Goal: Task Accomplishment & Management: Manage account settings

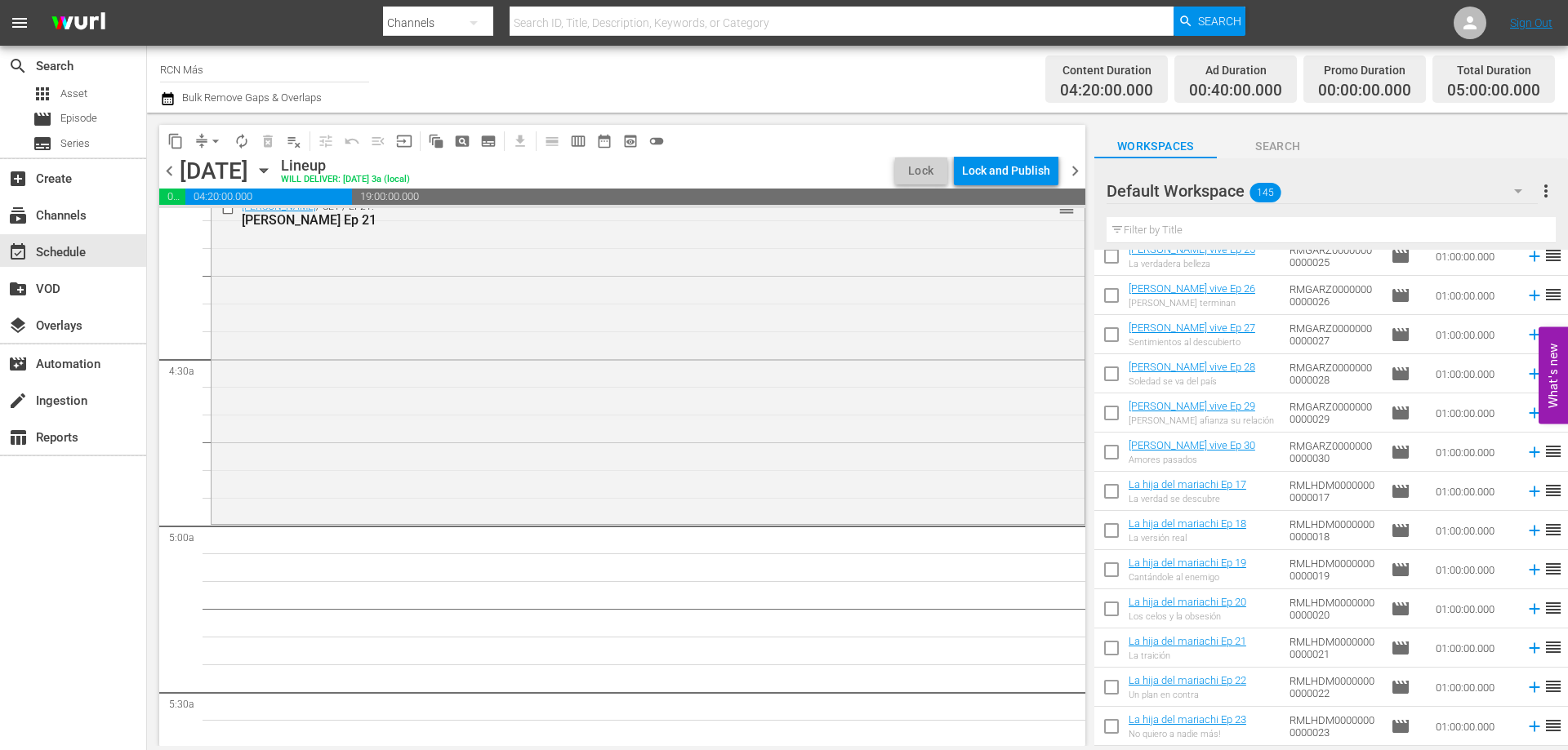
scroll to position [1728, 0]
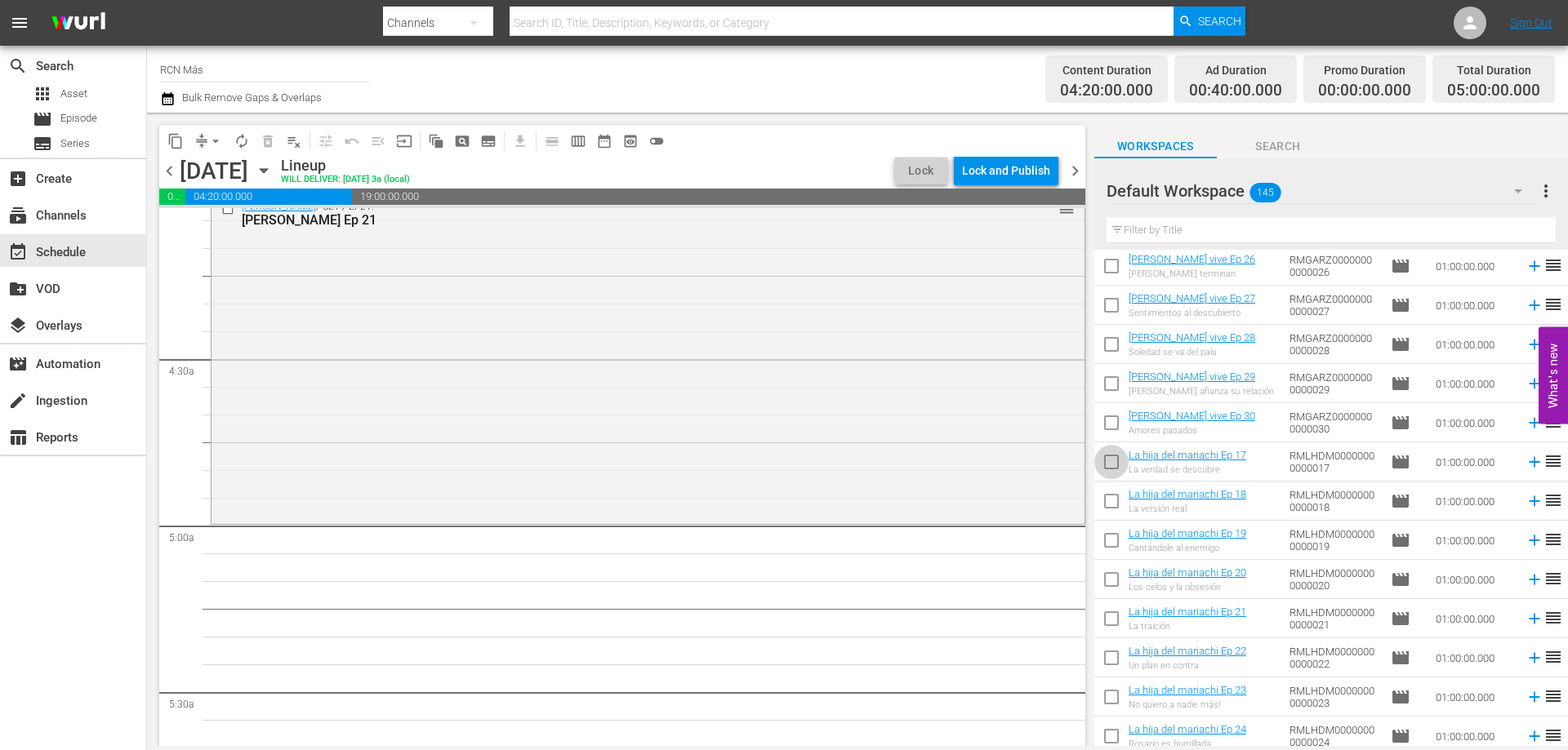
click at [1116, 466] on input "checkbox" at bounding box center [1111, 465] width 34 height 34
checkbox input "true"
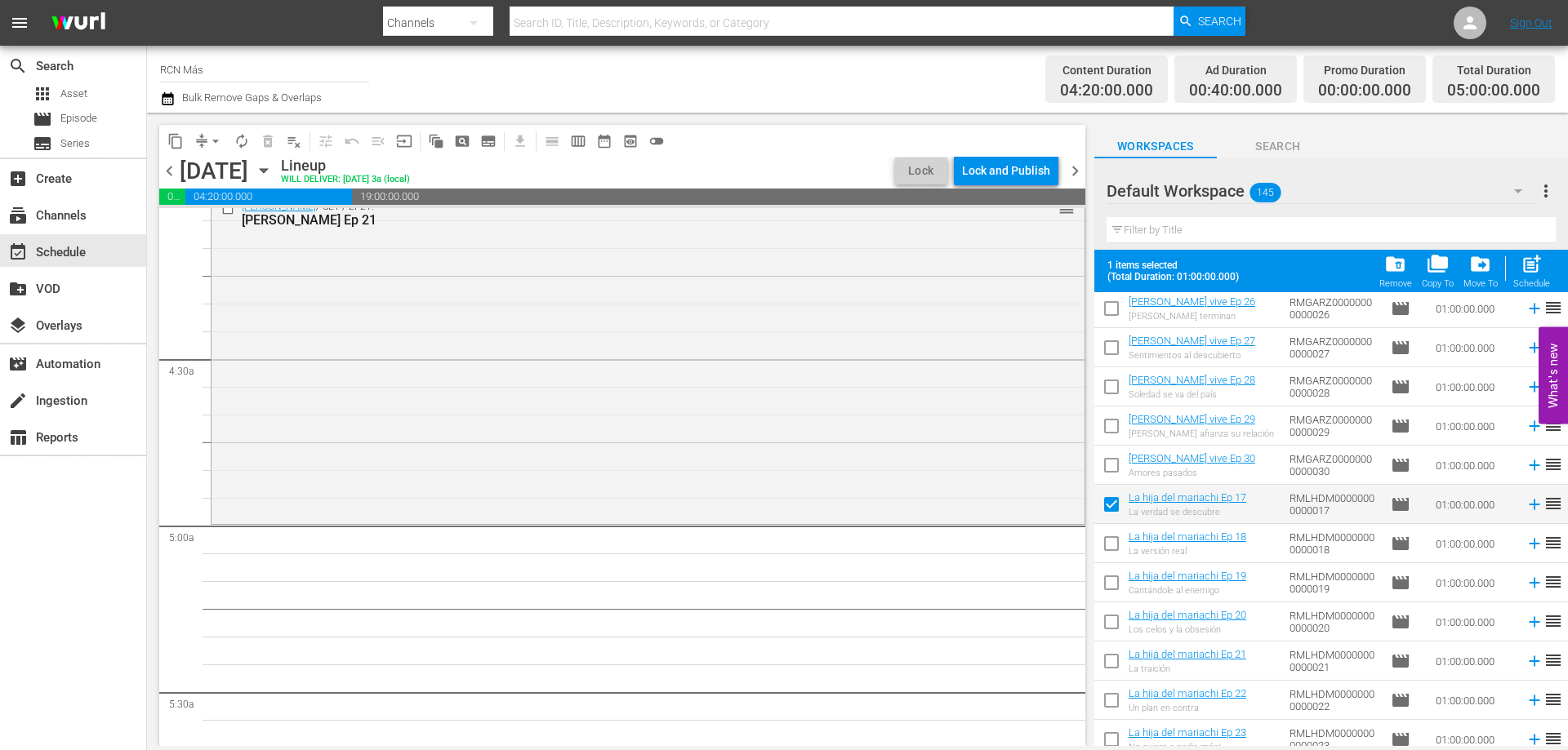
click at [1110, 542] on input "checkbox" at bounding box center [1111, 546] width 34 height 34
checkbox input "true"
drag, startPoint x: 1114, startPoint y: 583, endPoint x: 1113, endPoint y: 615, distance: 32.0
click at [1113, 583] on input "checkbox" at bounding box center [1111, 586] width 34 height 34
checkbox input "true"
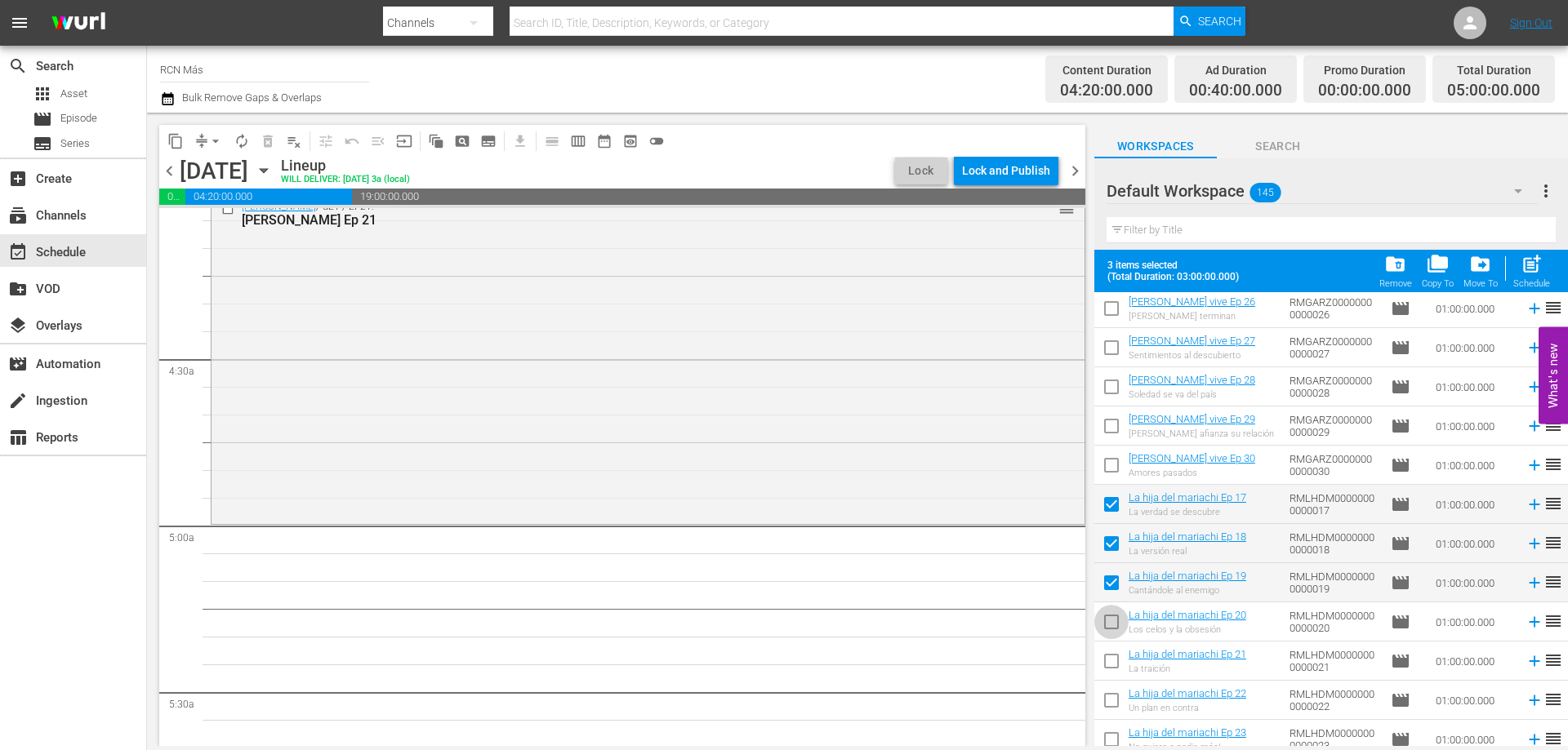
click at [1110, 627] on input "checkbox" at bounding box center [1111, 625] width 34 height 34
checkbox input "true"
click at [1114, 665] on input "checkbox" at bounding box center [1111, 665] width 34 height 34
checkbox input "true"
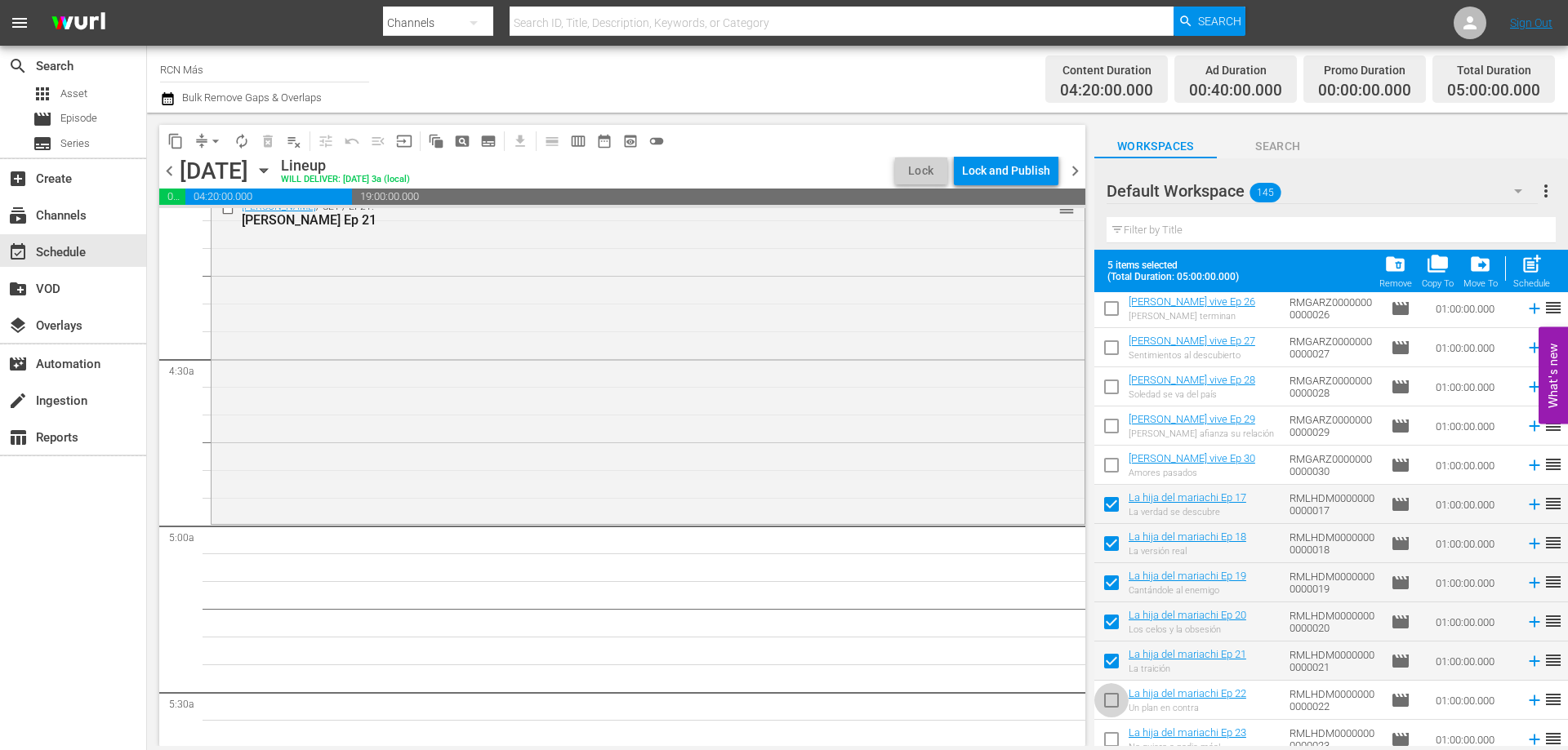
drag, startPoint x: 1111, startPoint y: 698, endPoint x: 1147, endPoint y: 711, distance: 38.3
click at [1111, 698] on input "checkbox" at bounding box center [1111, 703] width 34 height 34
checkbox input "true"
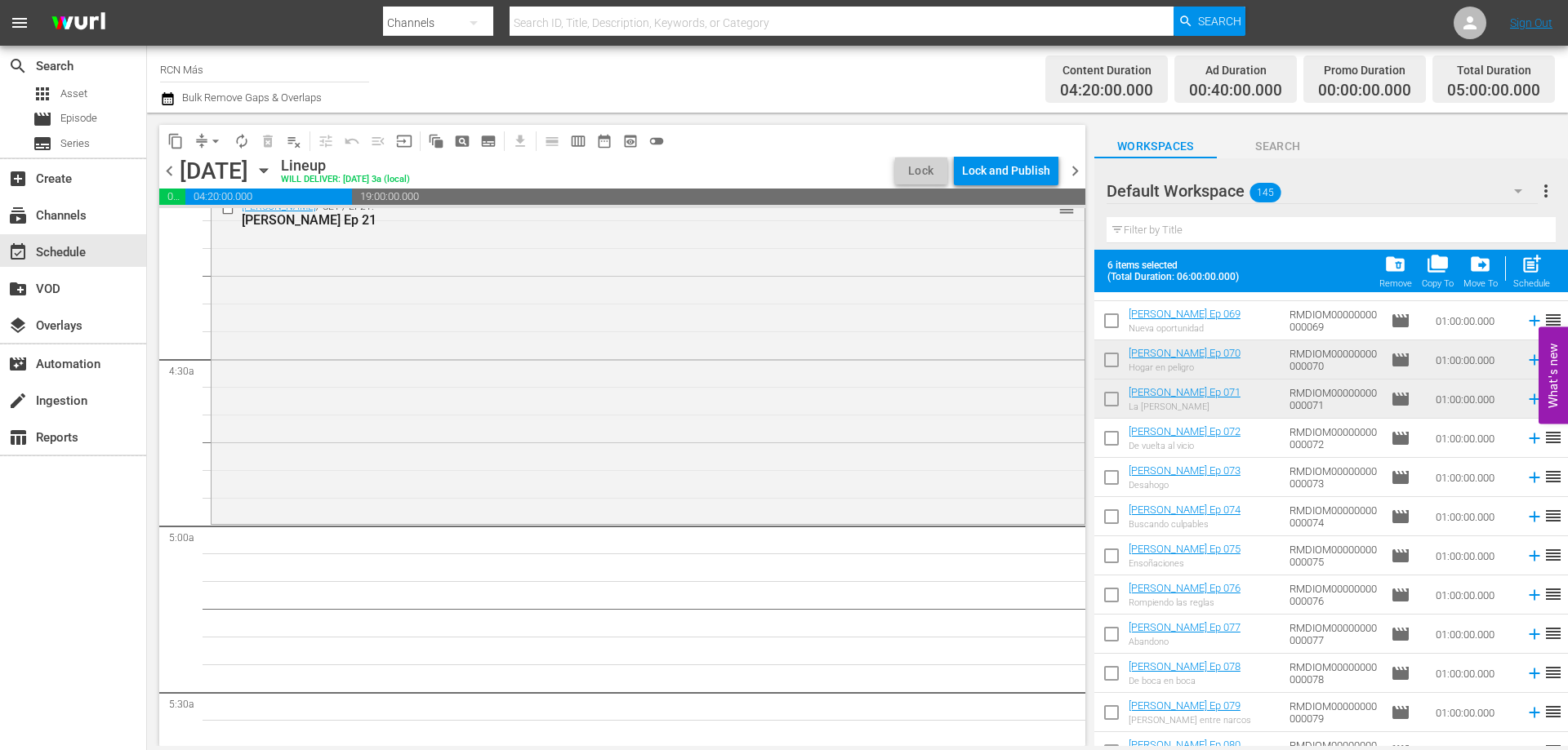
scroll to position [3842, 0]
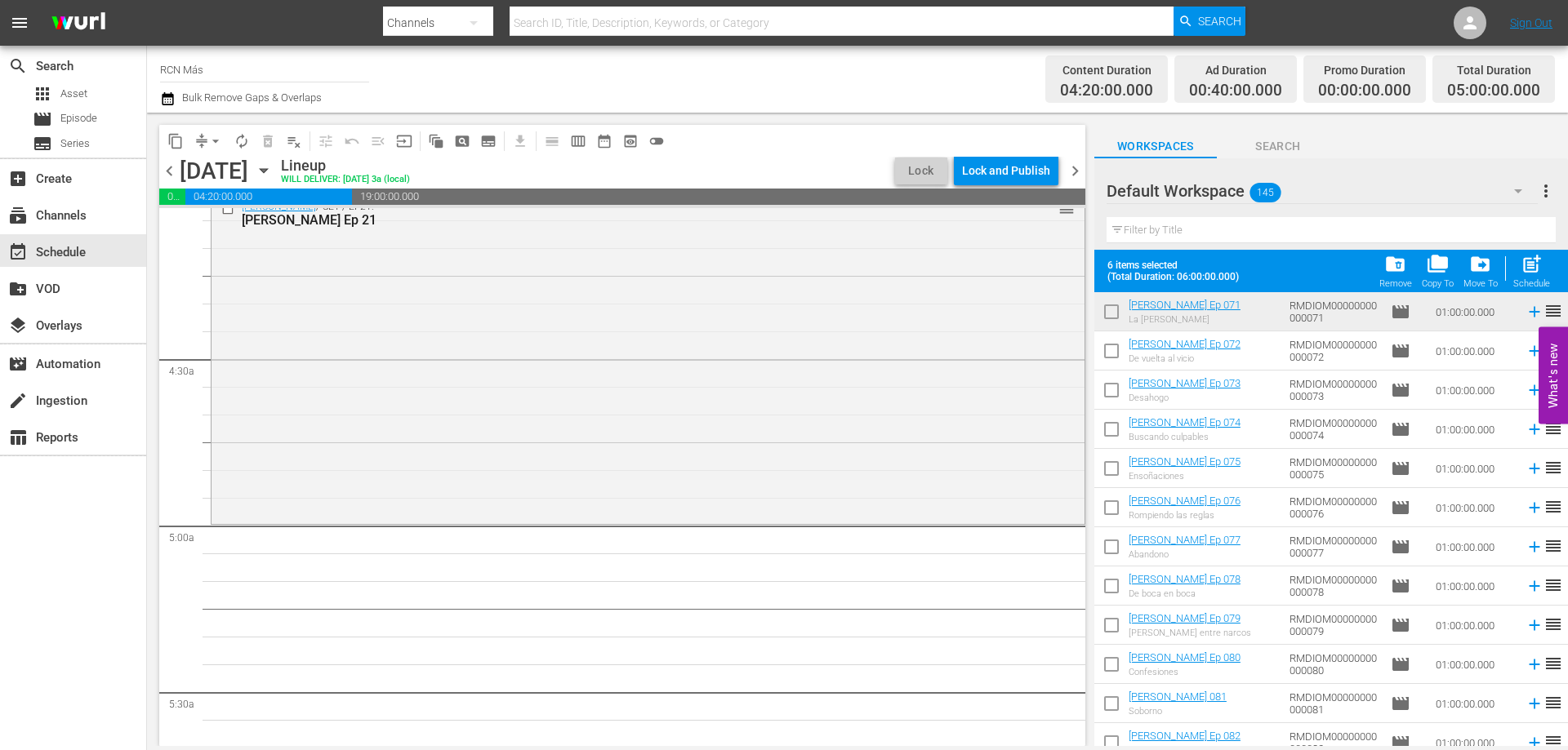
click at [1108, 356] on input "checkbox" at bounding box center [1111, 354] width 34 height 34
checkbox input "true"
click at [1118, 396] on input "checkbox" at bounding box center [1111, 393] width 34 height 34
checkbox input "true"
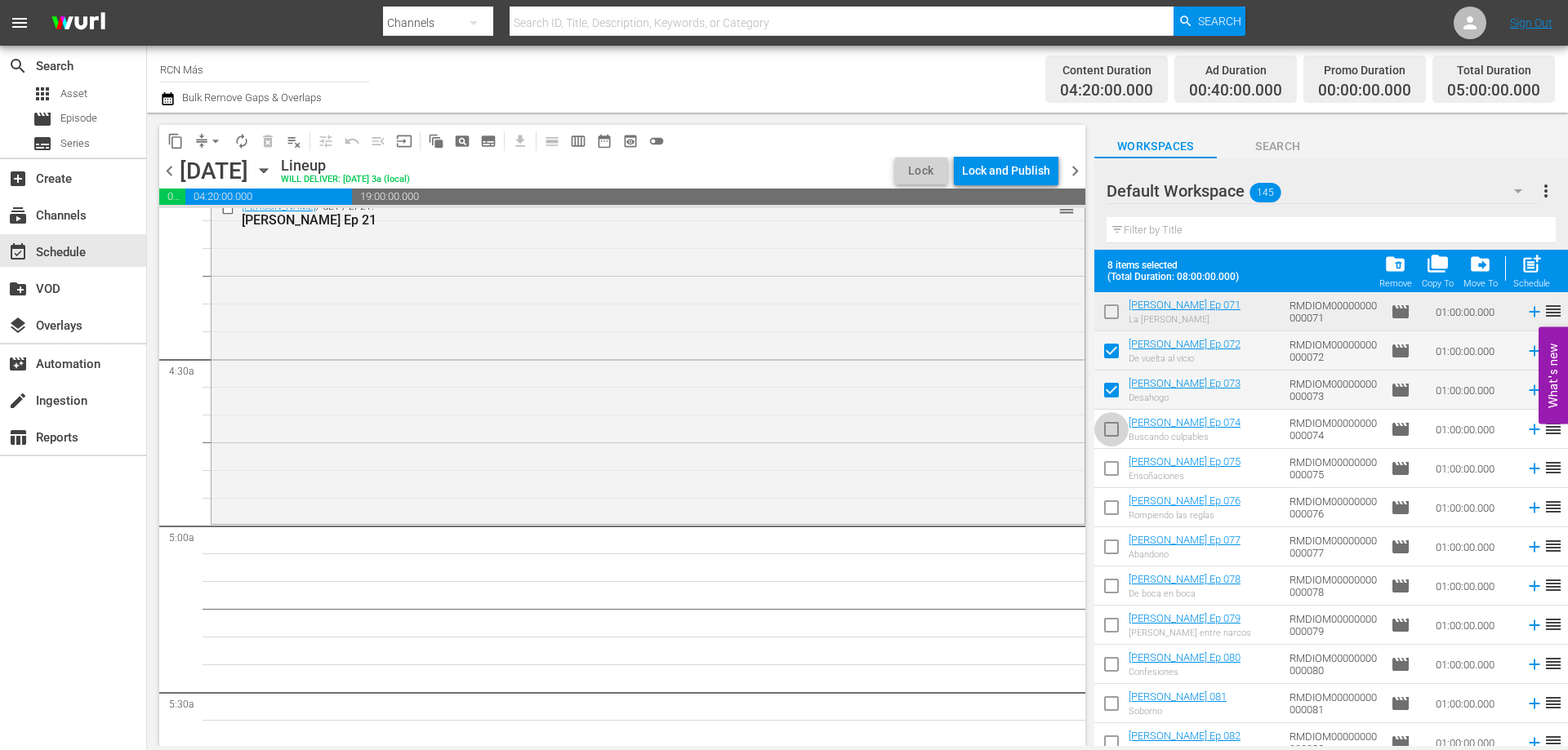
click at [1115, 434] on input "checkbox" at bounding box center [1111, 433] width 34 height 34
checkbox input "true"
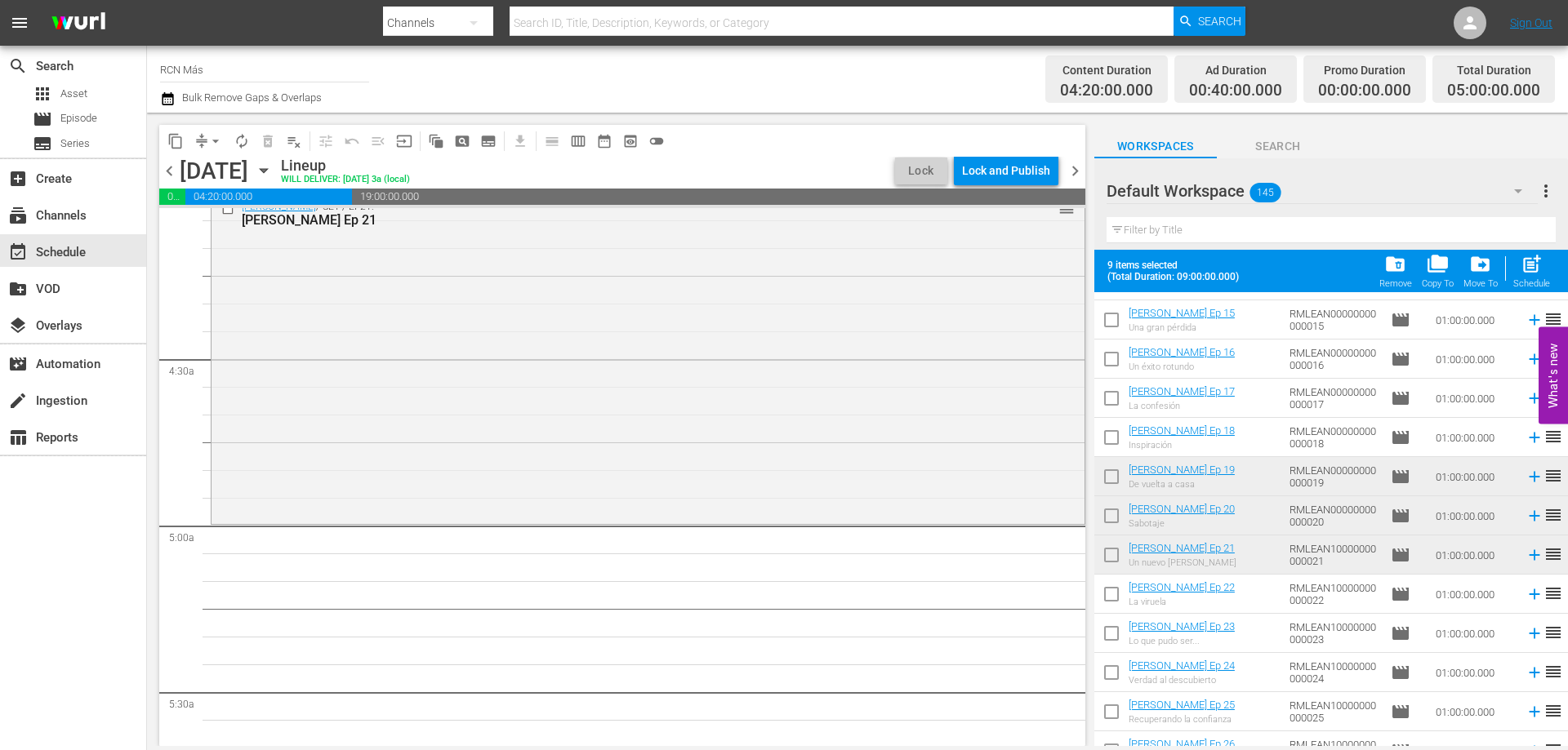
scroll to position [4762, 0]
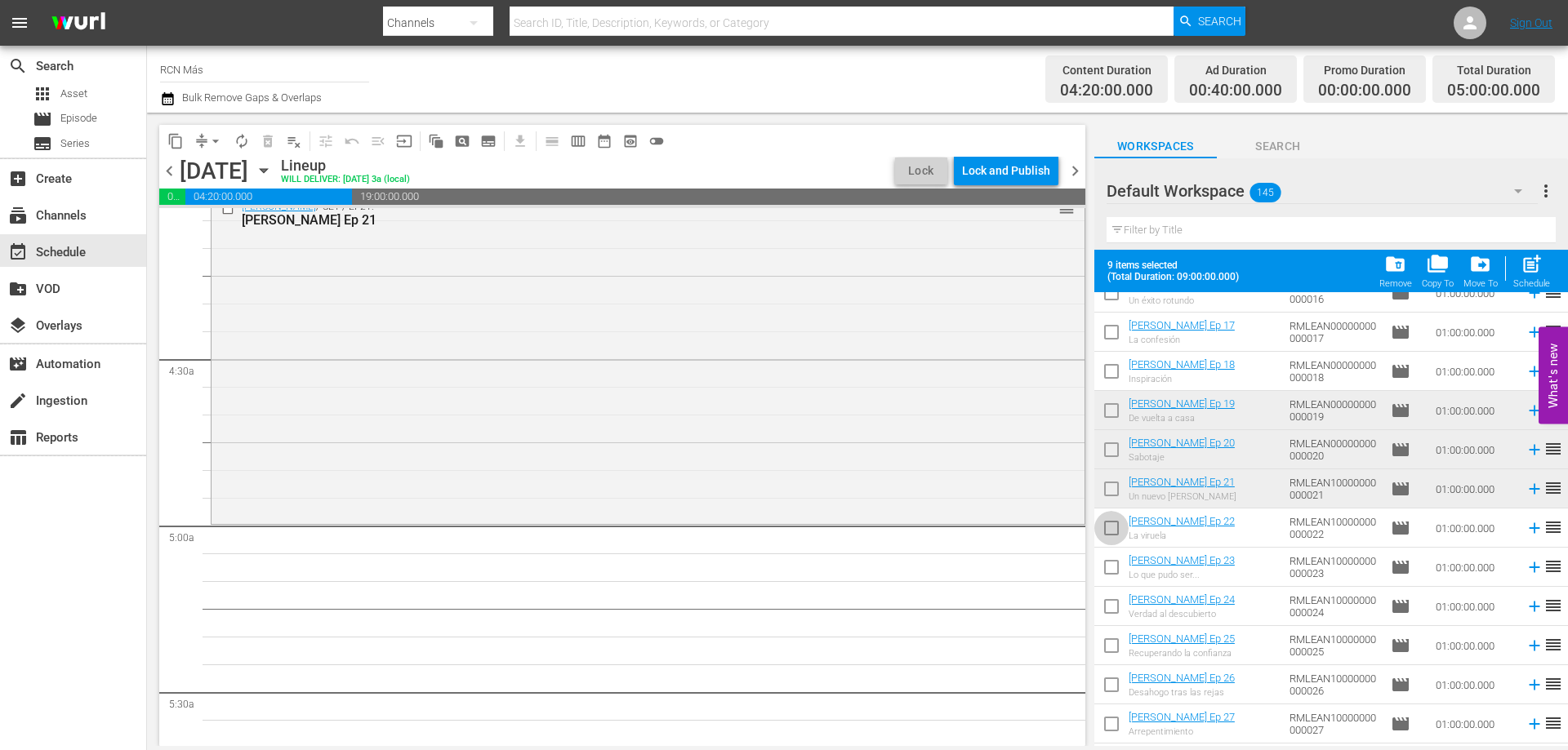
click at [1107, 532] on input "checkbox" at bounding box center [1111, 531] width 34 height 34
checkbox input "true"
click at [1112, 572] on input "checkbox" at bounding box center [1111, 570] width 34 height 34
checkbox input "true"
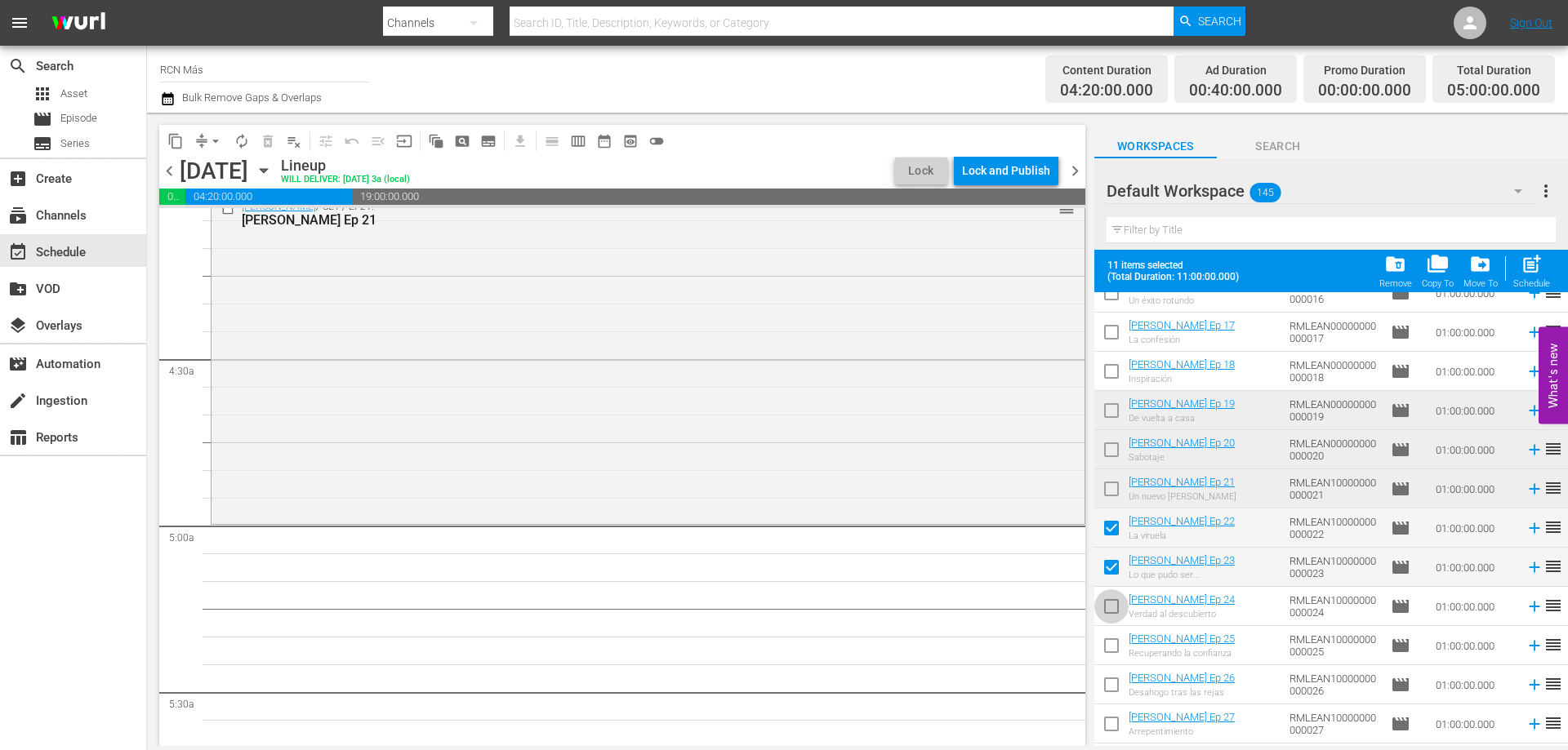
click at [1108, 610] on input "checkbox" at bounding box center [1111, 610] width 34 height 34
checkbox input "true"
click at [1537, 270] on span "post_add" at bounding box center [1531, 264] width 22 height 22
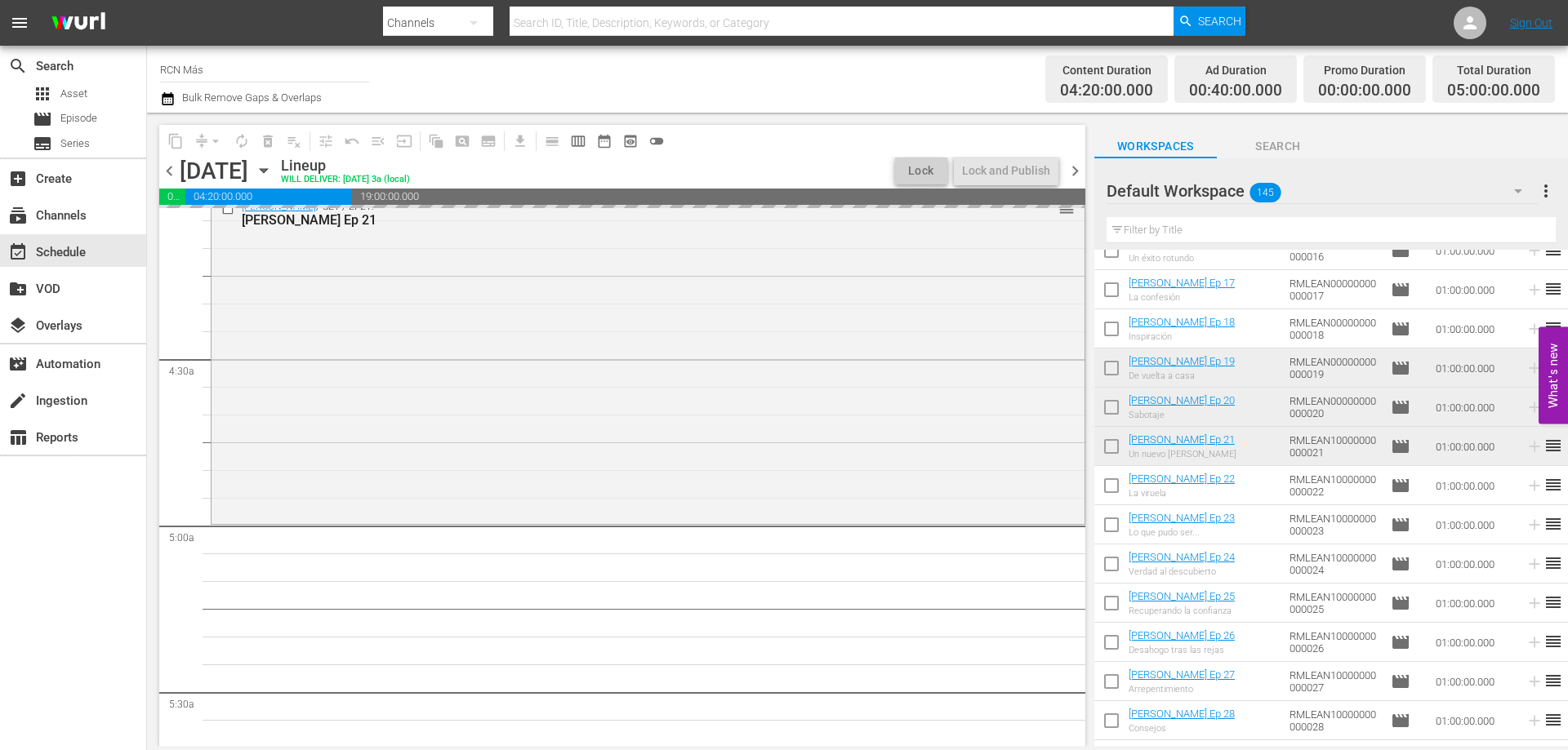
checkbox input "false"
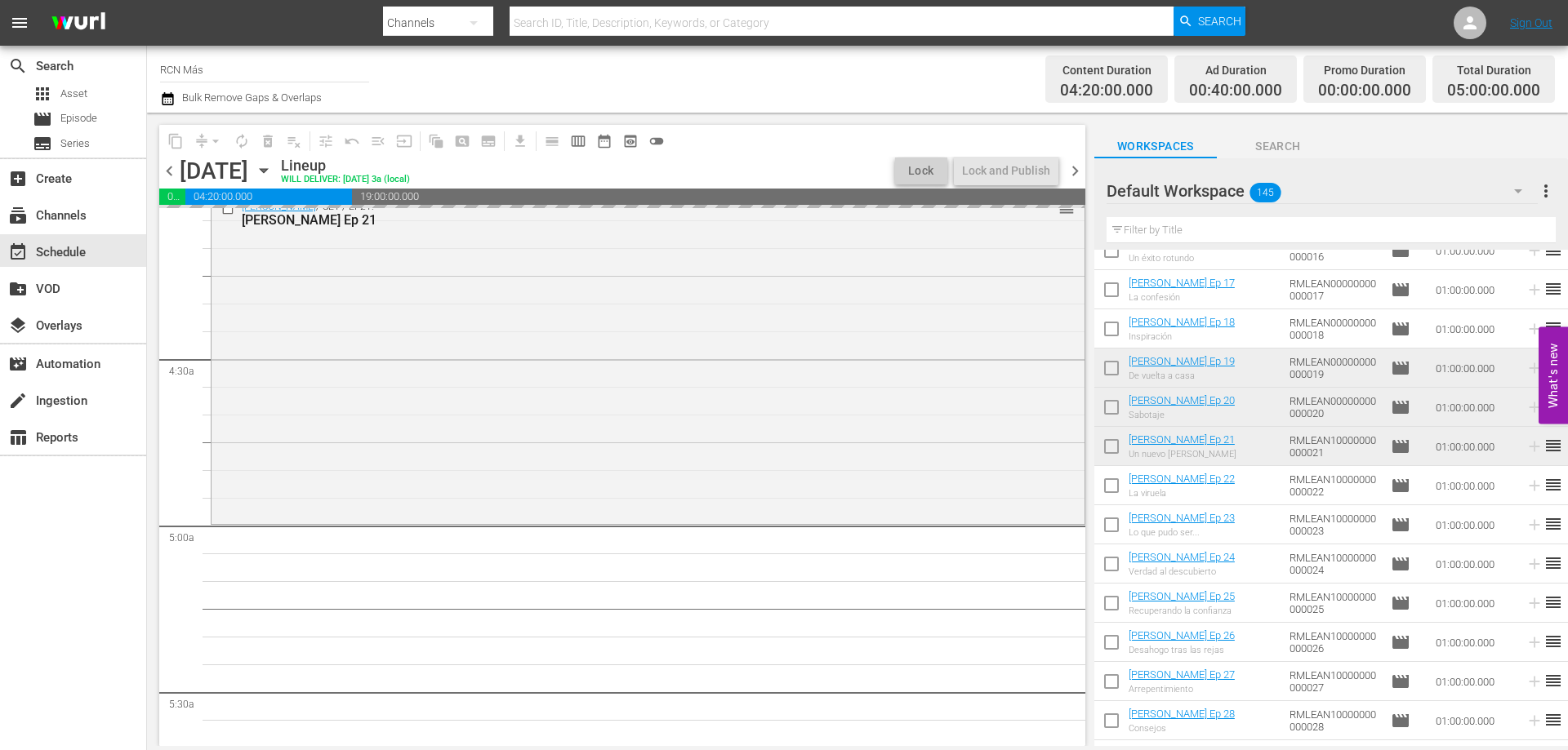
checkbox input "false"
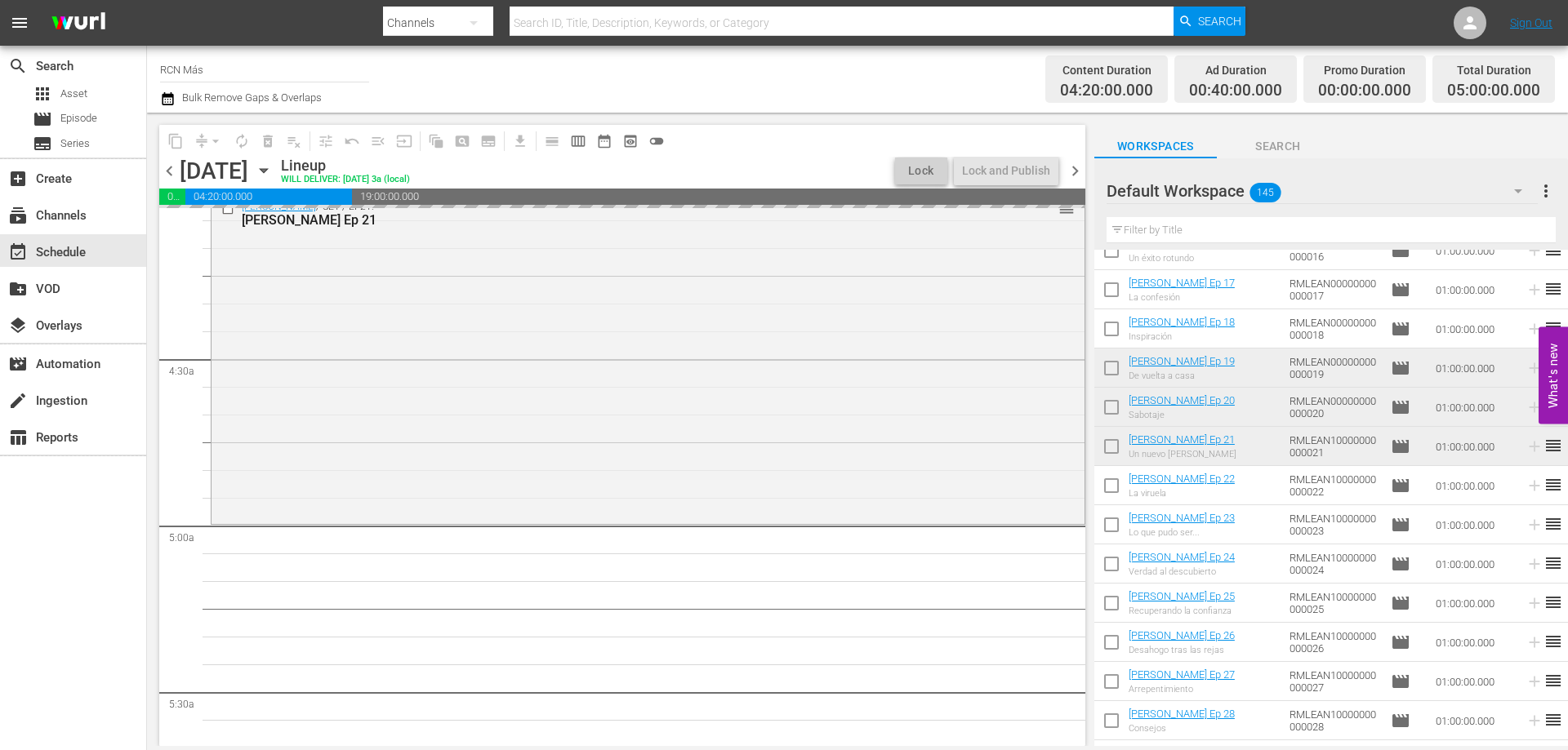
checkbox input "false"
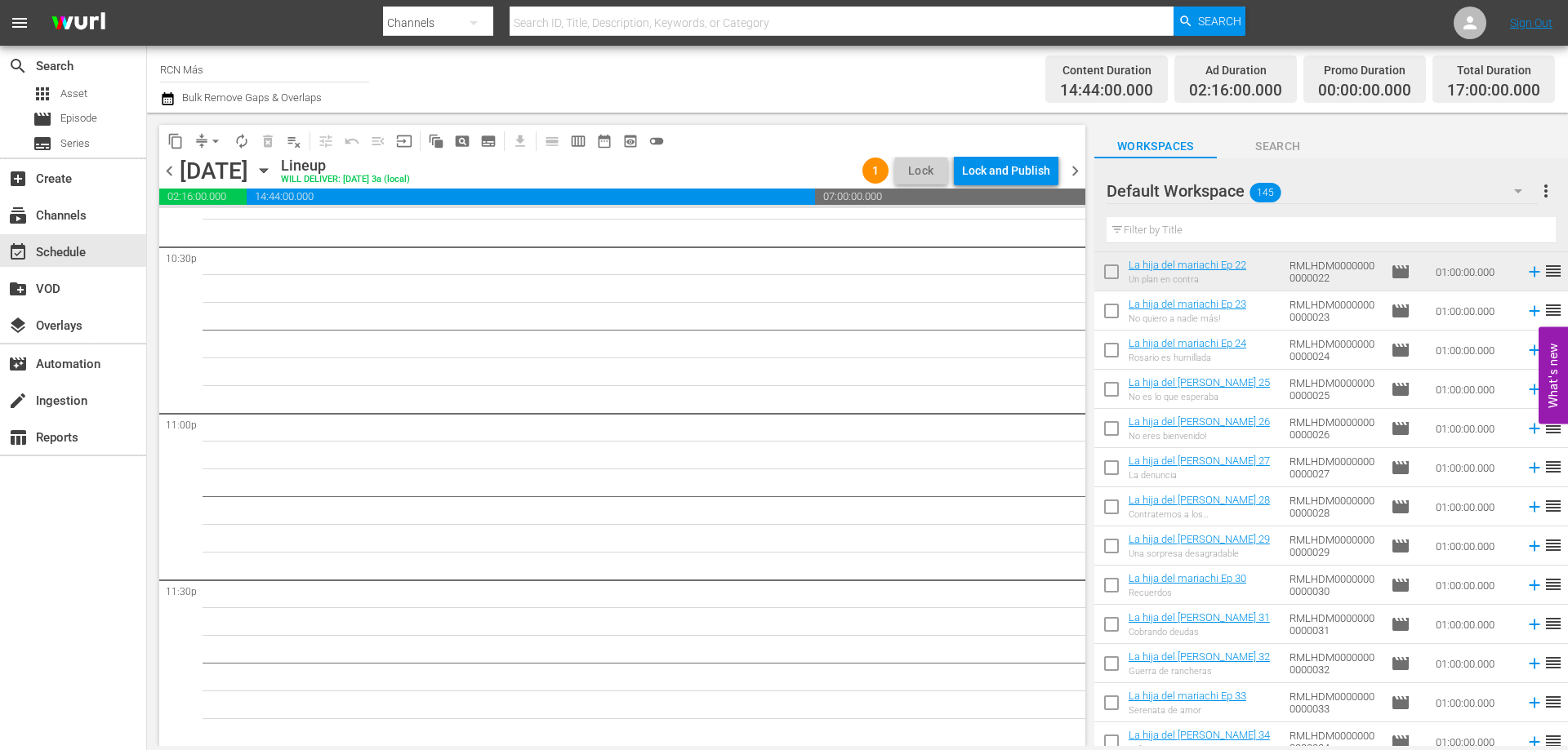
scroll to position [2085, 0]
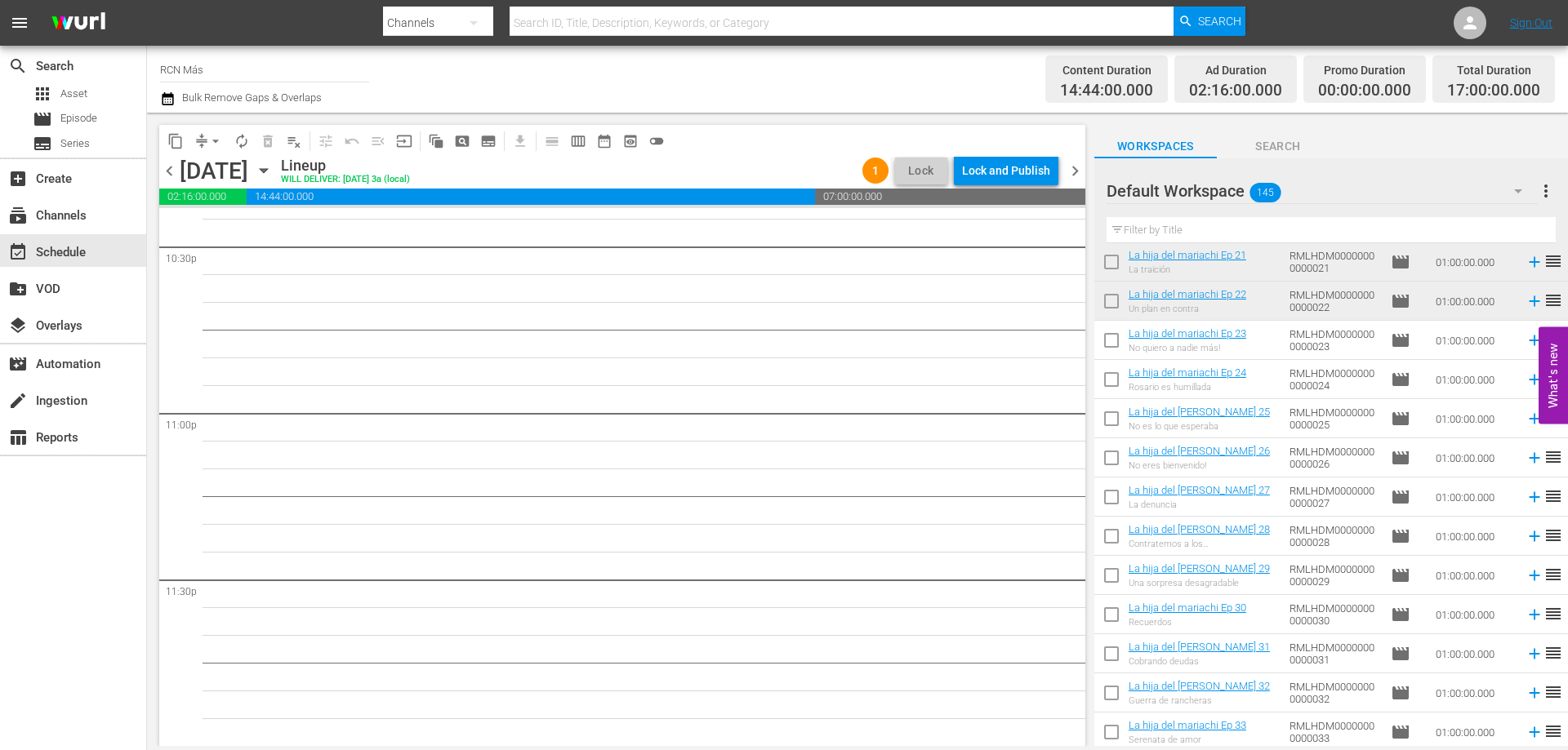
click at [1110, 338] on input "checkbox" at bounding box center [1111, 344] width 34 height 34
checkbox input "true"
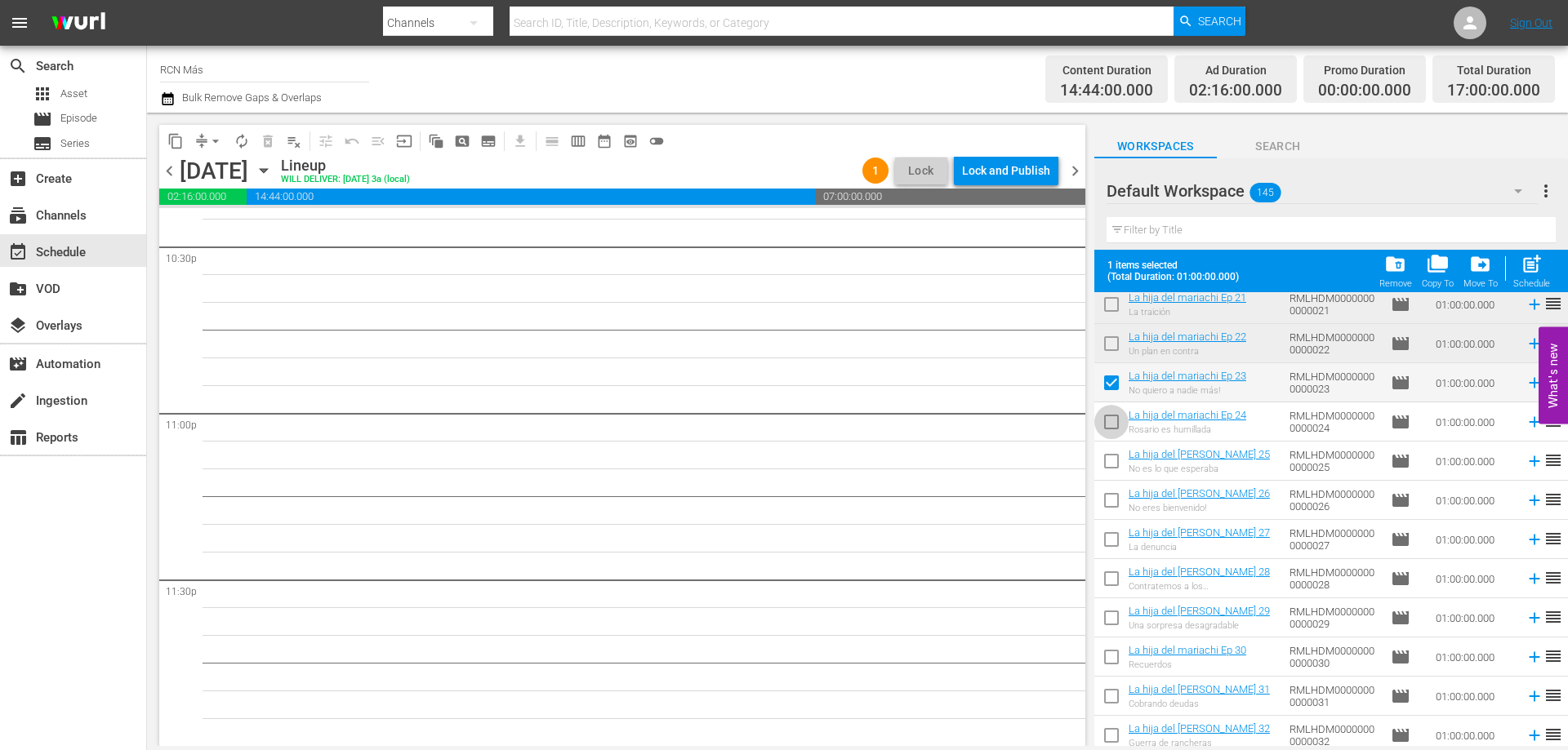
click at [1110, 417] on input "checkbox" at bounding box center [1111, 425] width 34 height 34
checkbox input "true"
click at [1111, 461] on input "checkbox" at bounding box center [1111, 464] width 34 height 34
checkbox input "true"
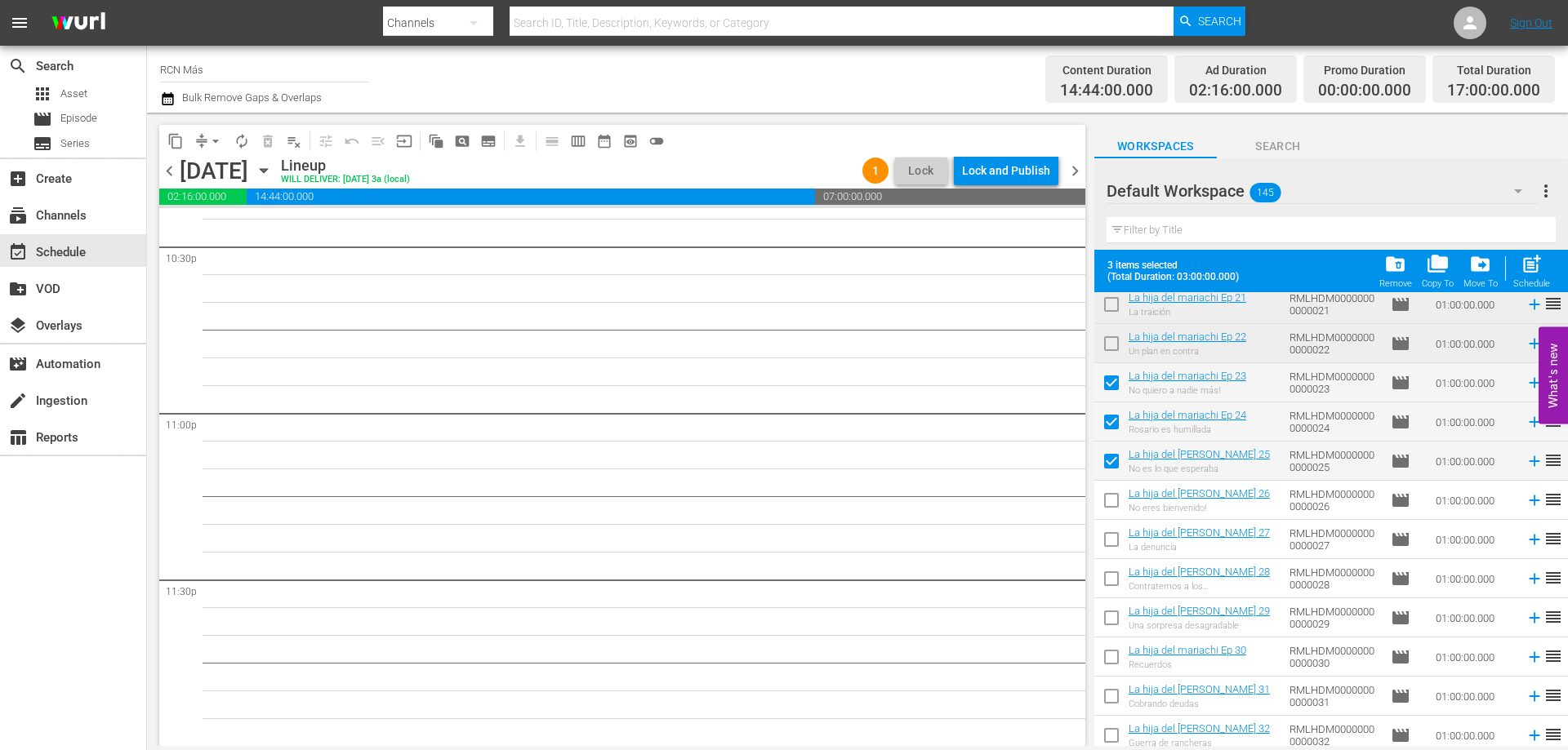
click at [1112, 496] on input "checkbox" at bounding box center [1111, 503] width 34 height 34
checkbox input "true"
click at [1108, 543] on input "checkbox" at bounding box center [1111, 543] width 34 height 34
checkbox input "true"
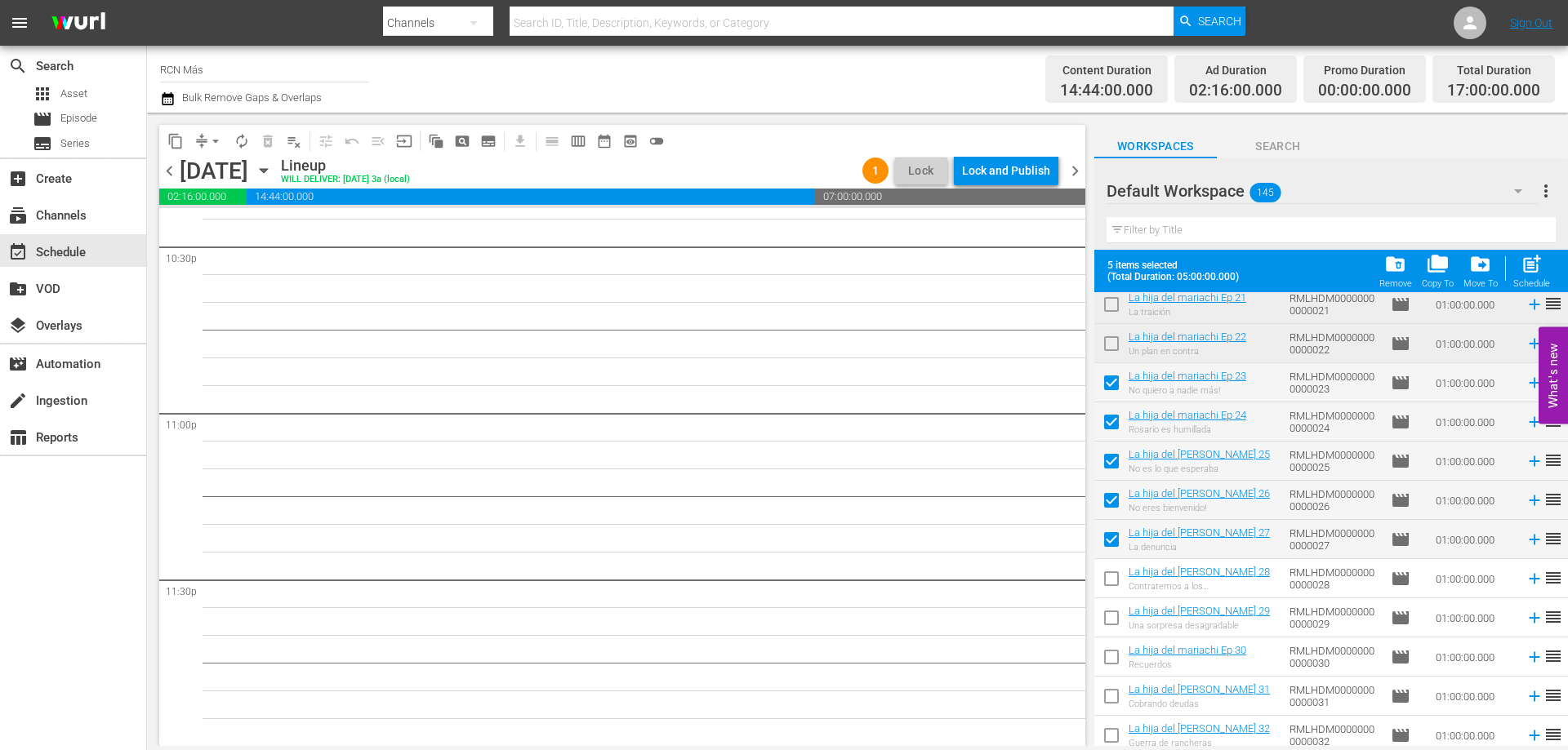
drag, startPoint x: 1107, startPoint y: 573, endPoint x: 1153, endPoint y: 628, distance: 71.7
click at [1106, 574] on input "checkbox" at bounding box center [1111, 582] width 34 height 34
checkbox input "true"
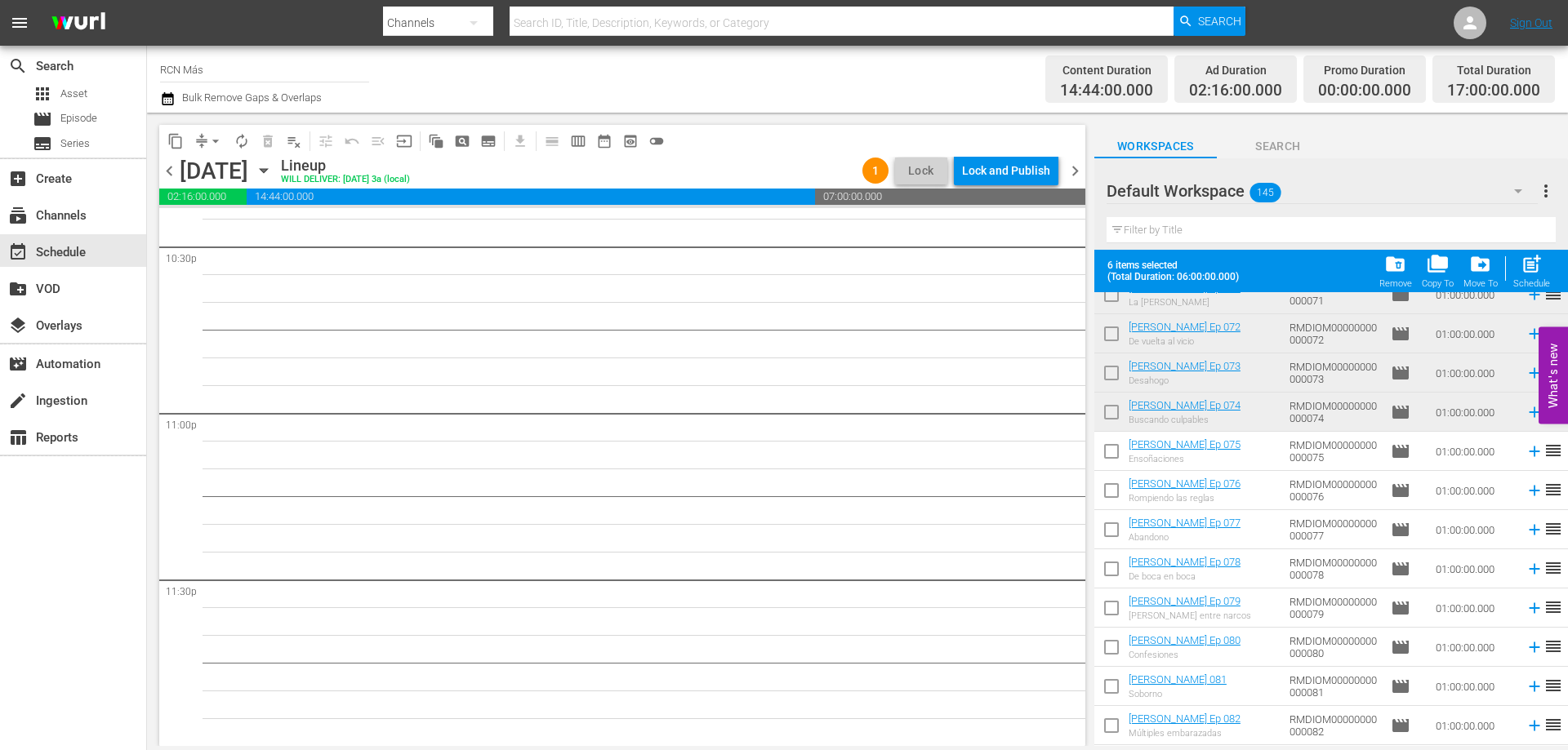
scroll to position [3925, 0]
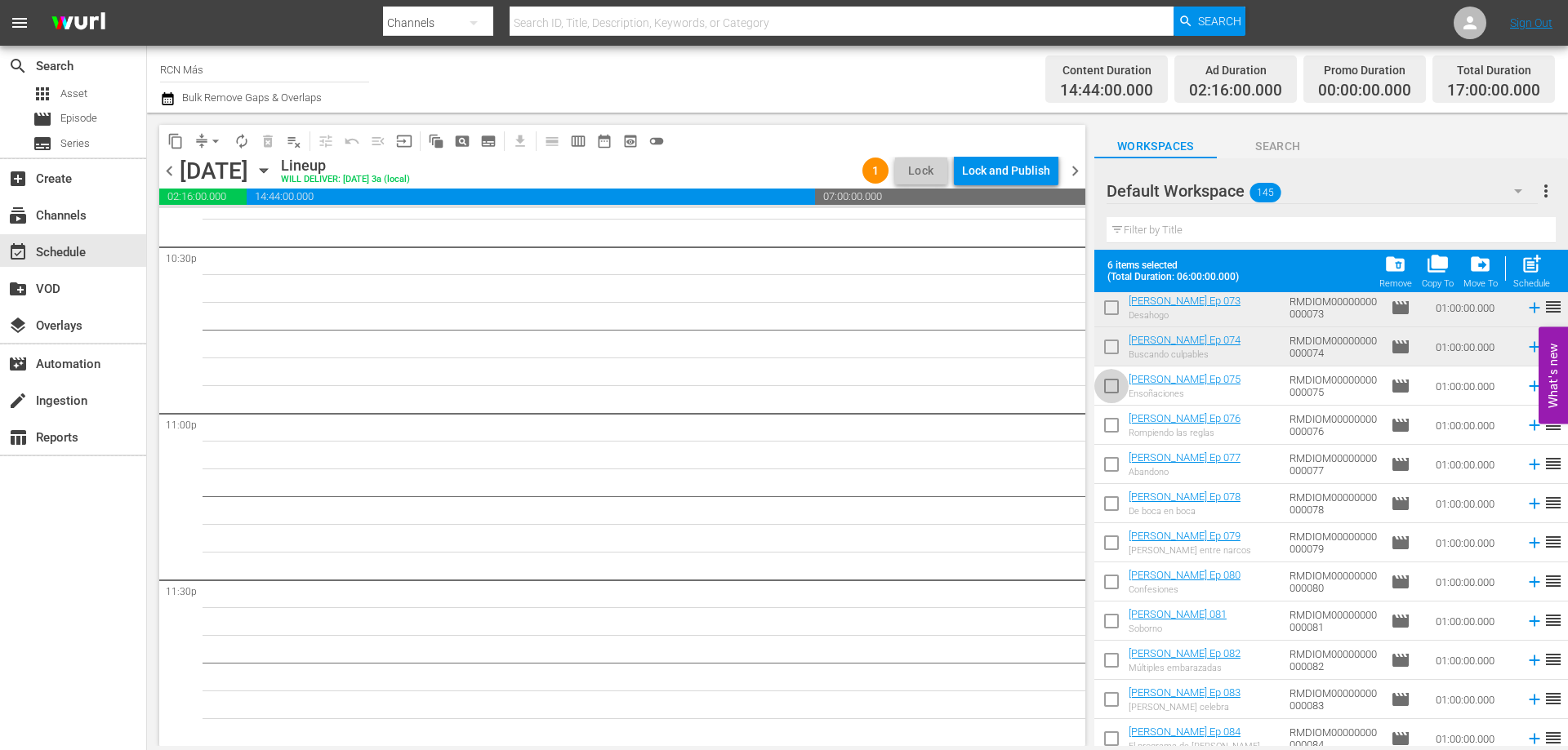
click at [1108, 383] on input "checkbox" at bounding box center [1111, 389] width 34 height 34
checkbox input "true"
click at [1529, 269] on span "post_add" at bounding box center [1531, 264] width 22 height 22
checkbox input "false"
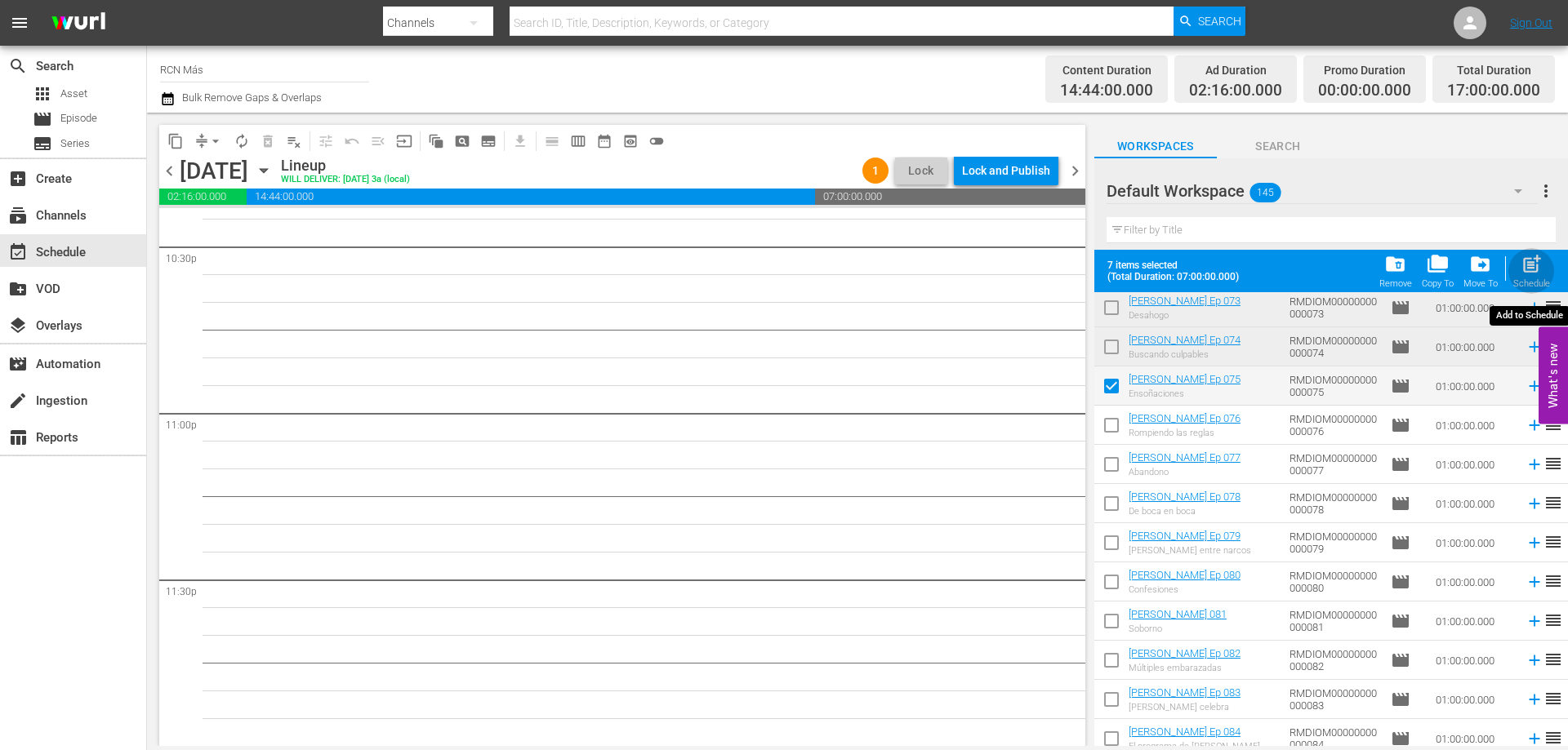
checkbox input "false"
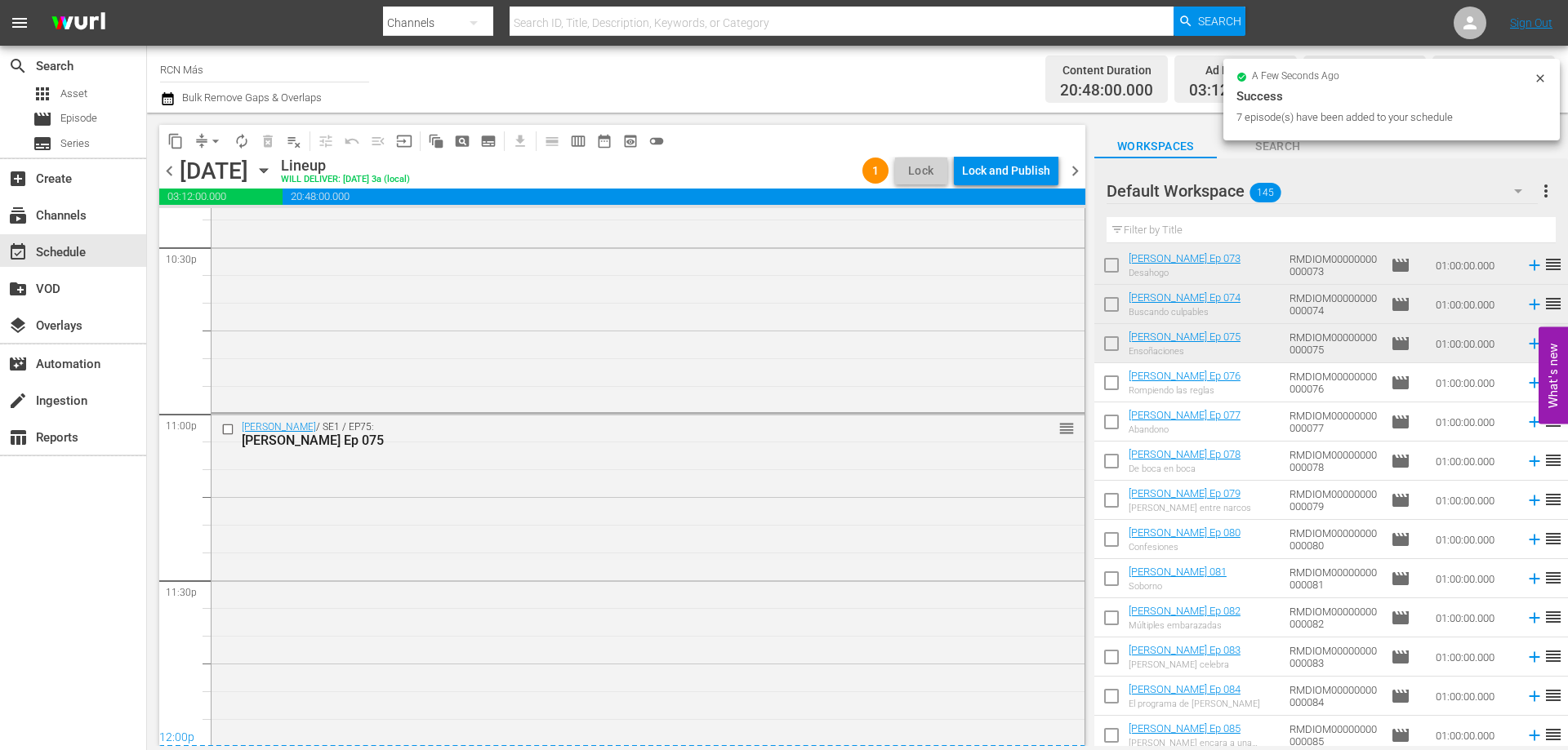
scroll to position [7458, 0]
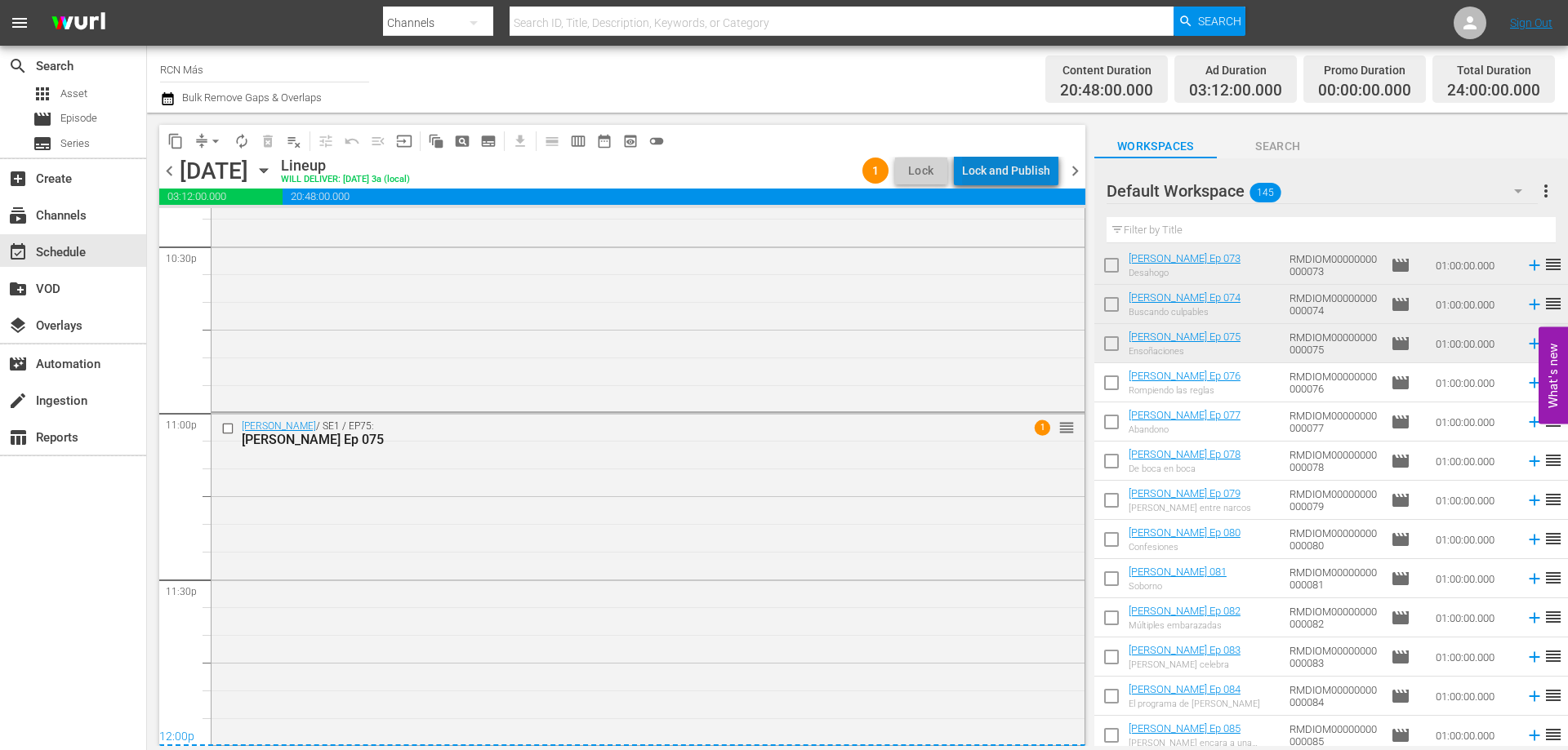
click at [1026, 171] on div "Lock and Publish" at bounding box center [1006, 170] width 88 height 29
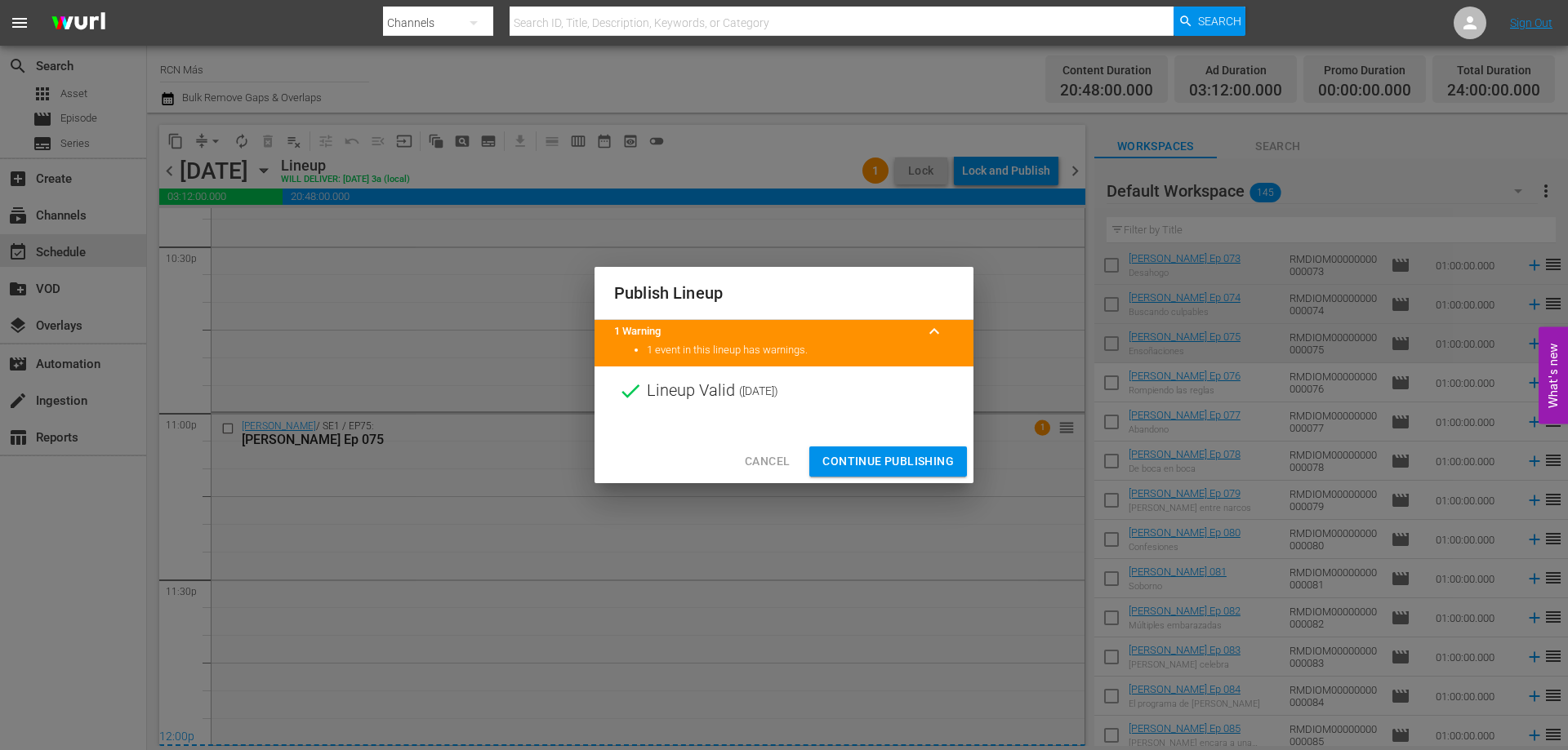
click at [889, 464] on span "Continue Publishing" at bounding box center [888, 461] width 131 height 20
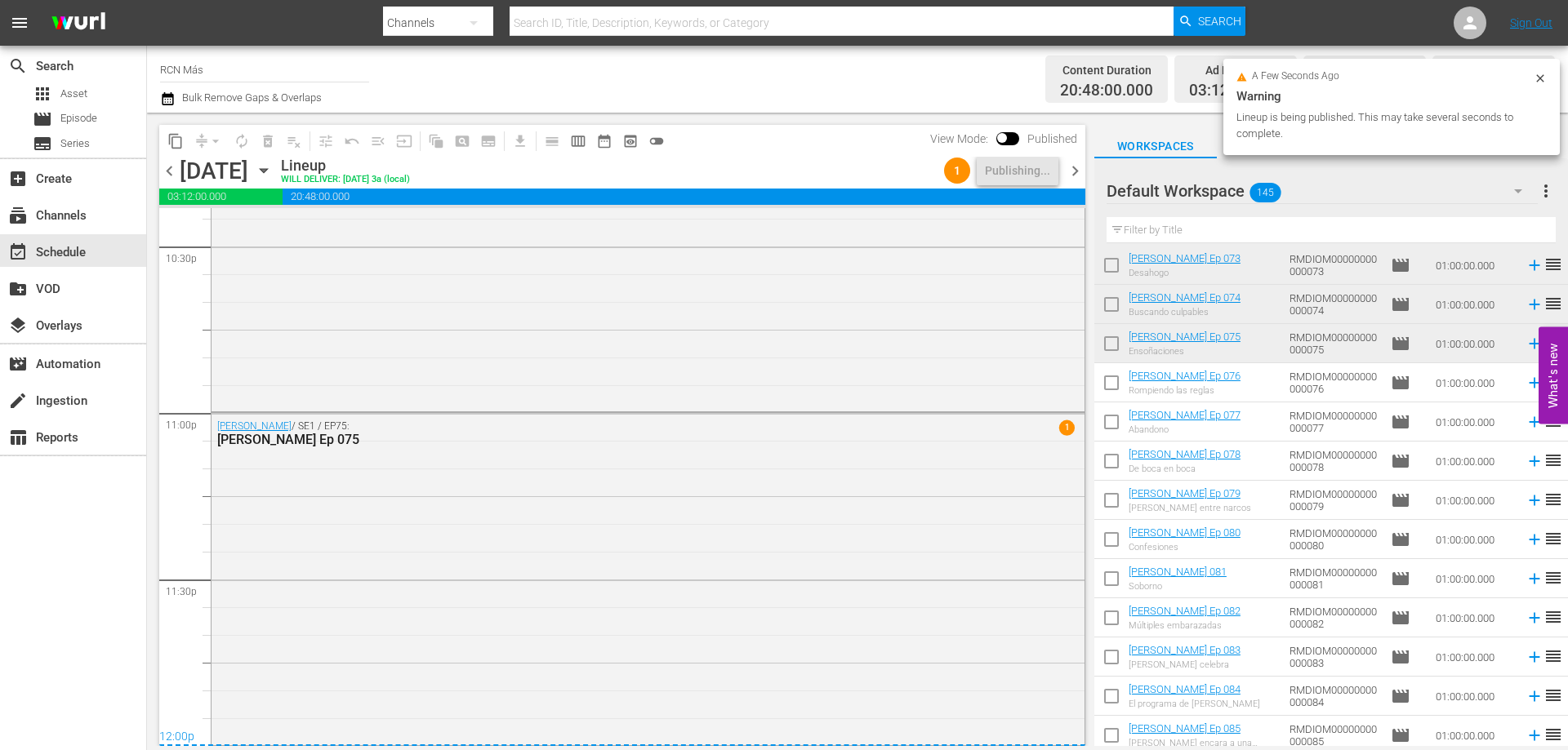
click at [1074, 175] on span "chevron_right" at bounding box center [1074, 171] width 20 height 20
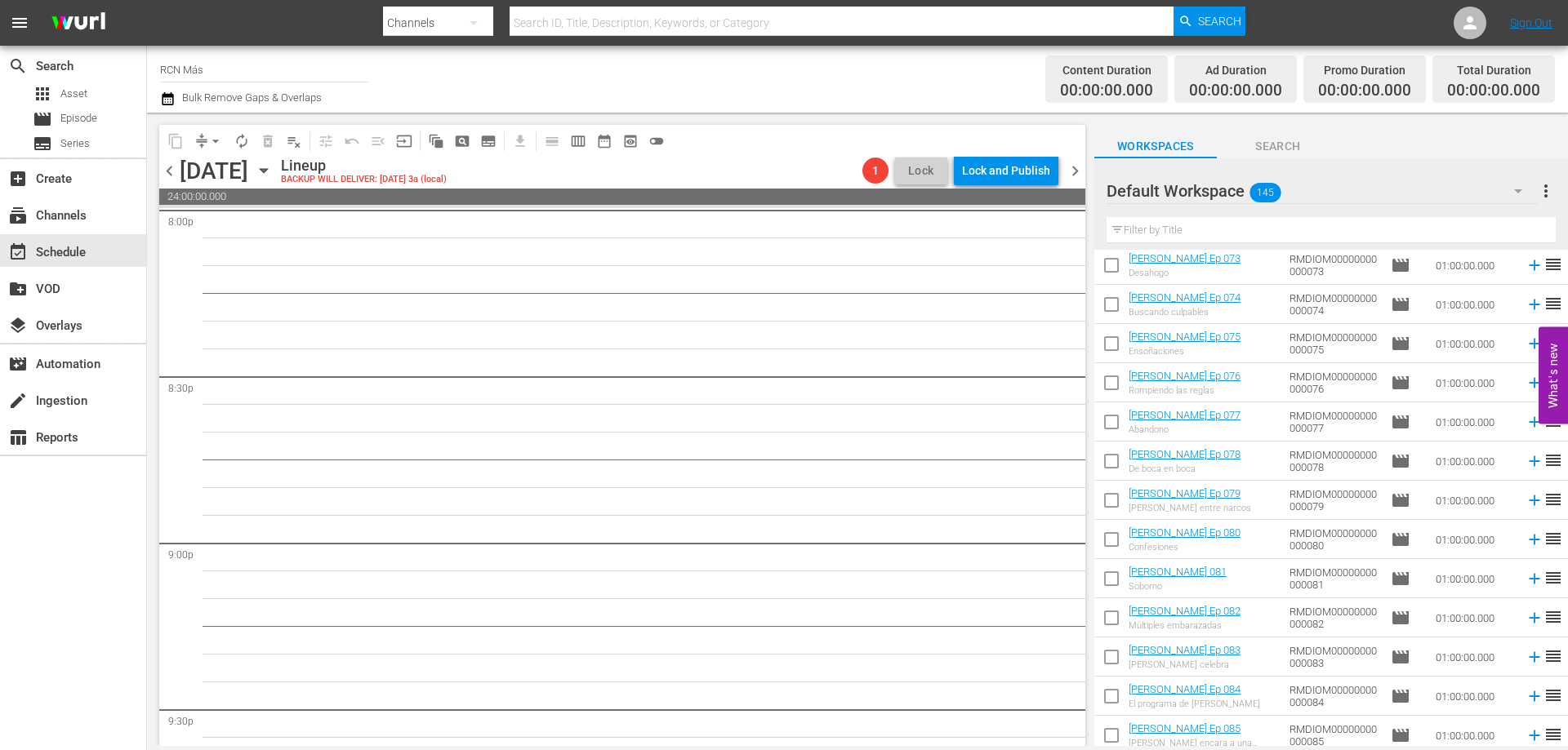
scroll to position [7458, 0]
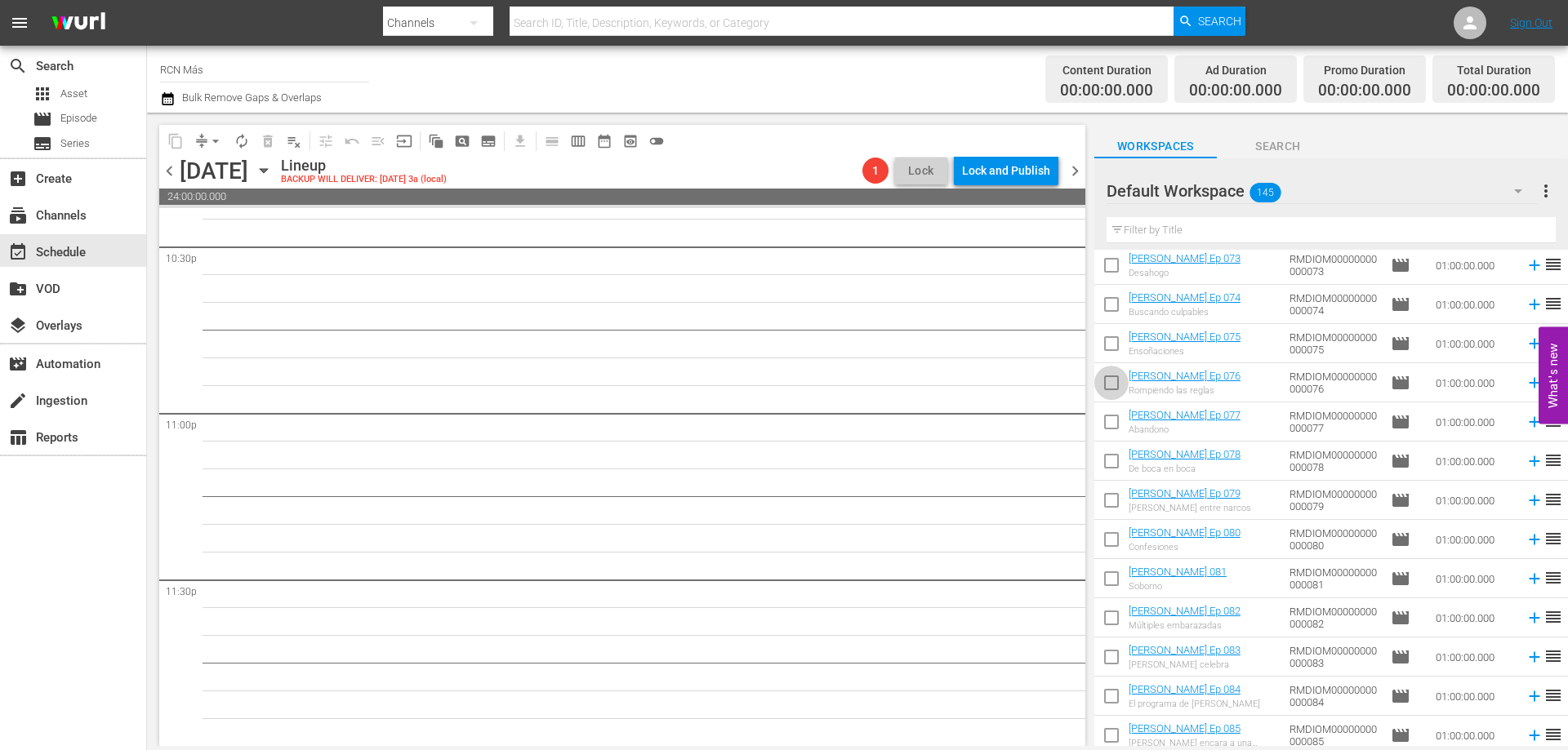
click at [1101, 384] on input "checkbox" at bounding box center [1111, 386] width 34 height 34
checkbox input "true"
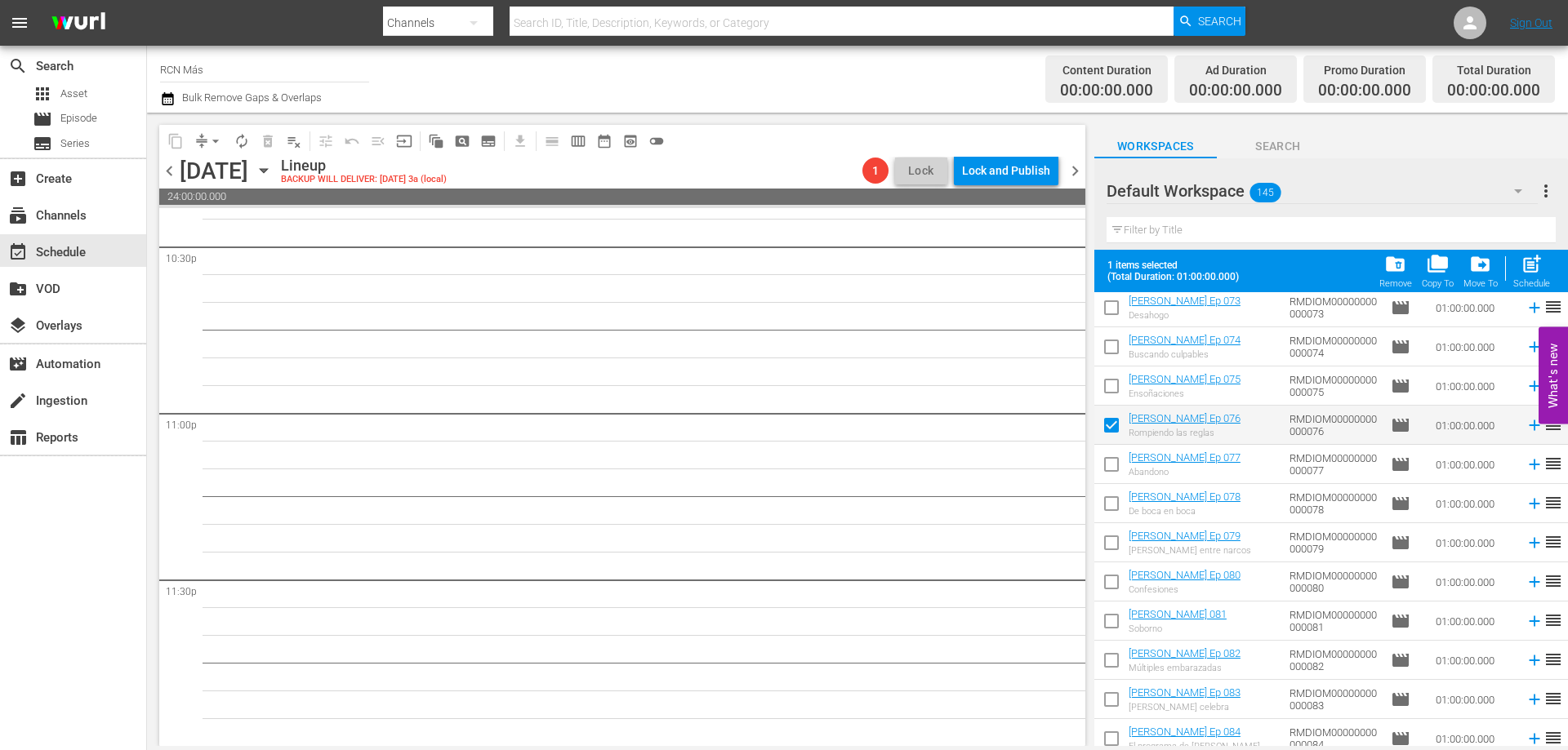
click at [1109, 465] on input "checkbox" at bounding box center [1111, 467] width 34 height 34
checkbox input "true"
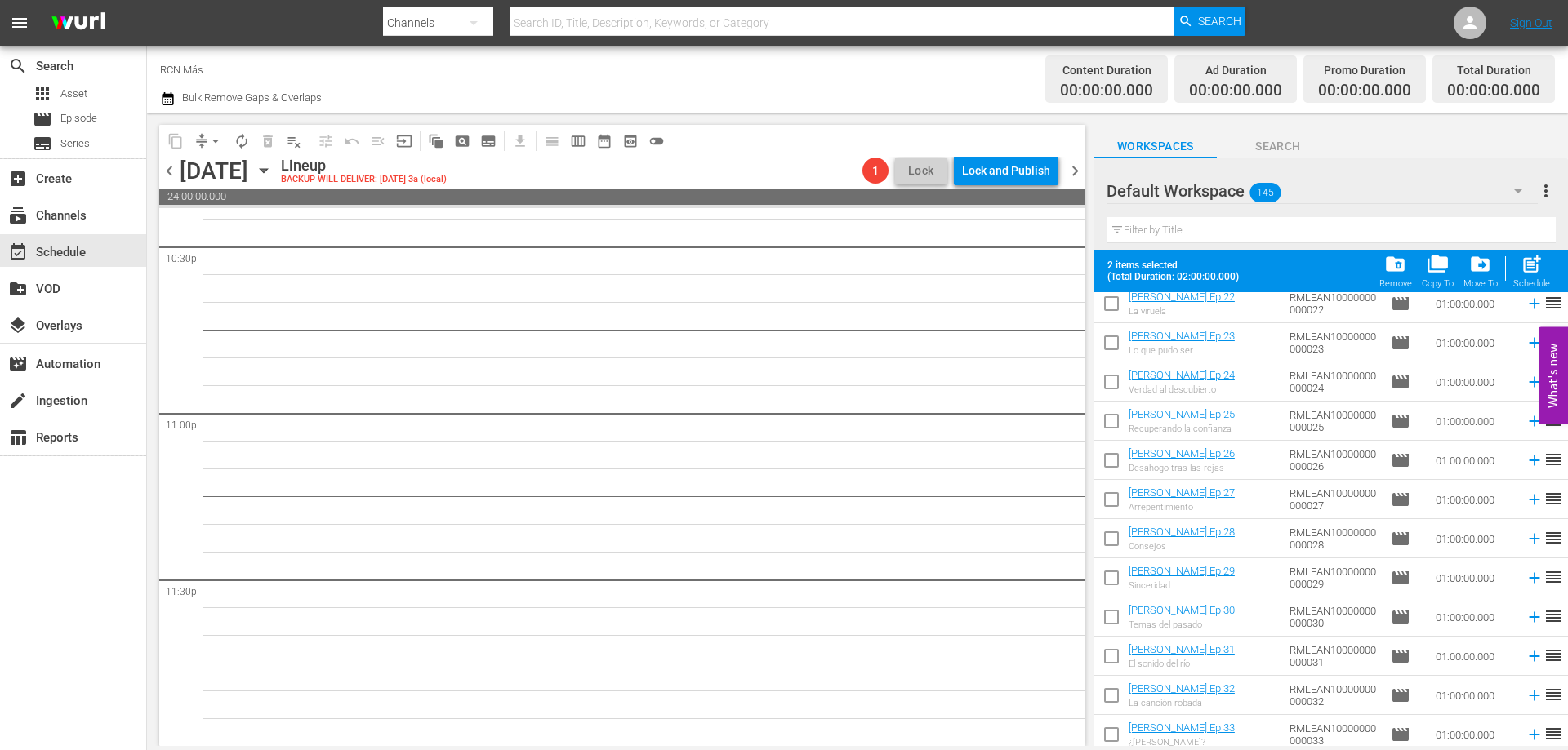
scroll to position [4976, 0]
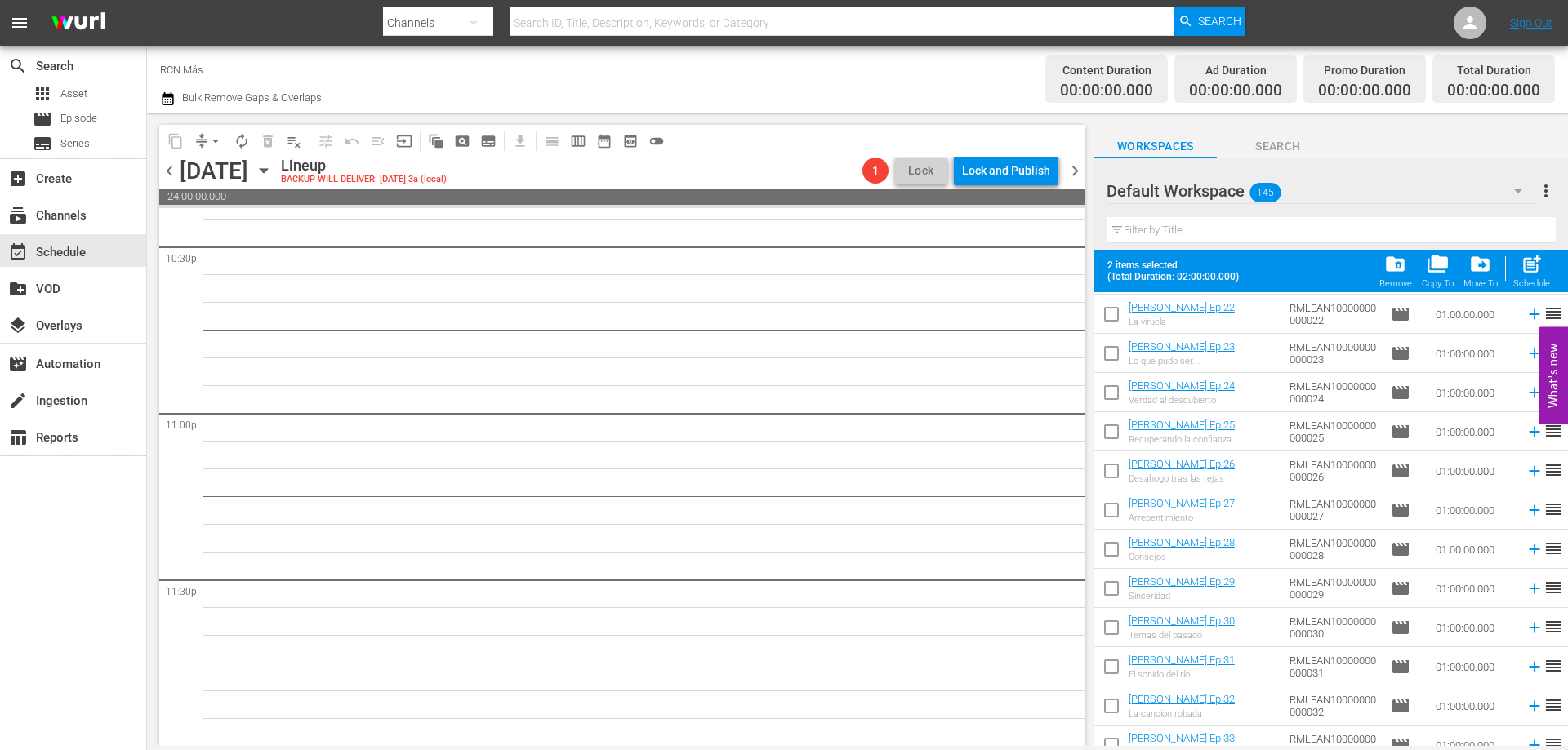
click at [1106, 437] on input "checkbox" at bounding box center [1111, 434] width 34 height 34
checkbox input "true"
click at [1111, 478] on input "checkbox" at bounding box center [1111, 474] width 34 height 34
checkbox input "true"
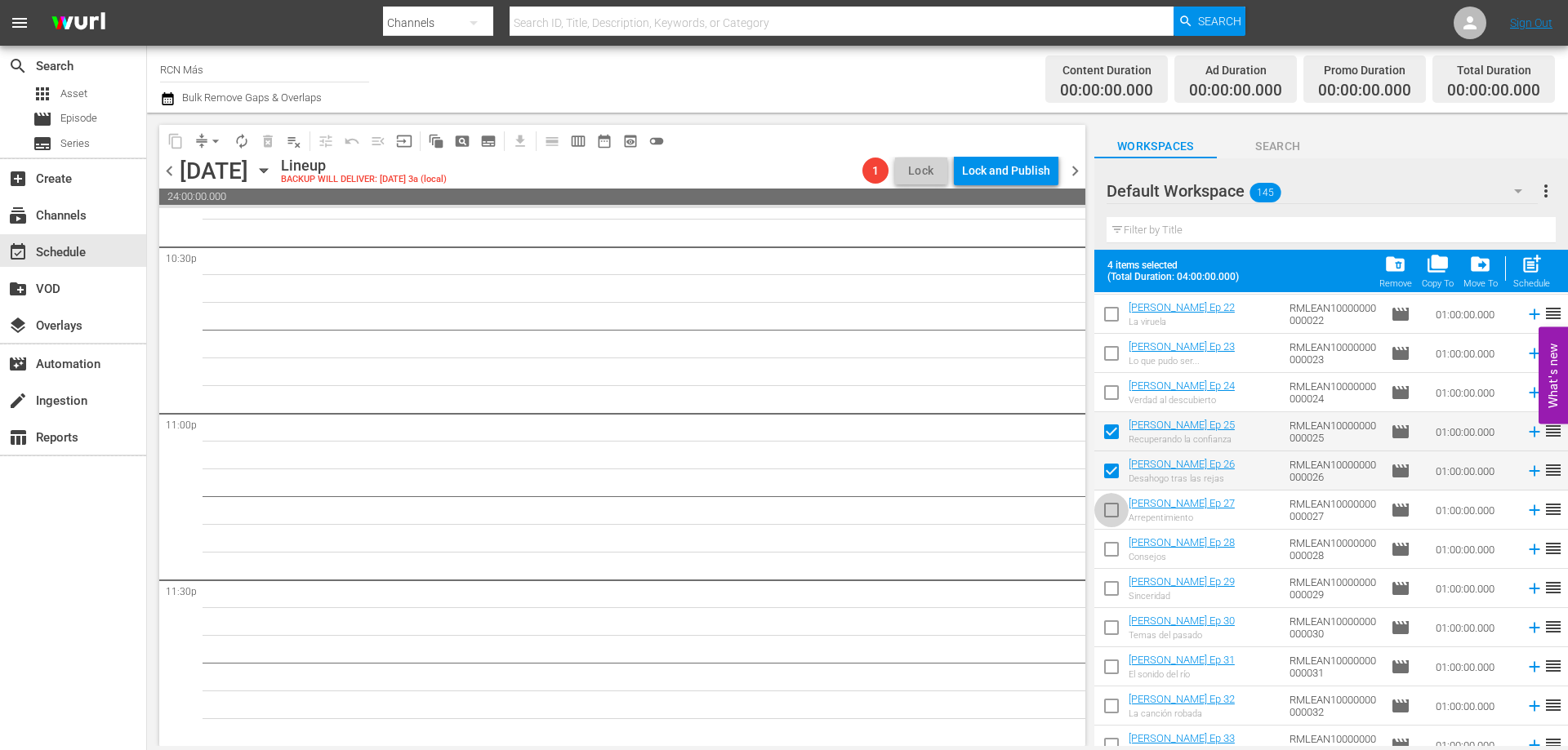
click at [1115, 516] on input "checkbox" at bounding box center [1111, 513] width 34 height 34
checkbox input "true"
click at [1539, 270] on span "post_add" at bounding box center [1531, 264] width 22 height 22
checkbox input "false"
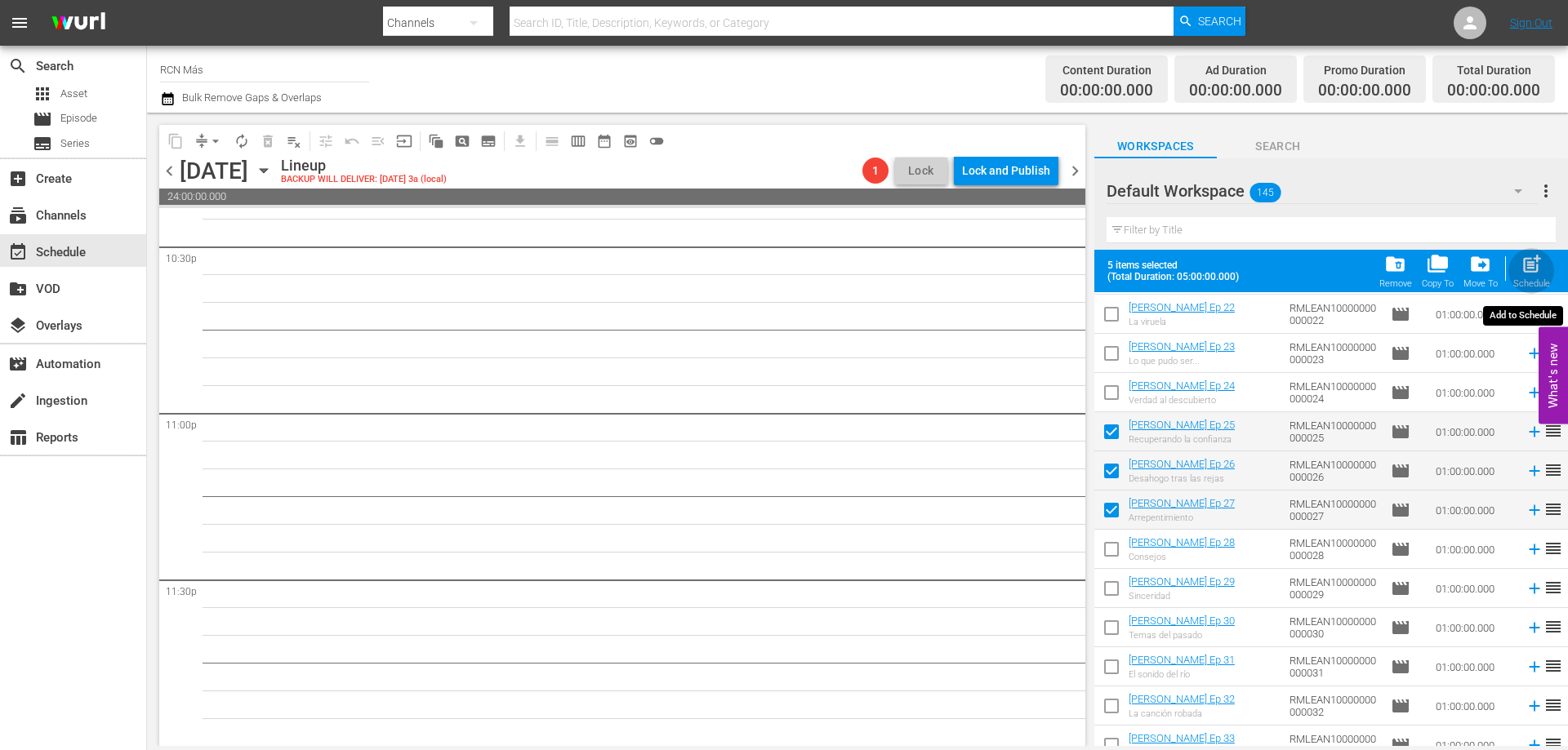
checkbox input "false"
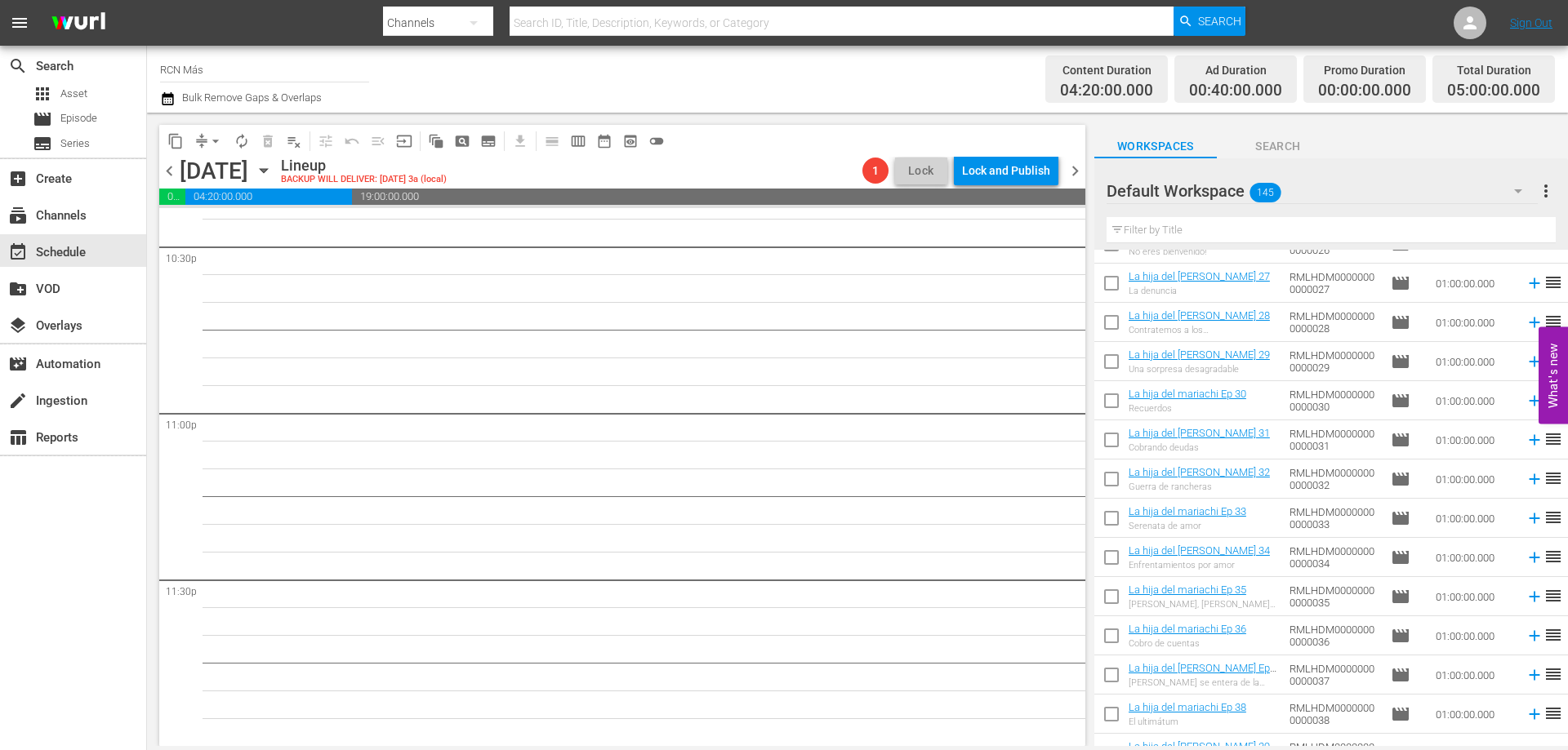
scroll to position [2289, 0]
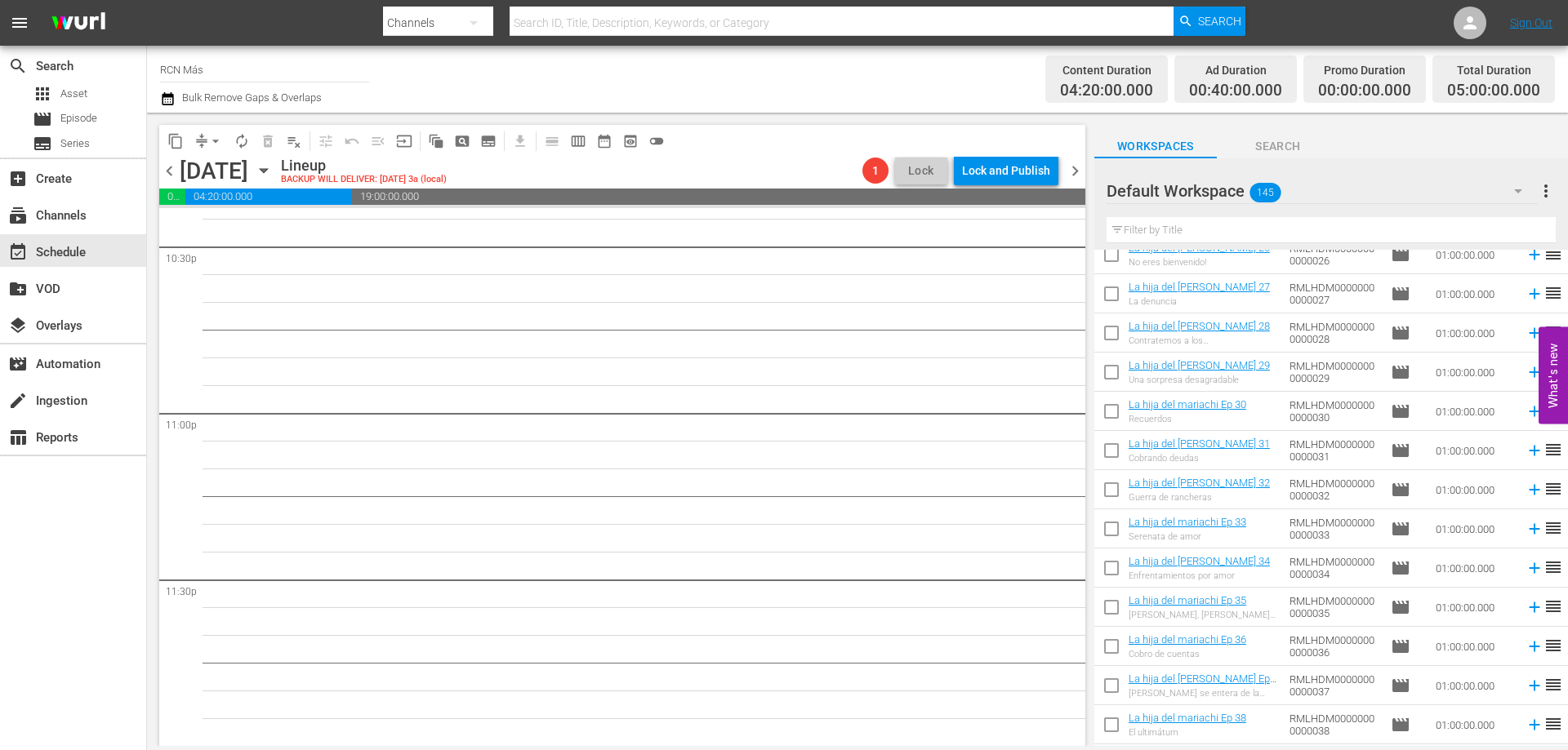
click at [1118, 375] on input "checkbox" at bounding box center [1111, 375] width 34 height 34
checkbox input "true"
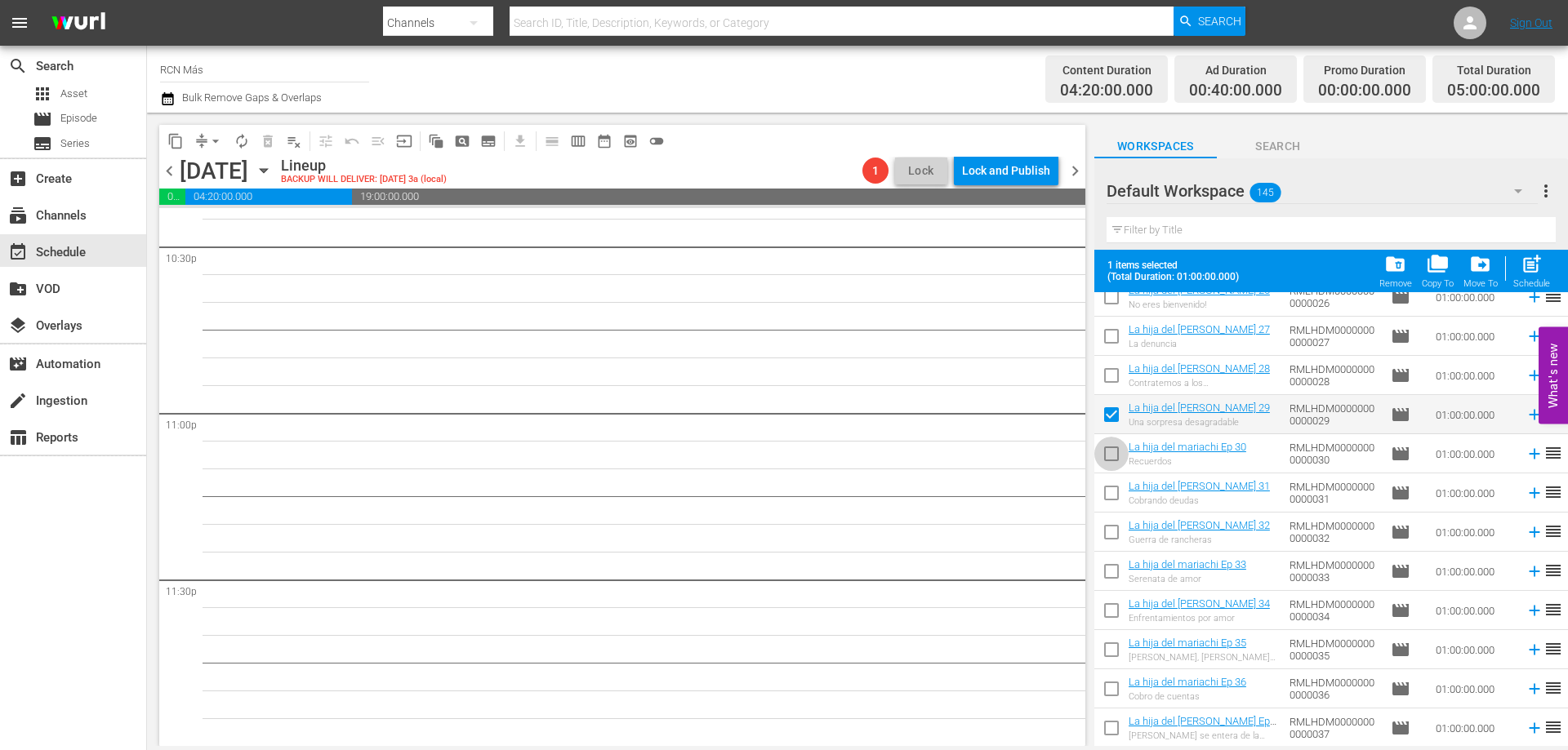
click at [1105, 459] on input "checkbox" at bounding box center [1111, 457] width 34 height 34
checkbox input "true"
click at [1107, 494] on input "checkbox" at bounding box center [1111, 496] width 34 height 34
checkbox input "true"
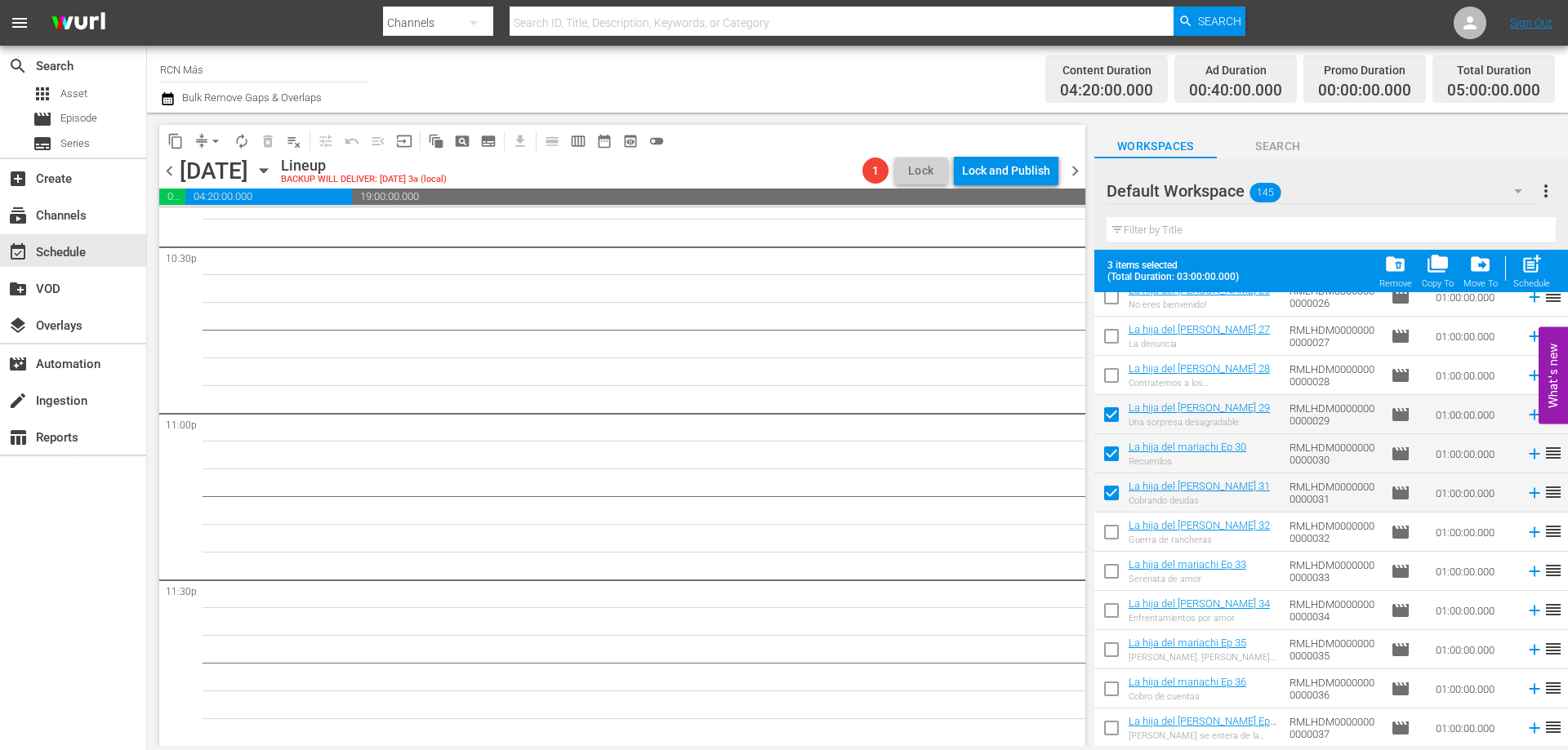
drag, startPoint x: 1111, startPoint y: 532, endPoint x: 1118, endPoint y: 550, distance: 19.3
click at [1111, 533] on input "checkbox" at bounding box center [1111, 535] width 34 height 34
checkbox input "true"
click at [1111, 571] on input "checkbox" at bounding box center [1111, 575] width 34 height 34
checkbox input "true"
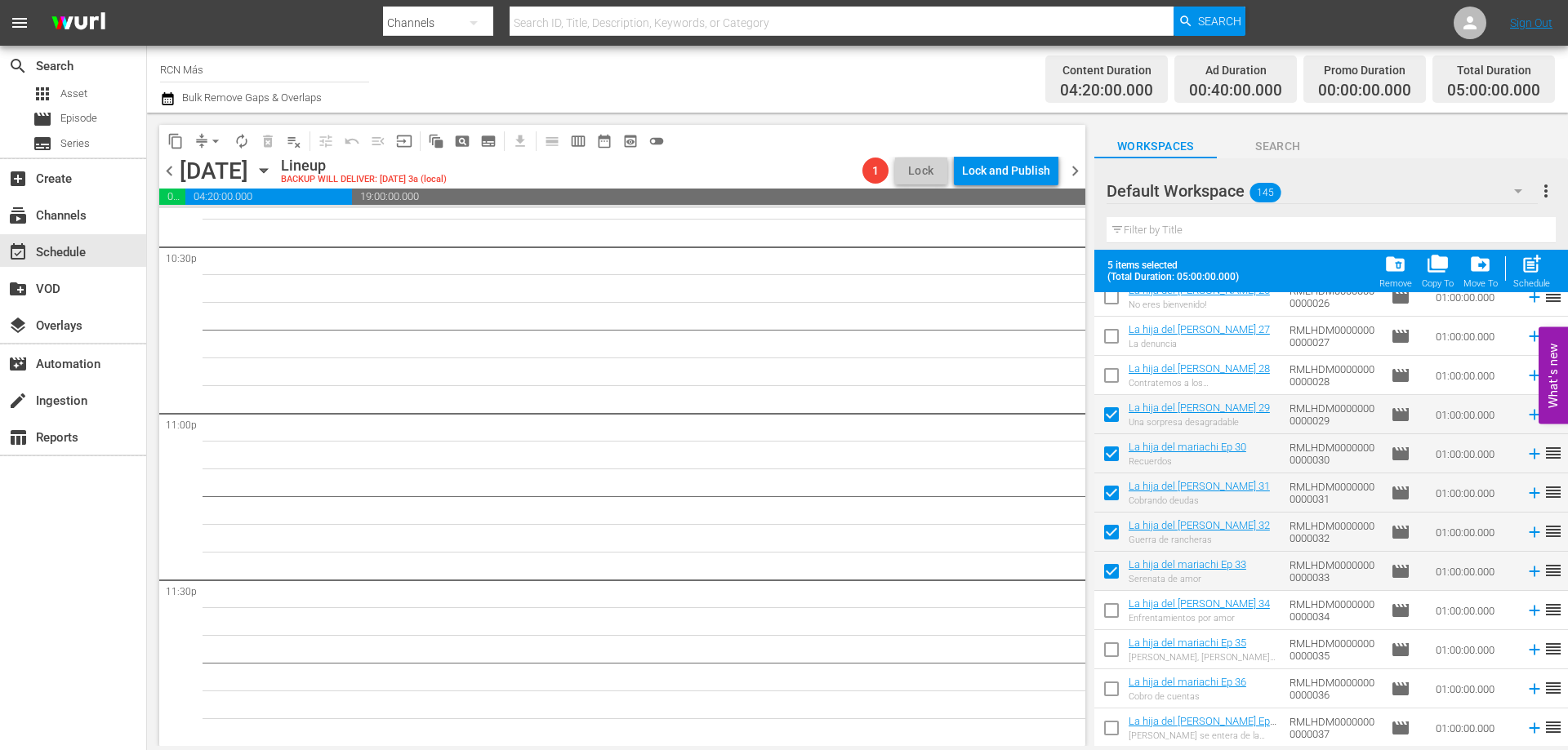
click at [1114, 615] on input "checkbox" at bounding box center [1111, 613] width 34 height 34
checkbox input "true"
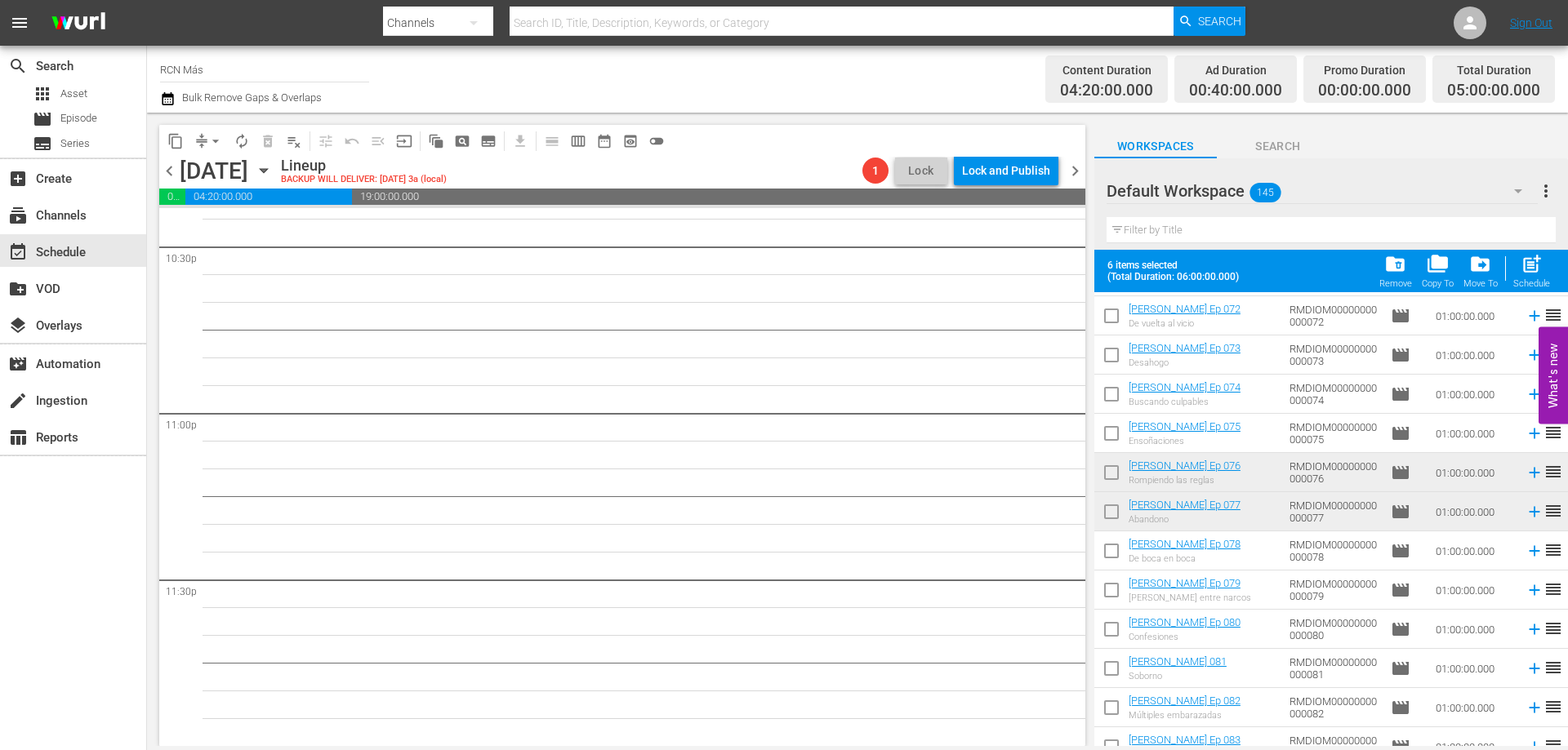
scroll to position [3887, 0]
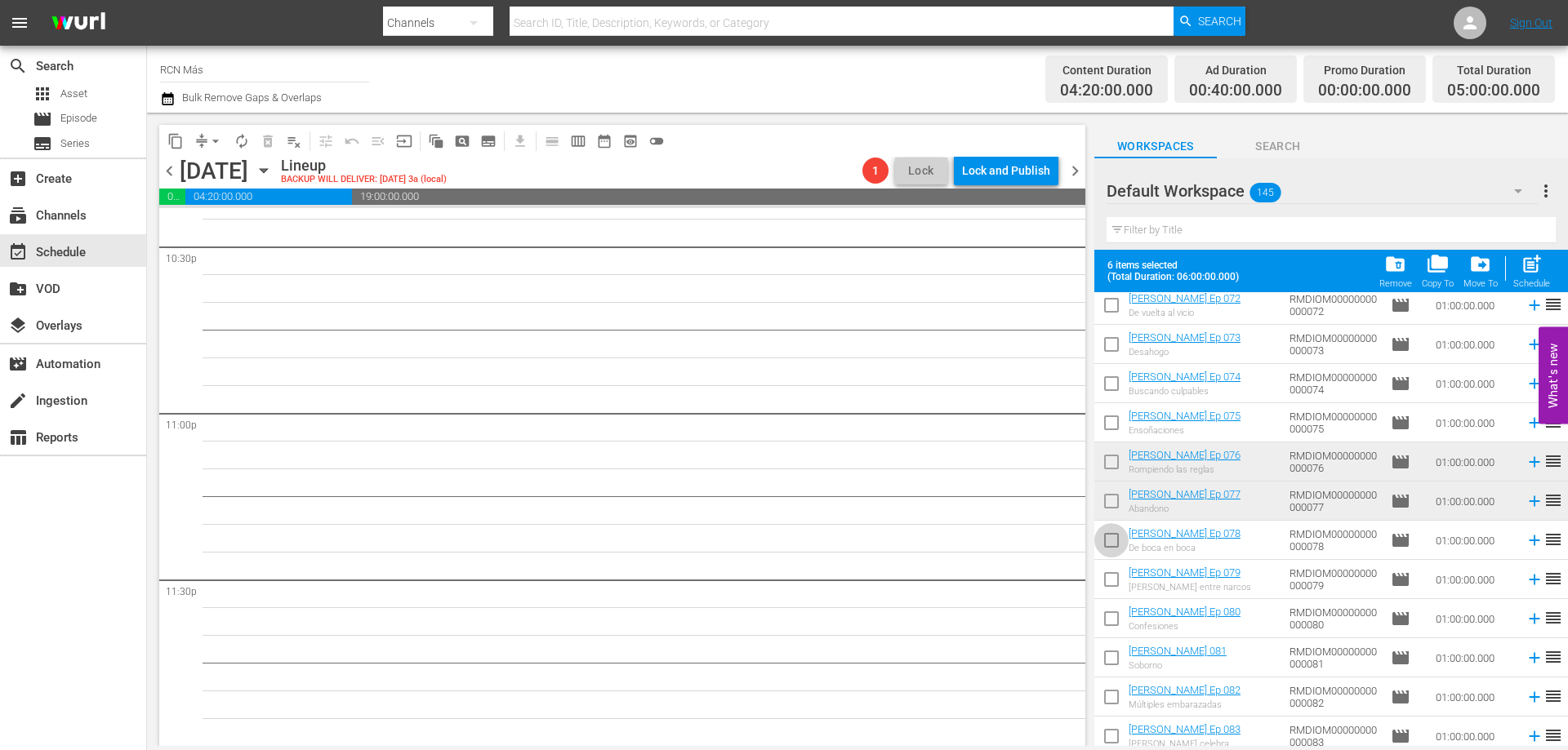
click at [1110, 545] on input "checkbox" at bounding box center [1111, 544] width 34 height 34
checkbox input "true"
click at [1111, 585] on input "checkbox" at bounding box center [1111, 583] width 34 height 34
checkbox input "true"
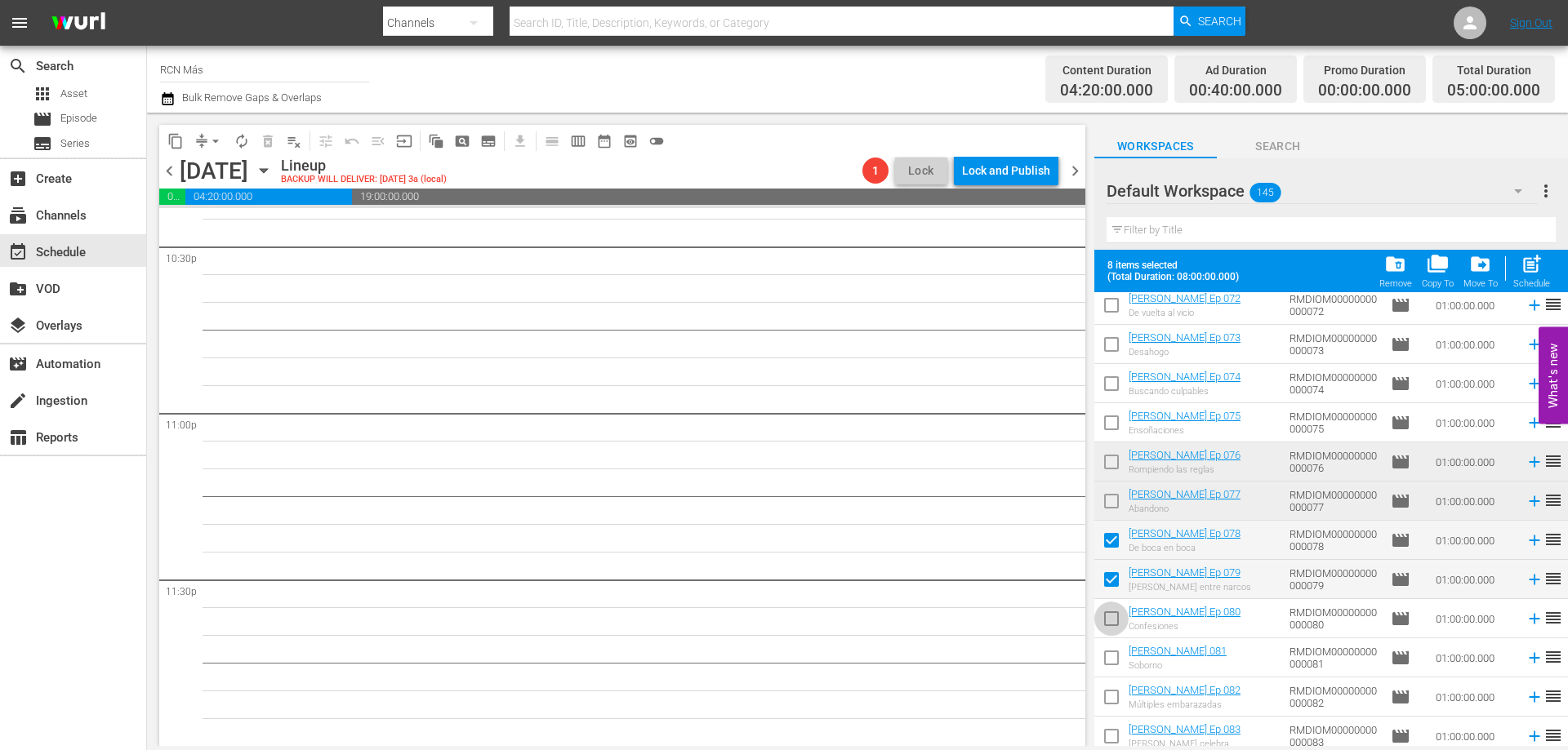
click at [1111, 622] on input "checkbox" at bounding box center [1111, 622] width 34 height 34
checkbox input "true"
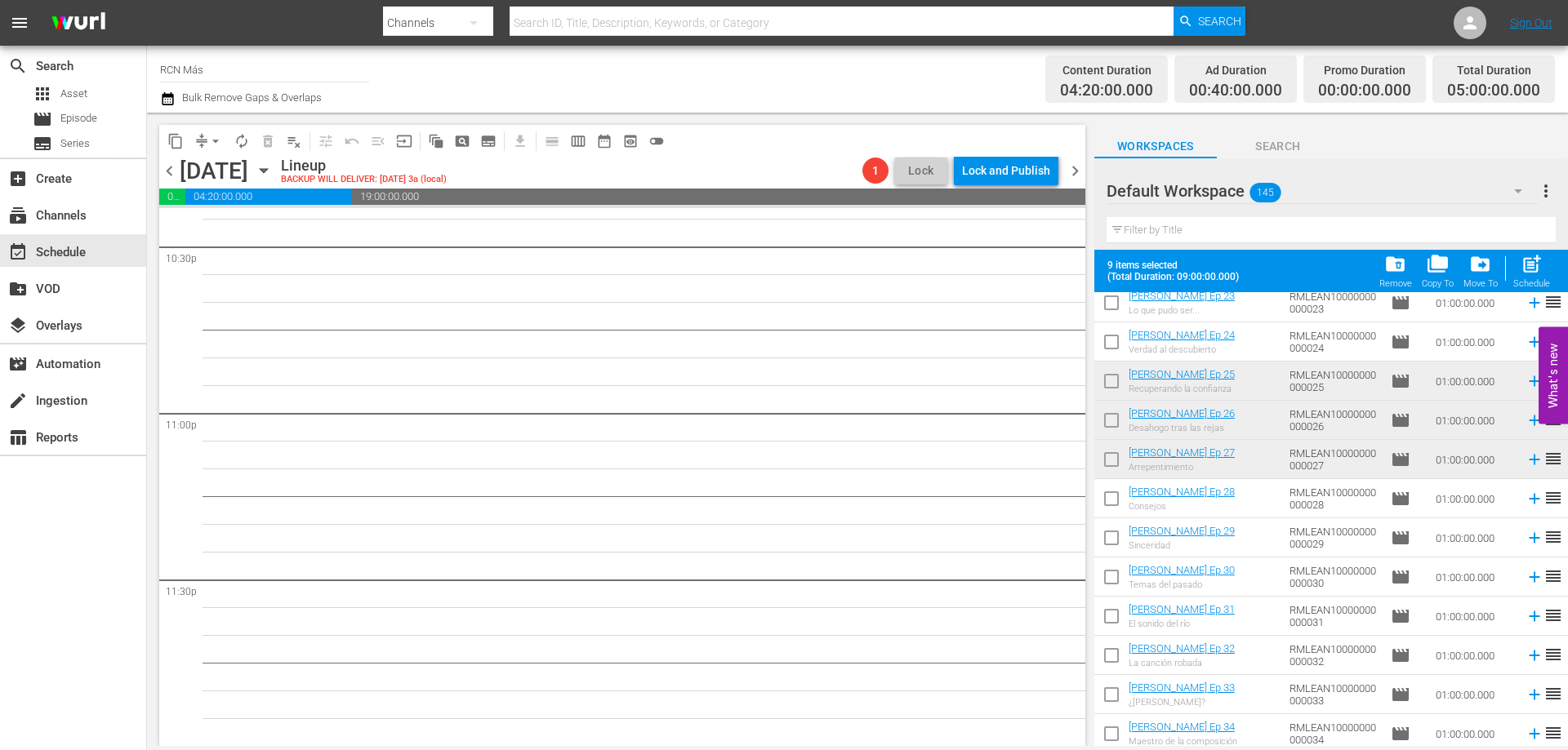
scroll to position [5038, 0]
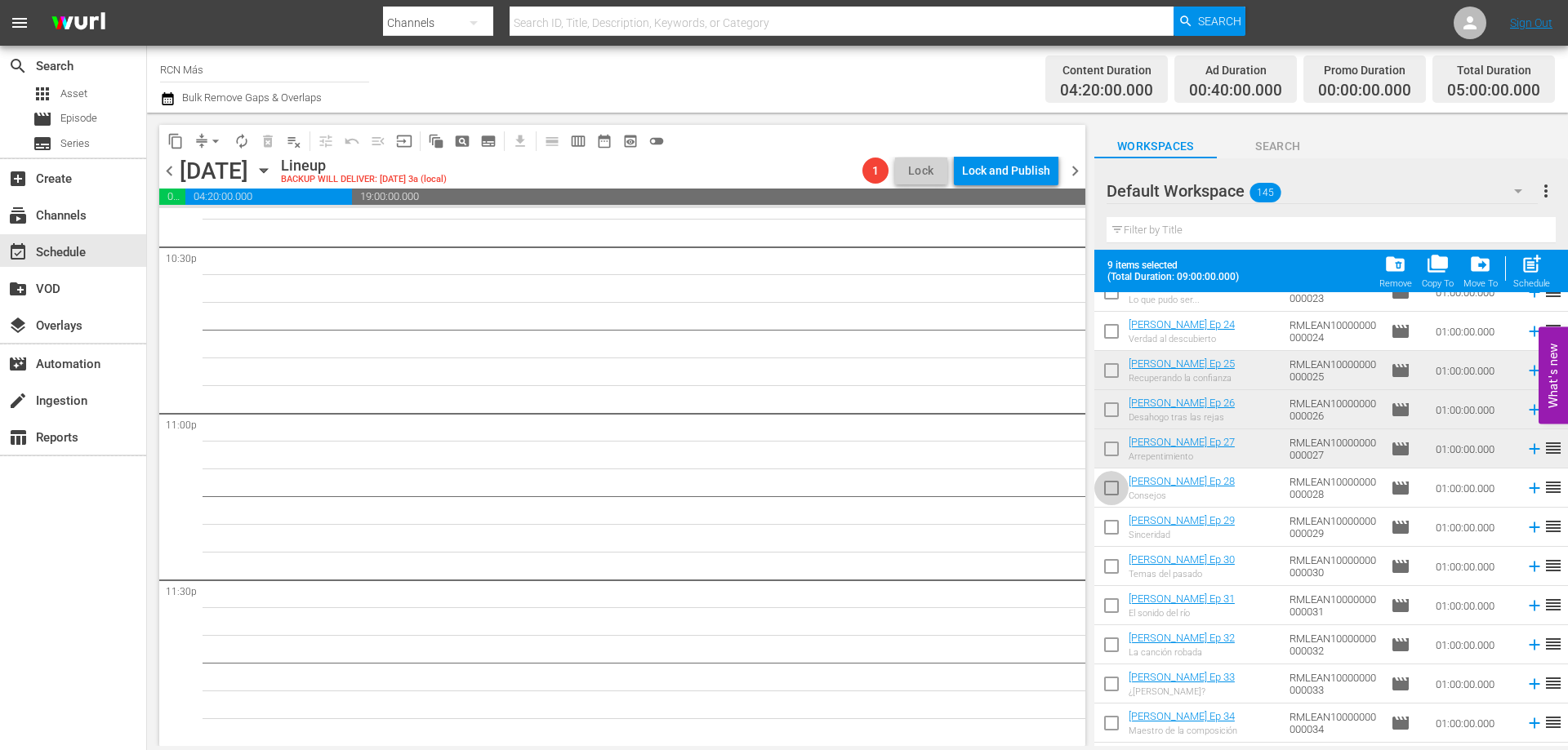
click at [1111, 495] on input "checkbox" at bounding box center [1111, 491] width 34 height 34
checkbox input "true"
click at [1117, 536] on input "checkbox" at bounding box center [1111, 531] width 34 height 34
checkbox input "true"
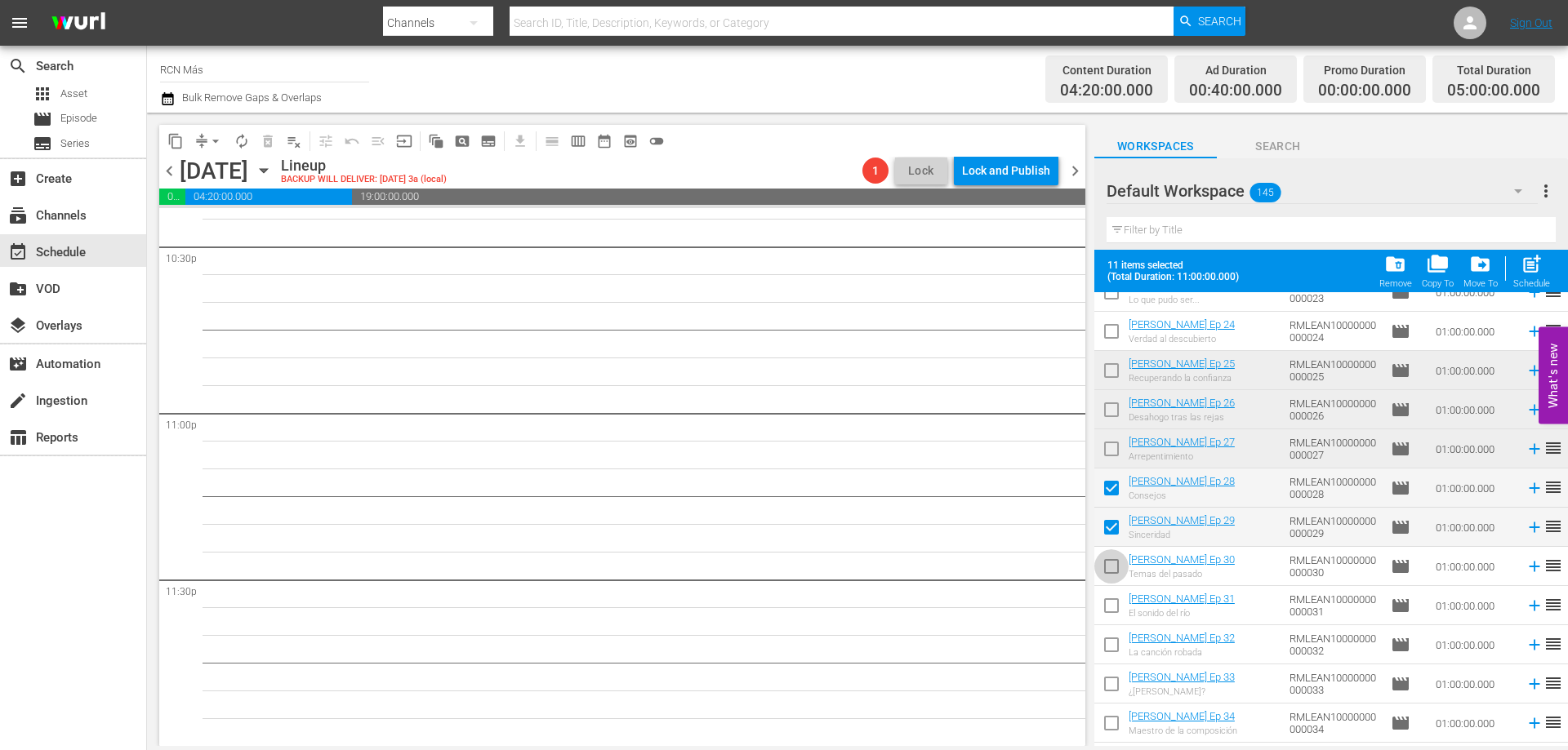
click at [1118, 568] on input "checkbox" at bounding box center [1111, 569] width 34 height 34
checkbox input "true"
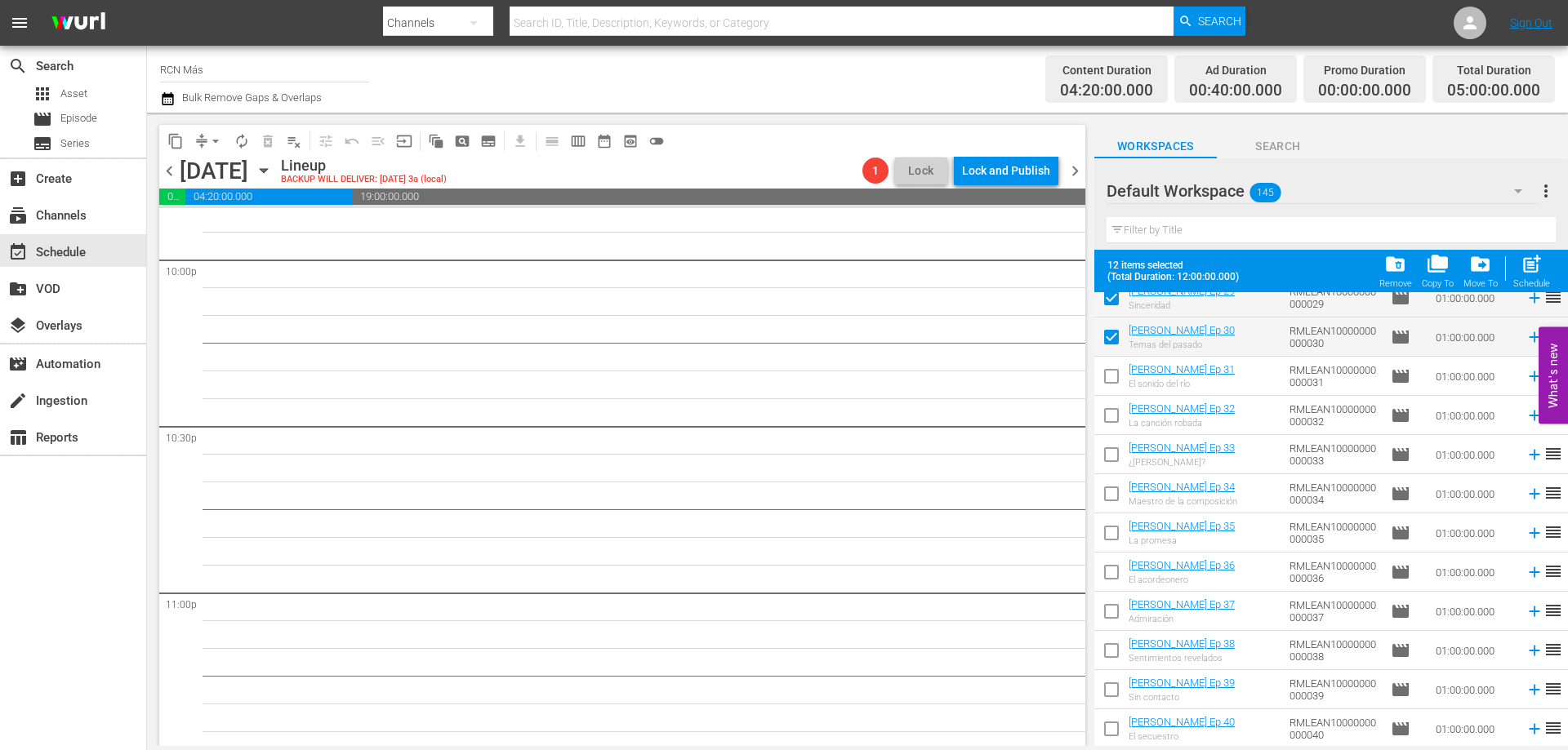
scroll to position [7458, 0]
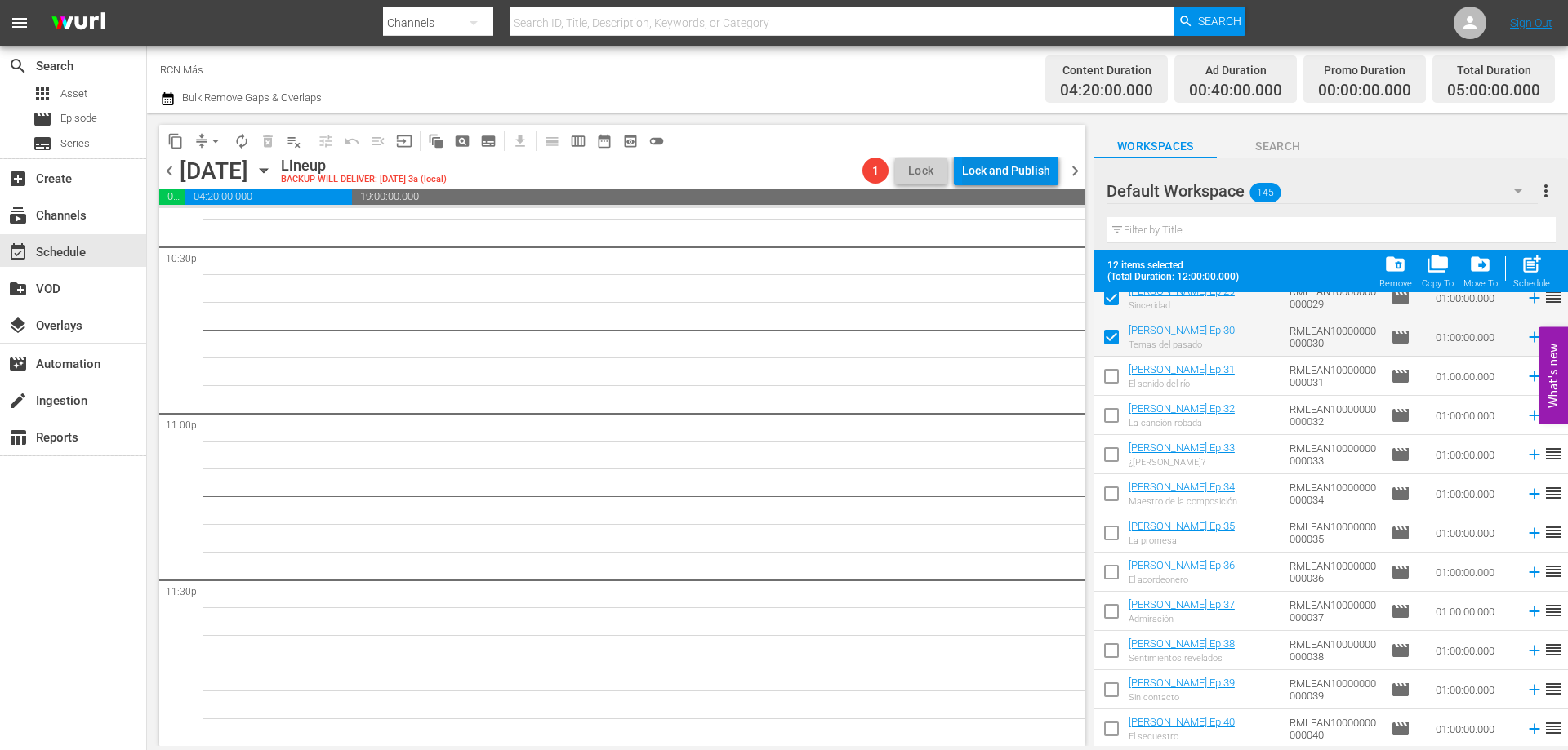
click at [1005, 173] on div "Lock and Publish" at bounding box center [1006, 170] width 88 height 29
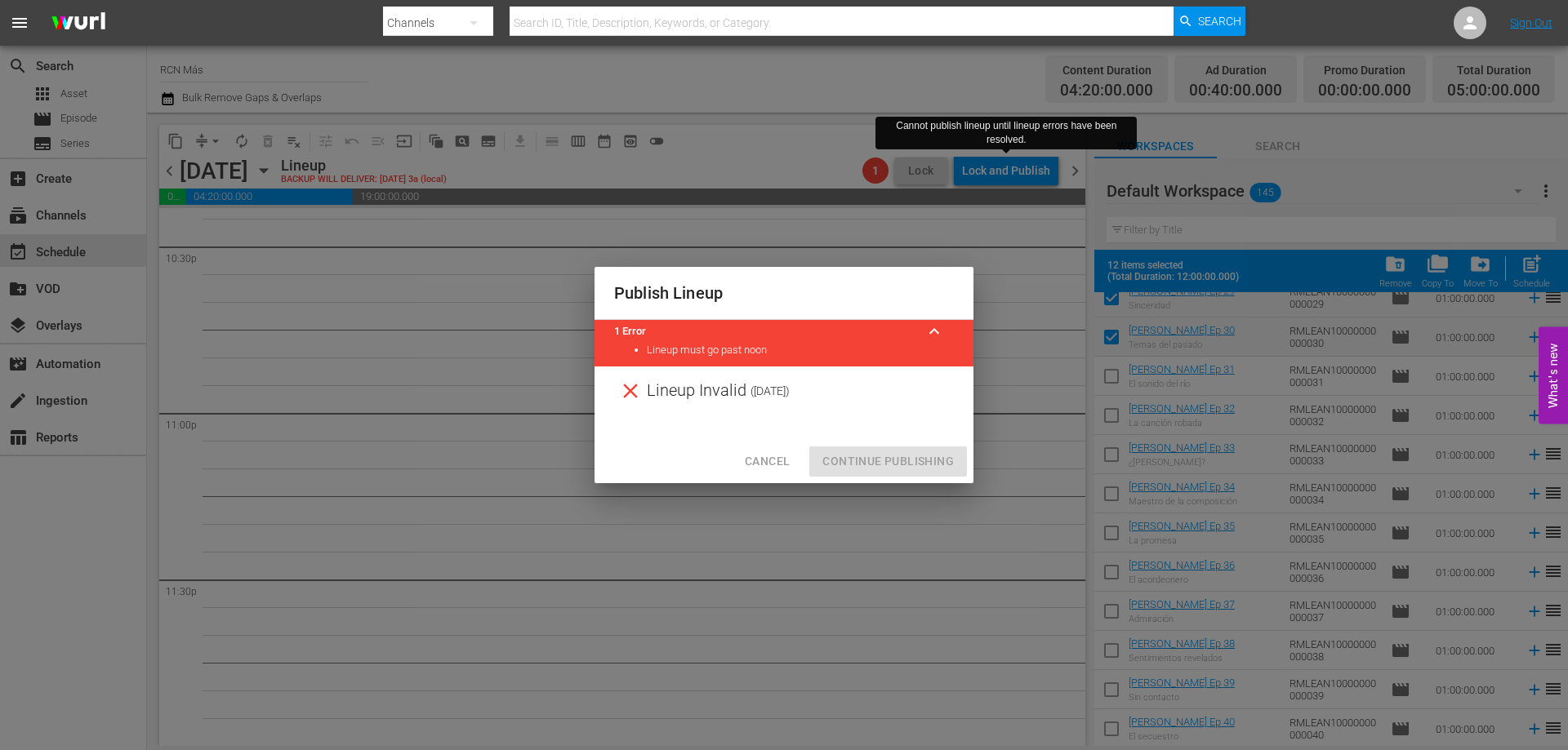
click at [752, 469] on span "Cancel" at bounding box center [767, 461] width 45 height 20
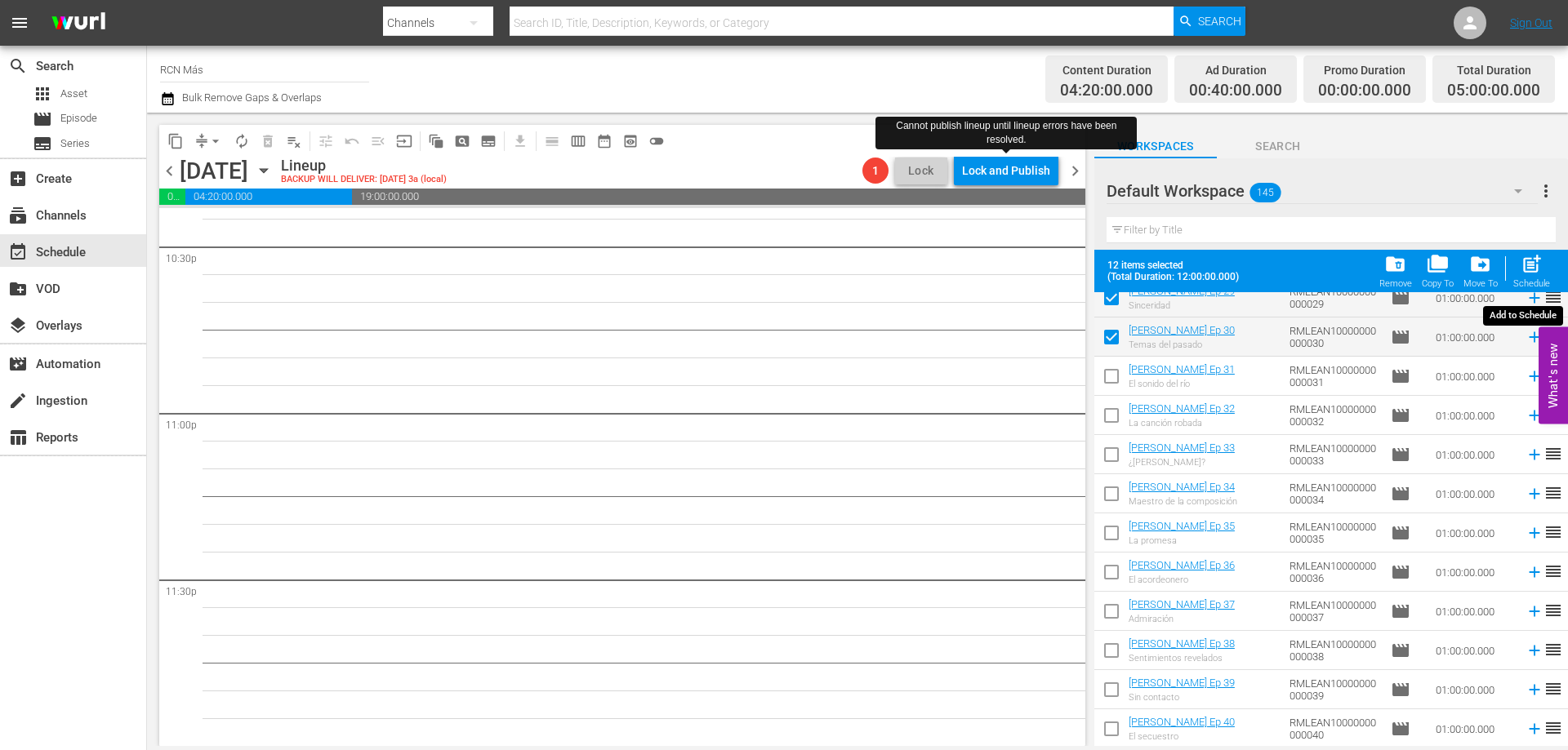
click at [1523, 268] on span "post_add" at bounding box center [1531, 264] width 22 height 22
checkbox input "false"
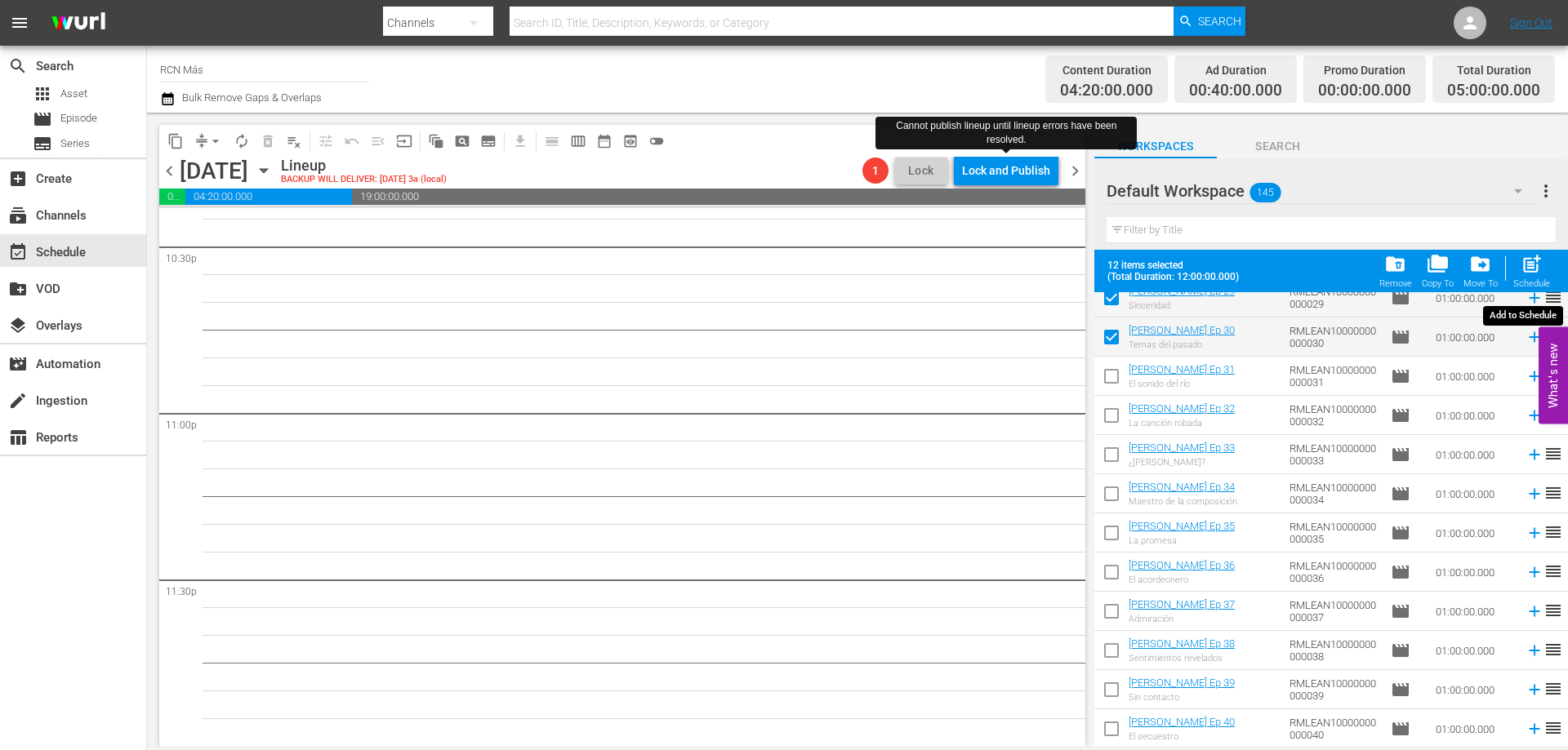
checkbox input "false"
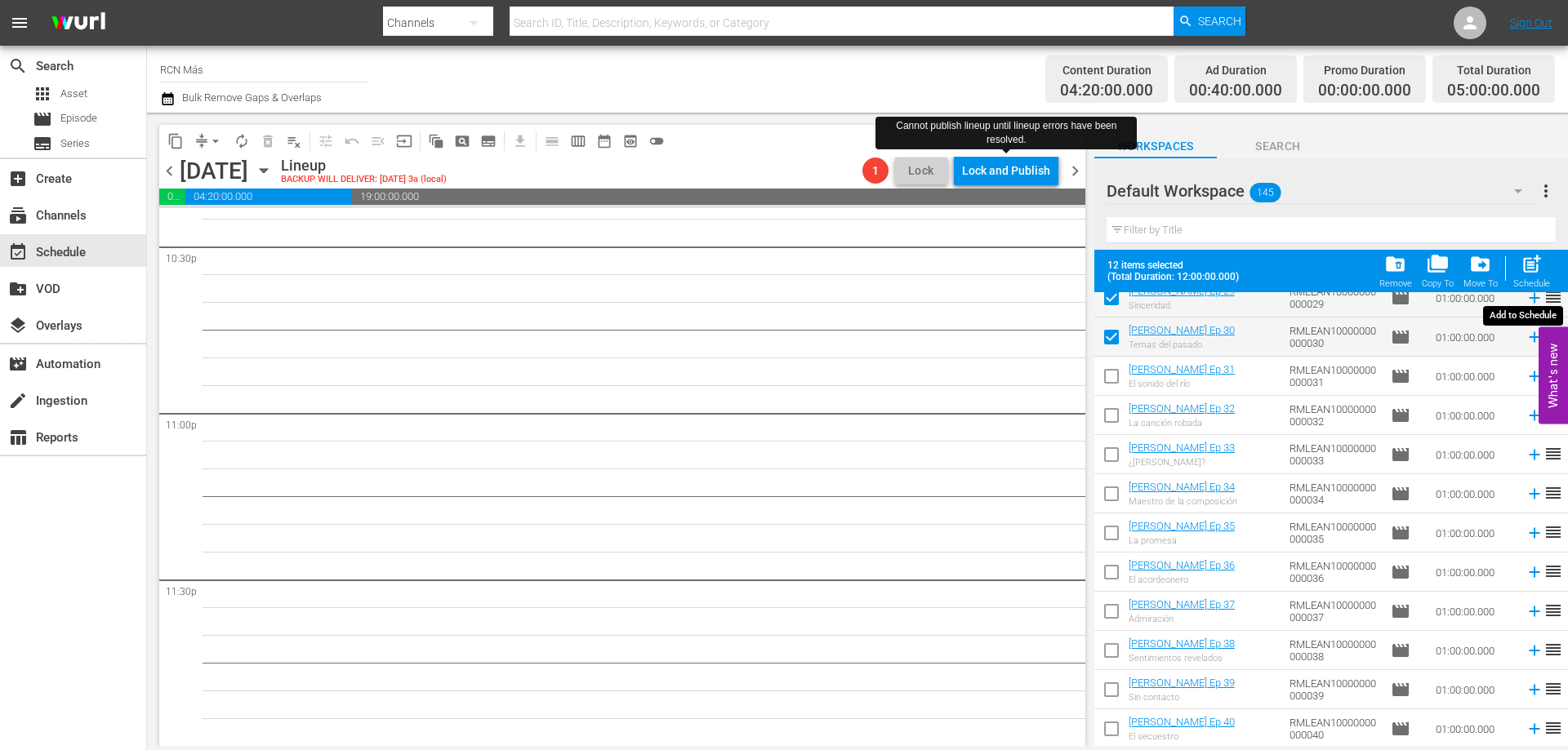
checkbox input "false"
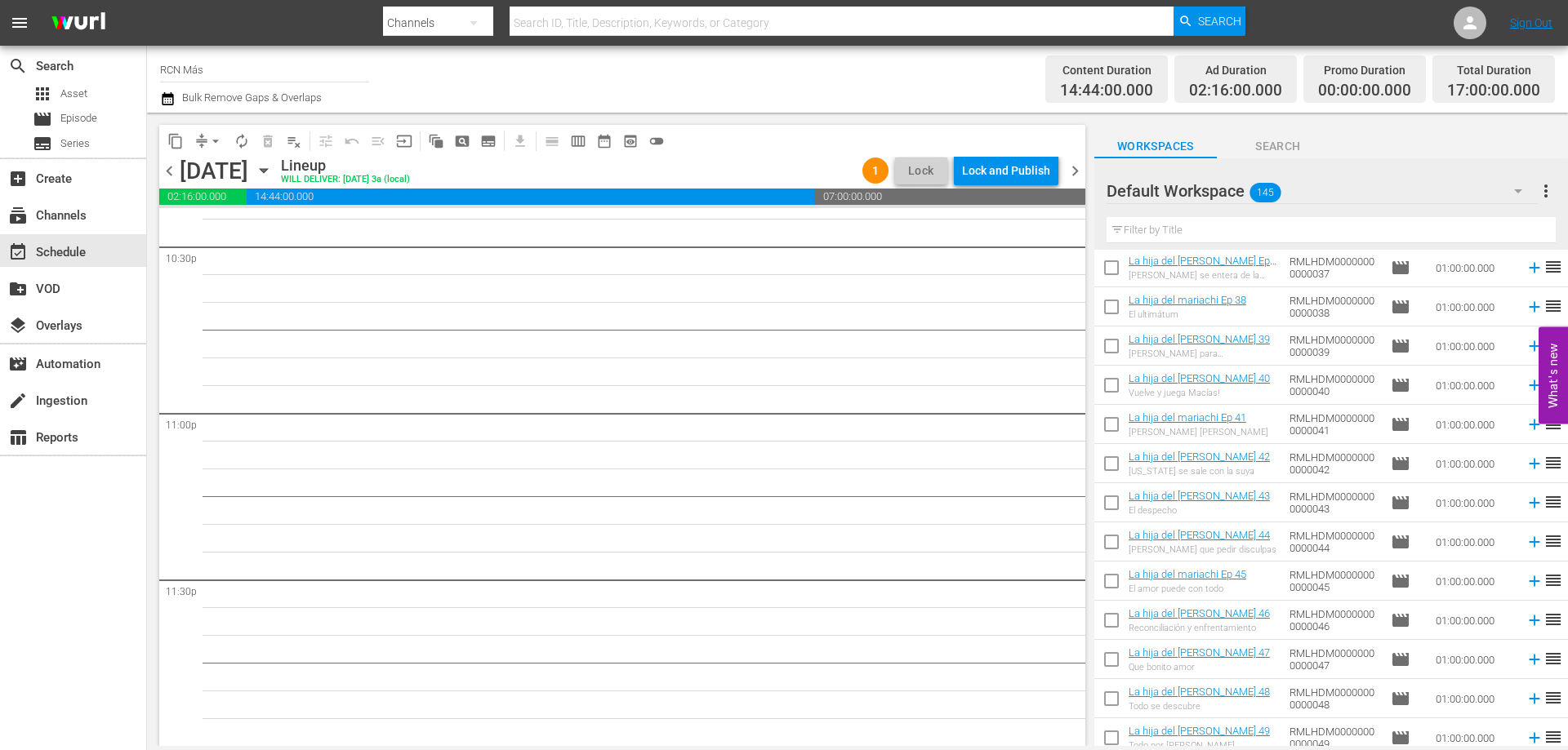
scroll to position [2627, 0]
click at [1106, 271] on input "checkbox" at bounding box center [1111, 272] width 34 height 34
checkbox input "true"
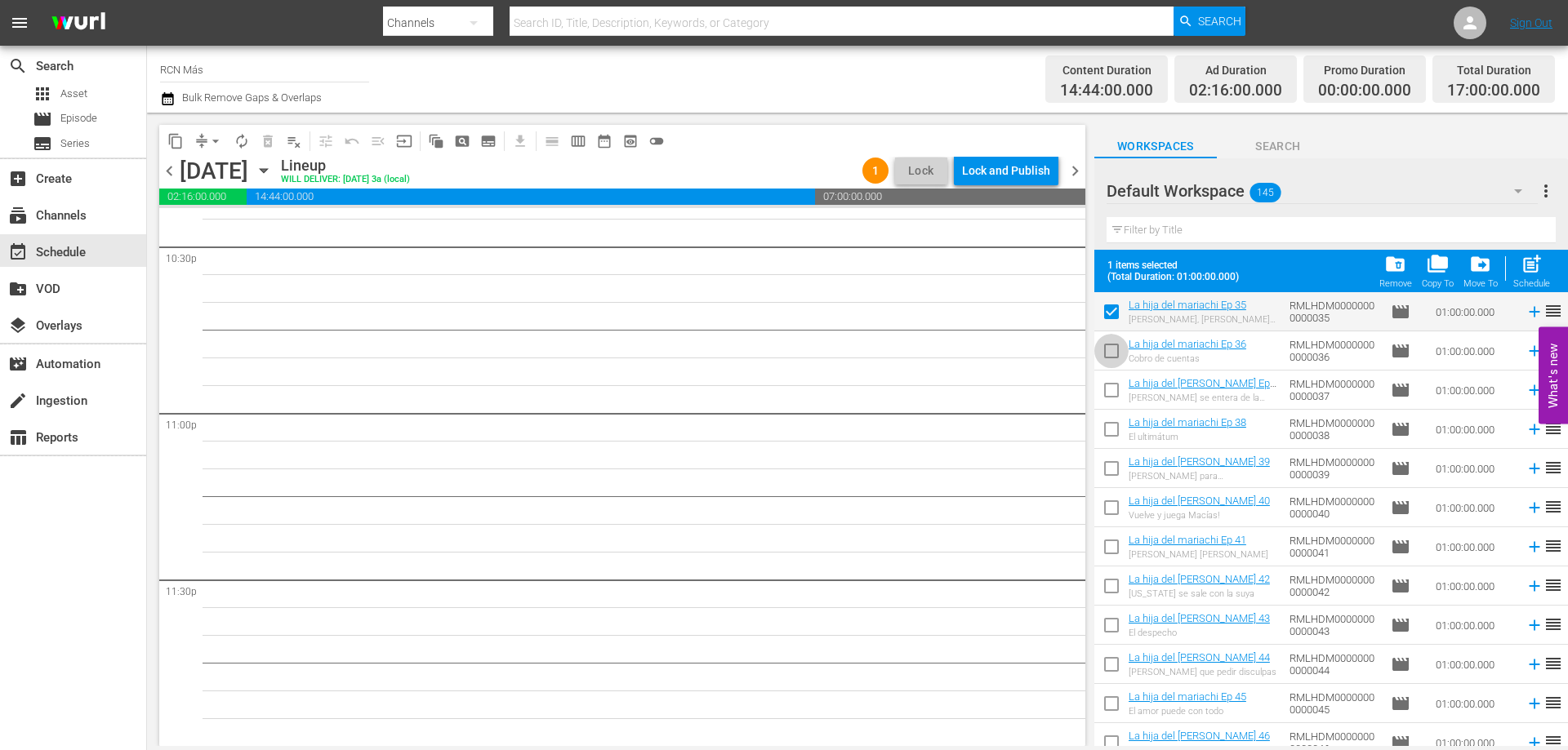
click at [1104, 344] on input "checkbox" at bounding box center [1111, 354] width 34 height 34
checkbox input "true"
drag, startPoint x: 1107, startPoint y: 387, endPoint x: 1133, endPoint y: 446, distance: 64.5
click at [1108, 388] on input "checkbox" at bounding box center [1111, 393] width 34 height 34
checkbox input "true"
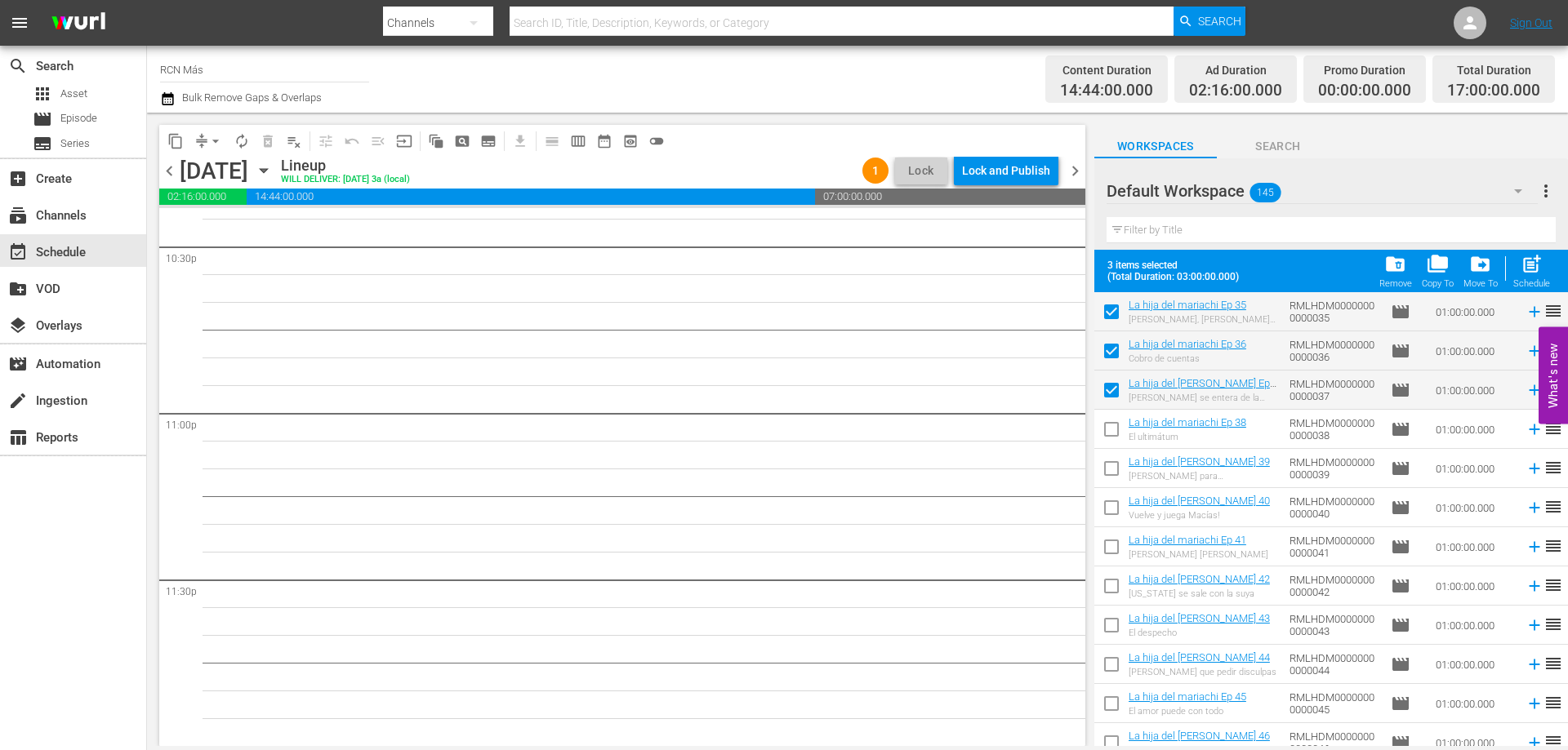
drag, startPoint x: 1118, startPoint y: 429, endPoint x: 1109, endPoint y: 463, distance: 35.2
click at [1117, 428] on input "checkbox" at bounding box center [1111, 433] width 34 height 34
checkbox input "true"
click at [1106, 472] on input "checkbox" at bounding box center [1111, 472] width 34 height 34
checkbox input "true"
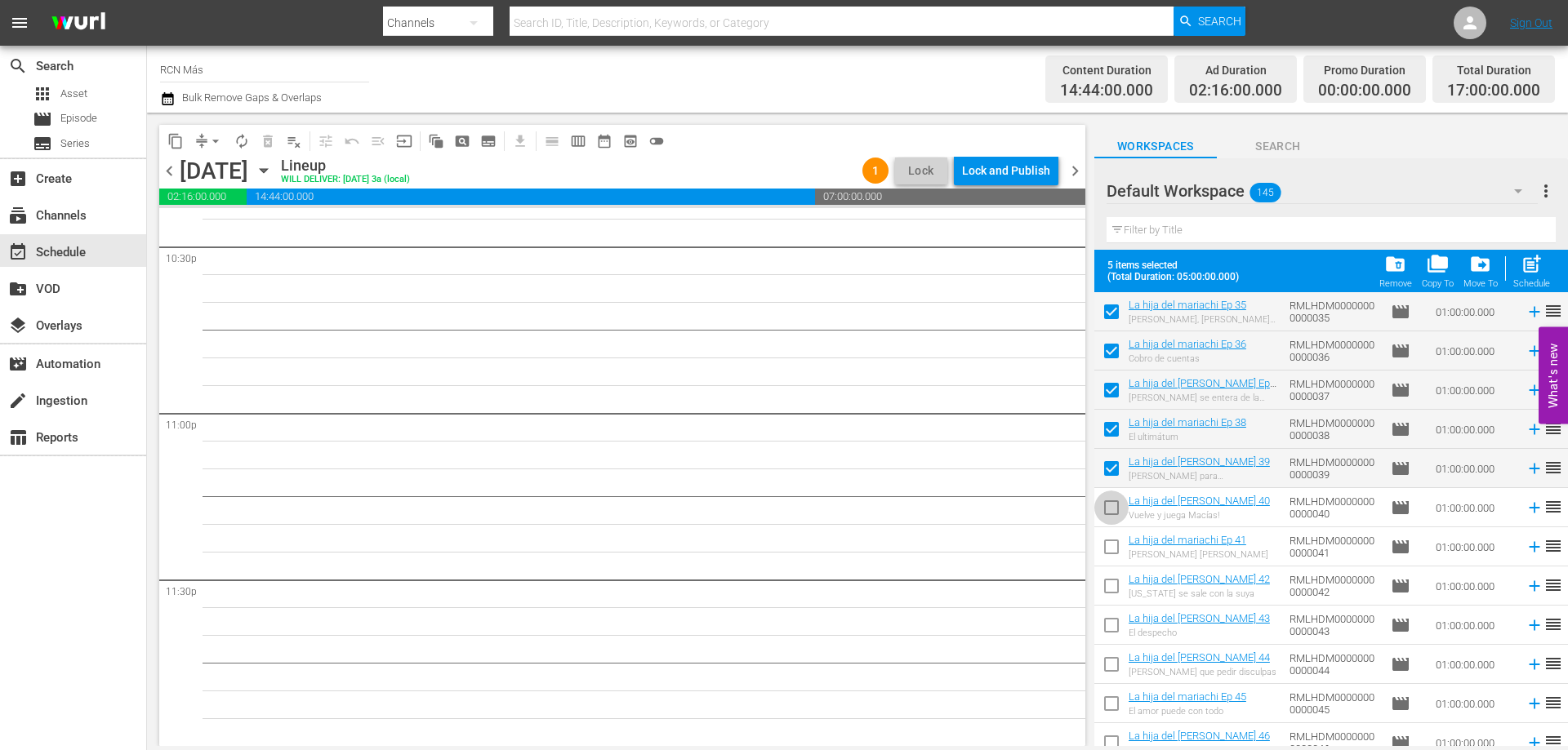
click at [1101, 511] on input "checkbox" at bounding box center [1111, 511] width 34 height 34
checkbox input "true"
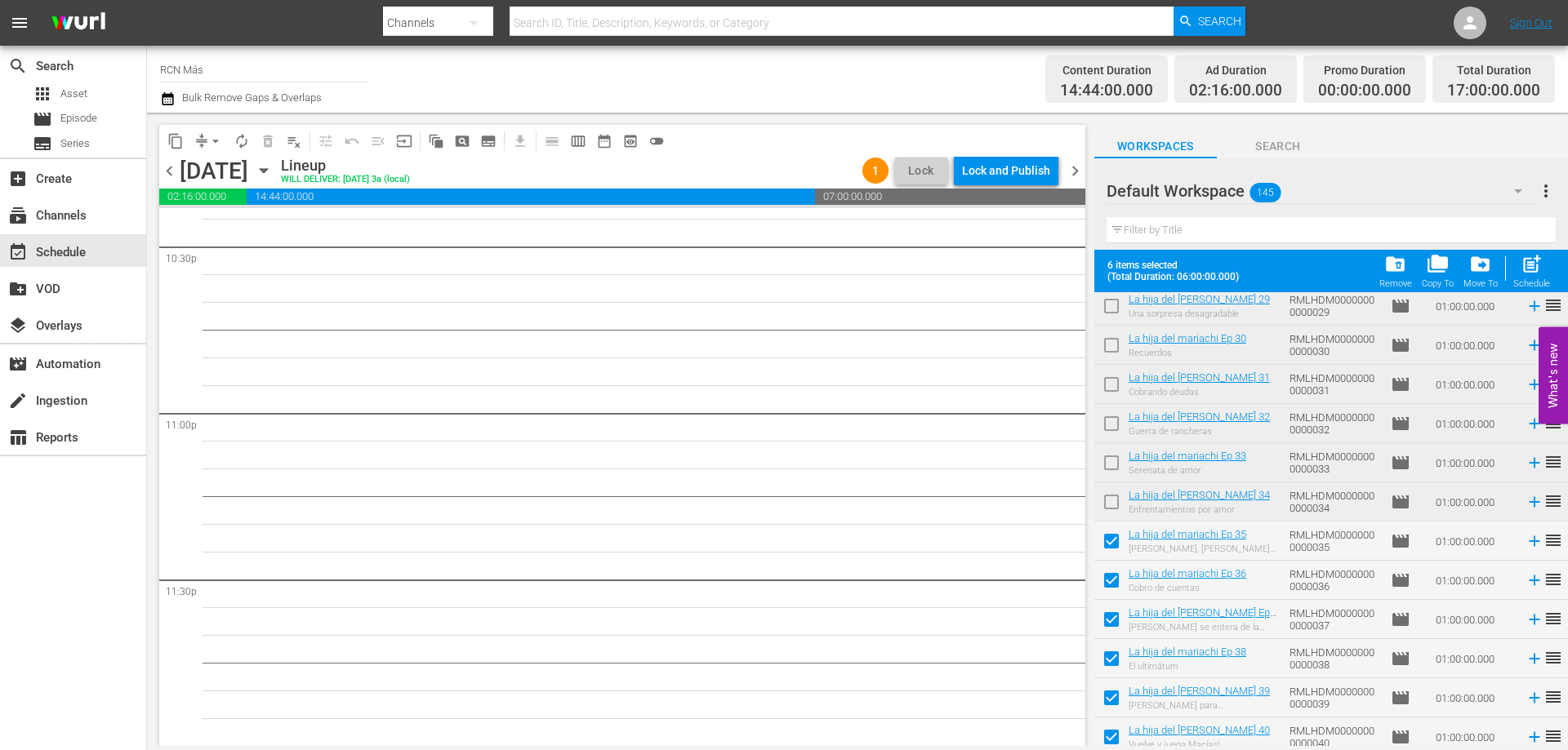
scroll to position [2572, 0]
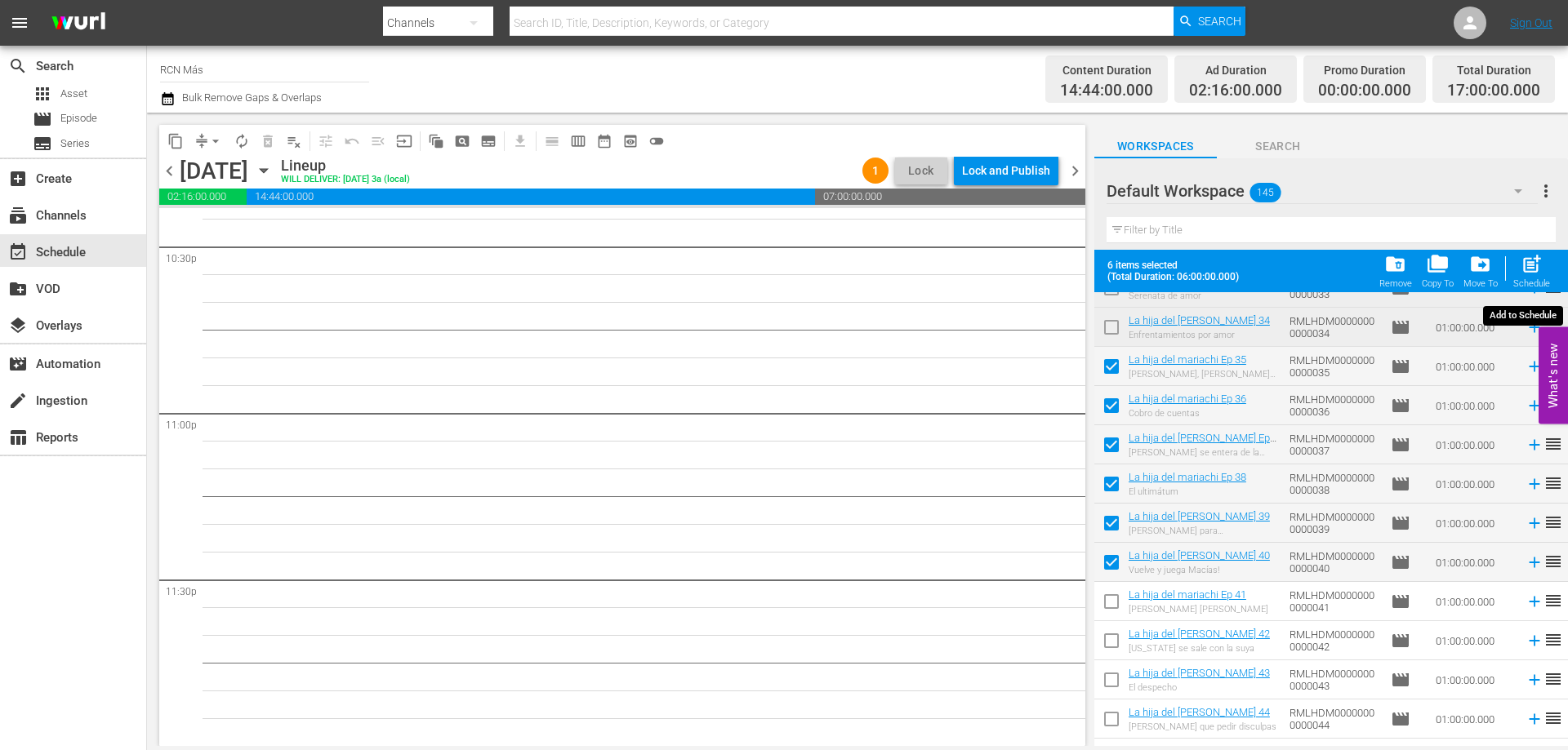
click at [1534, 265] on span "post_add" at bounding box center [1531, 264] width 22 height 22
checkbox input "false"
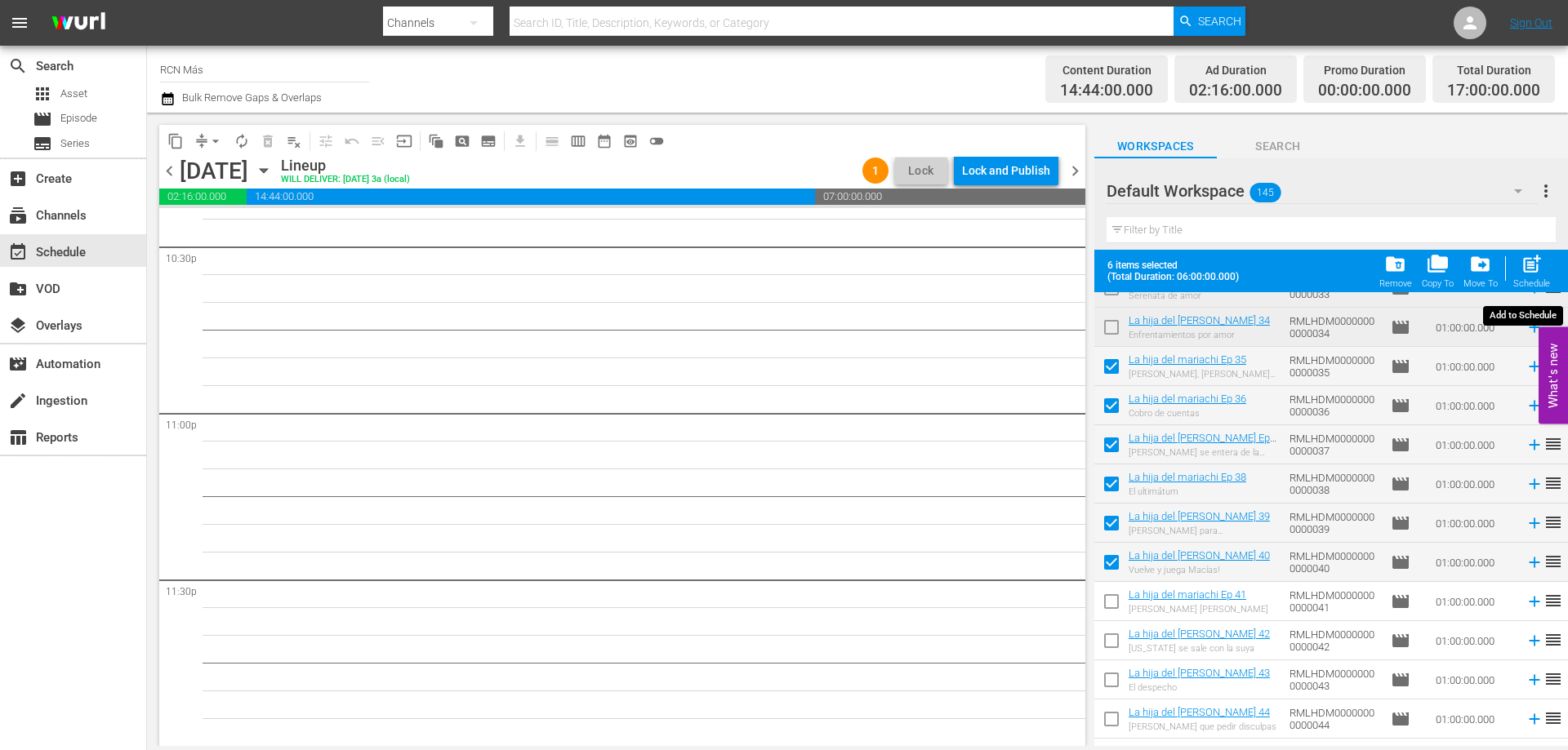
checkbox input "false"
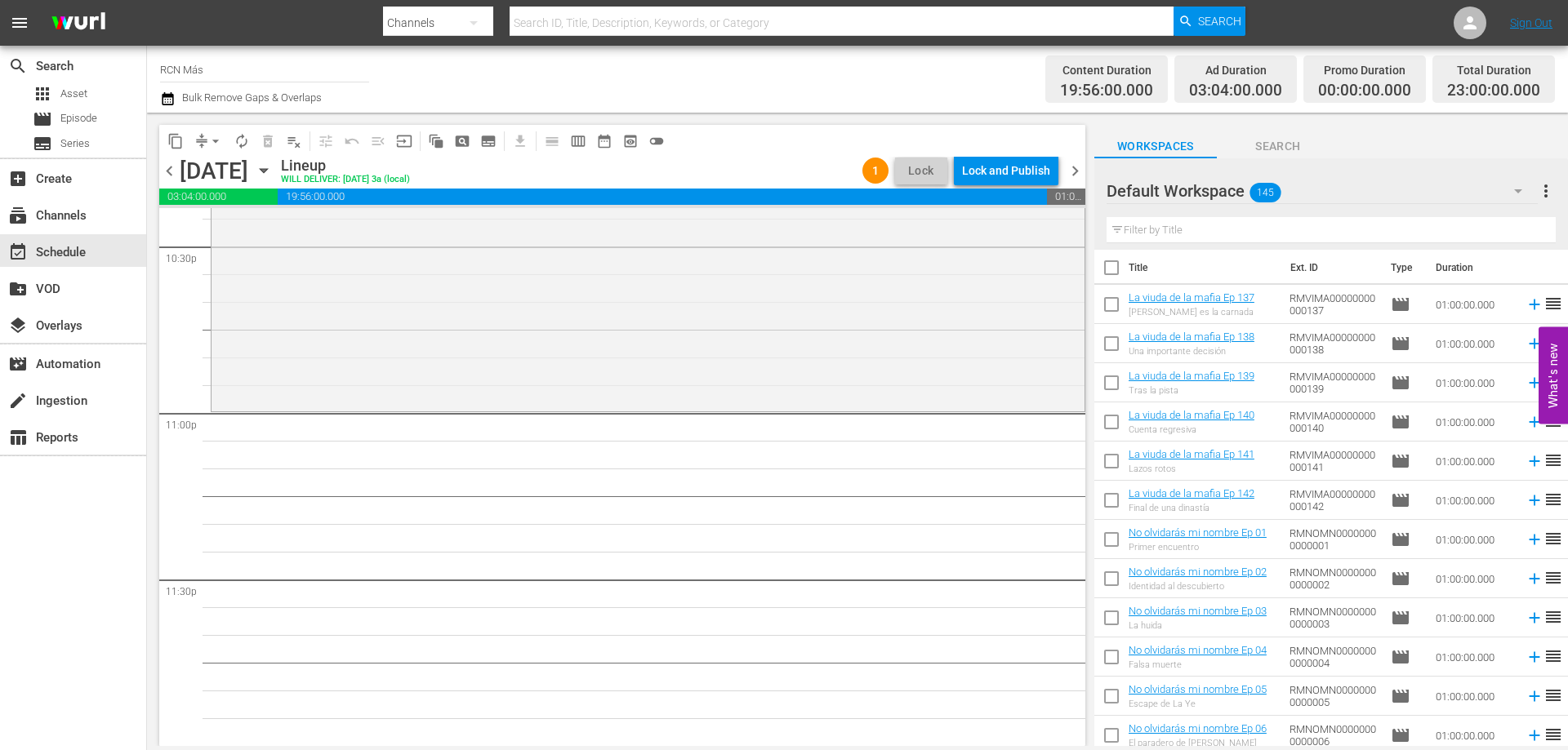
scroll to position [0, 0]
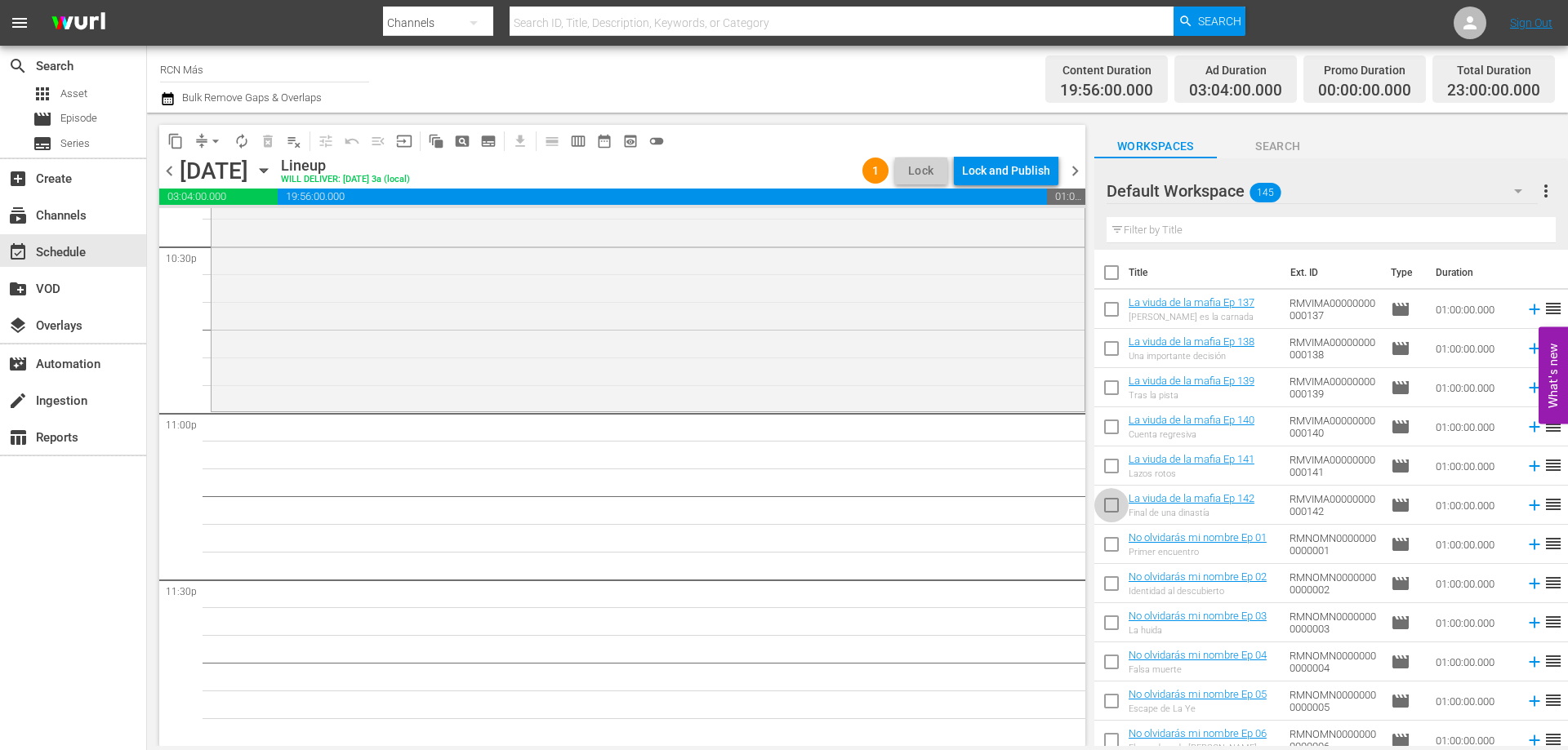
click at [1099, 503] on input "checkbox" at bounding box center [1111, 509] width 34 height 34
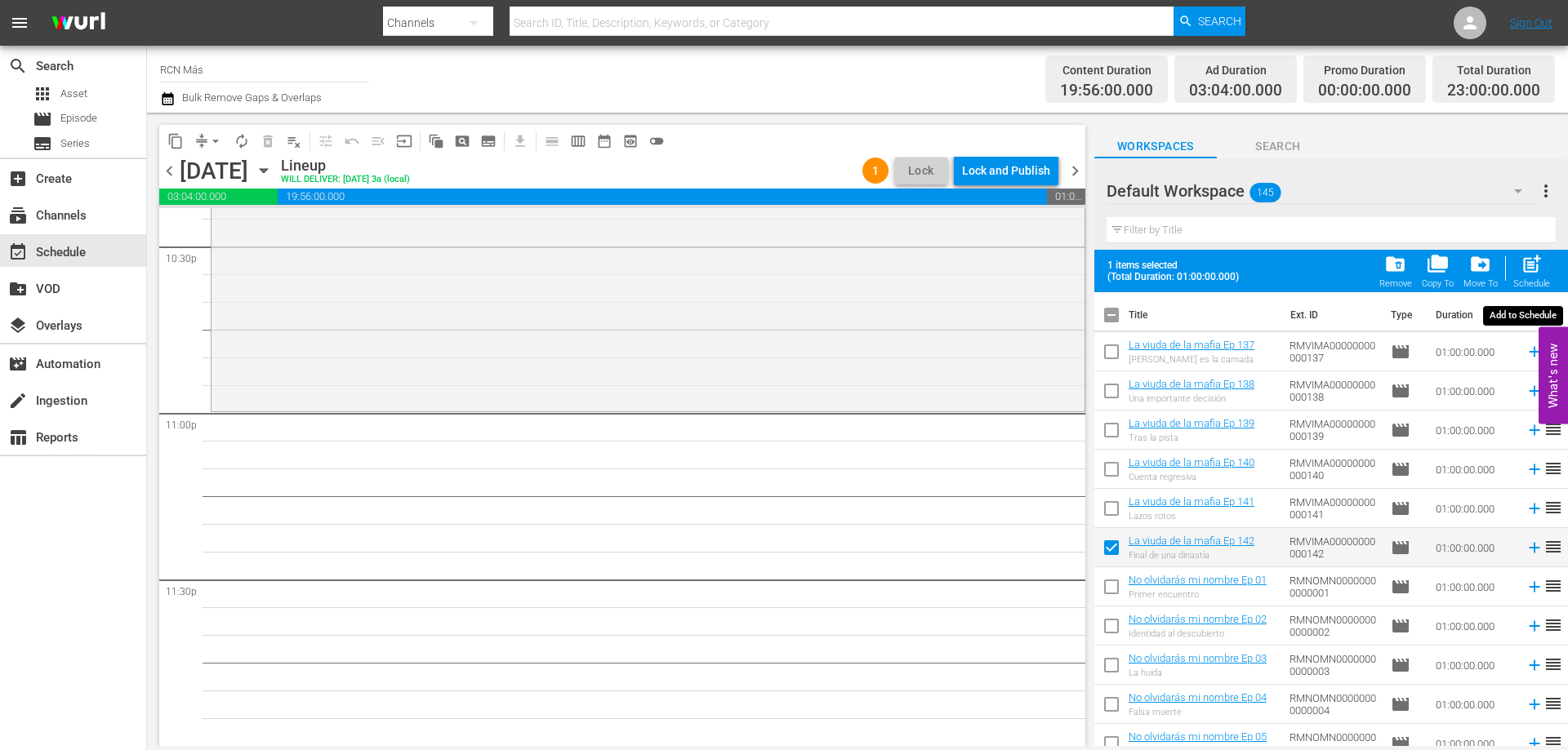
click at [1530, 270] on span "post_add" at bounding box center [1531, 264] width 22 height 22
checkbox input "false"
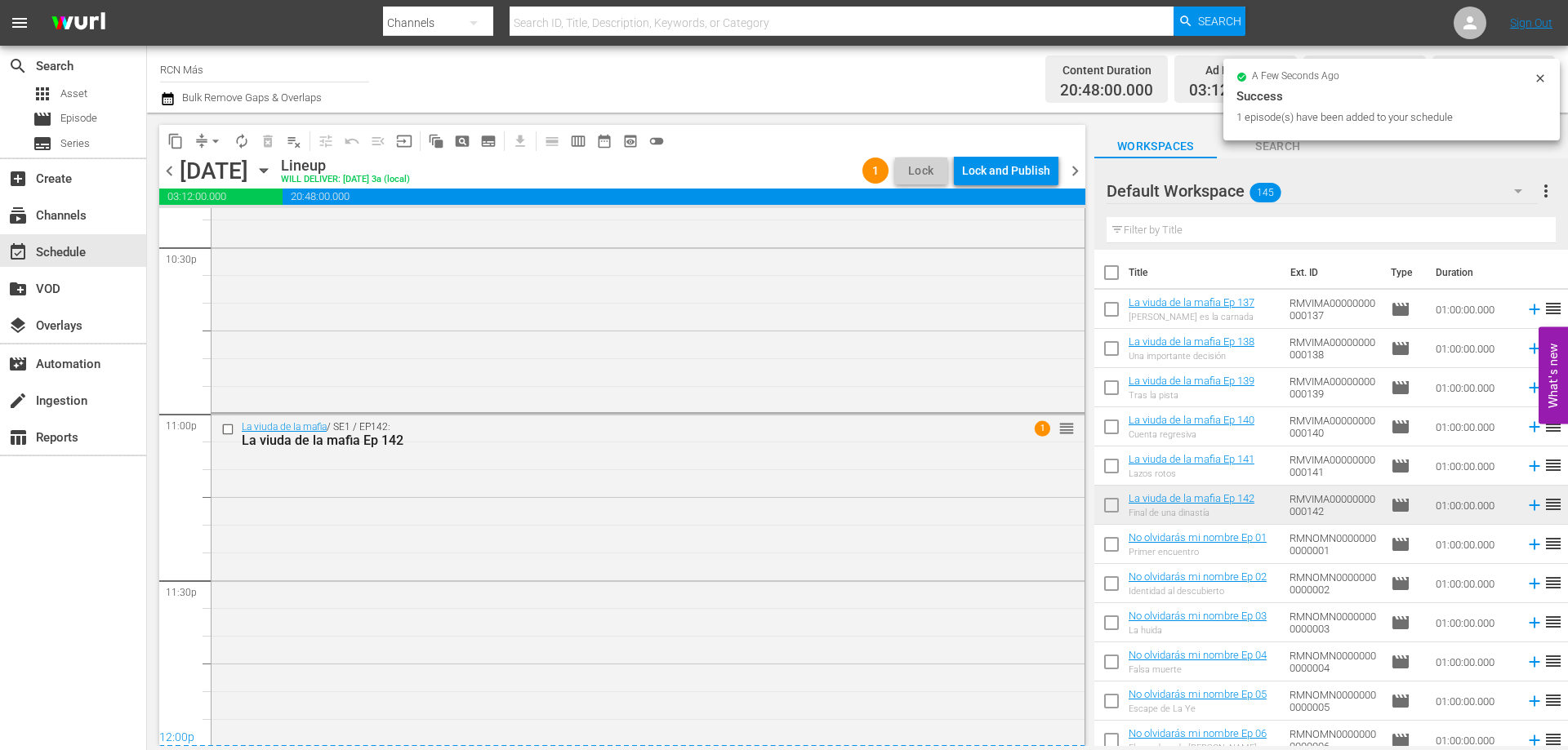
scroll to position [7458, 0]
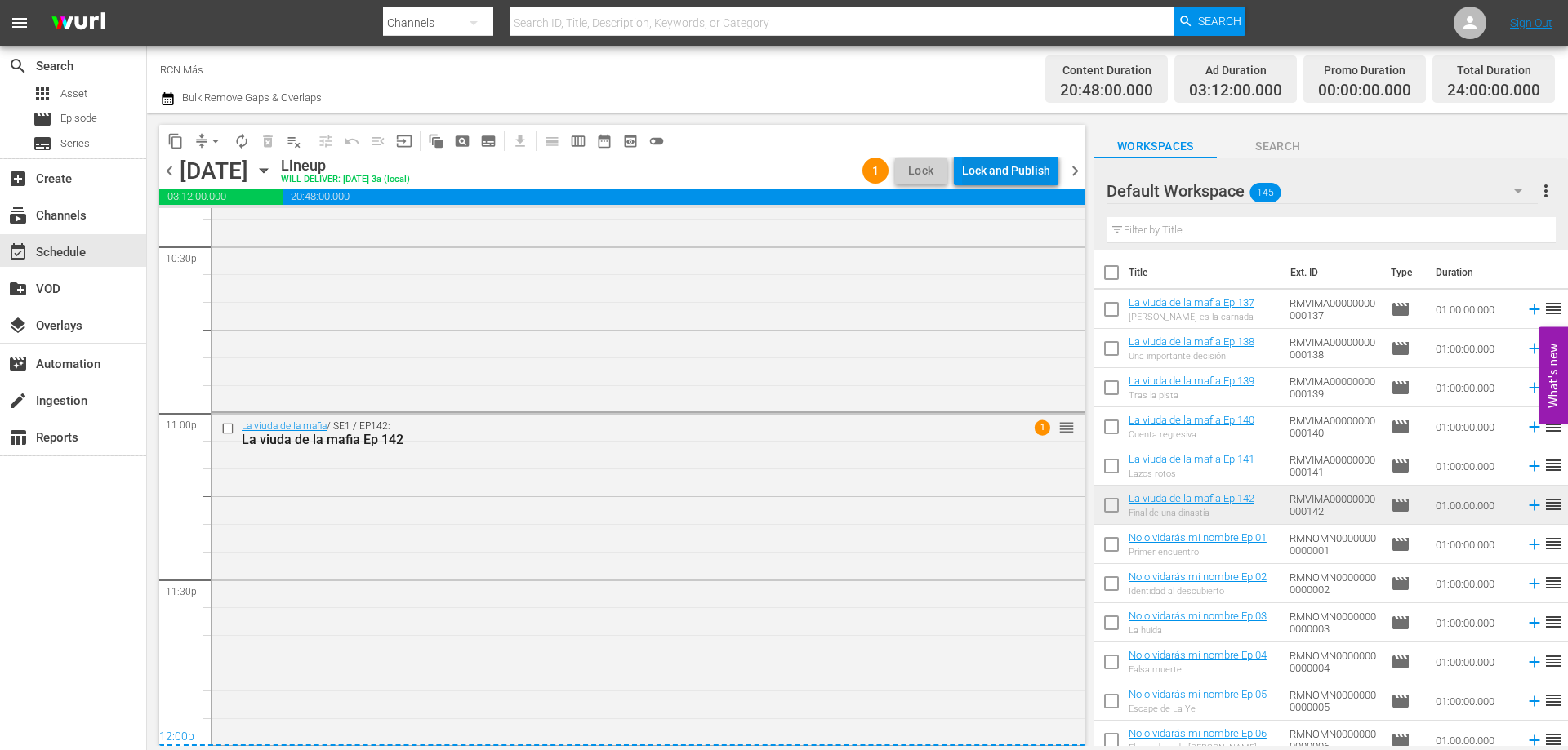
click at [1033, 171] on div "Lock and Publish" at bounding box center [1006, 170] width 88 height 29
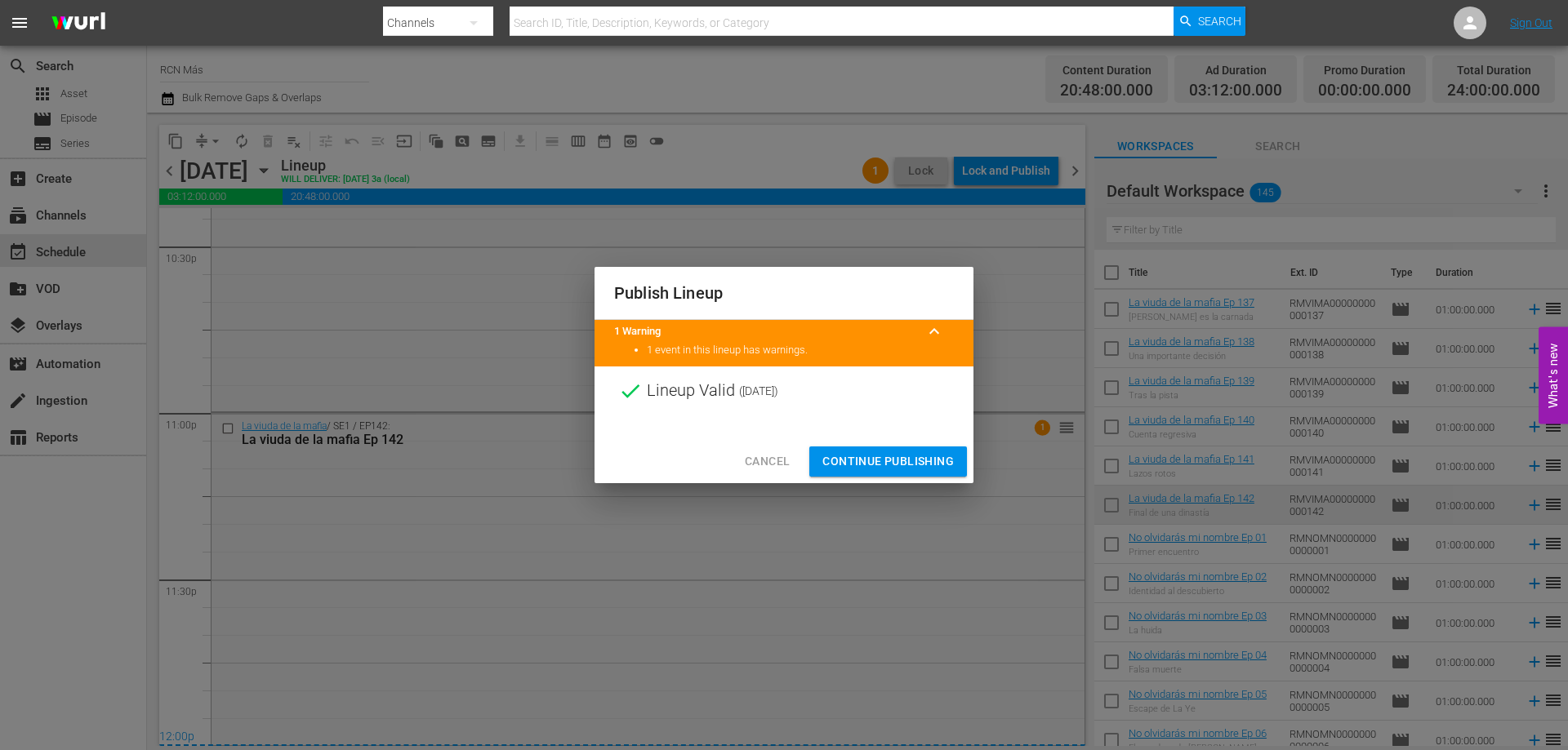
click at [936, 460] on span "Continue Publishing" at bounding box center [888, 461] width 131 height 20
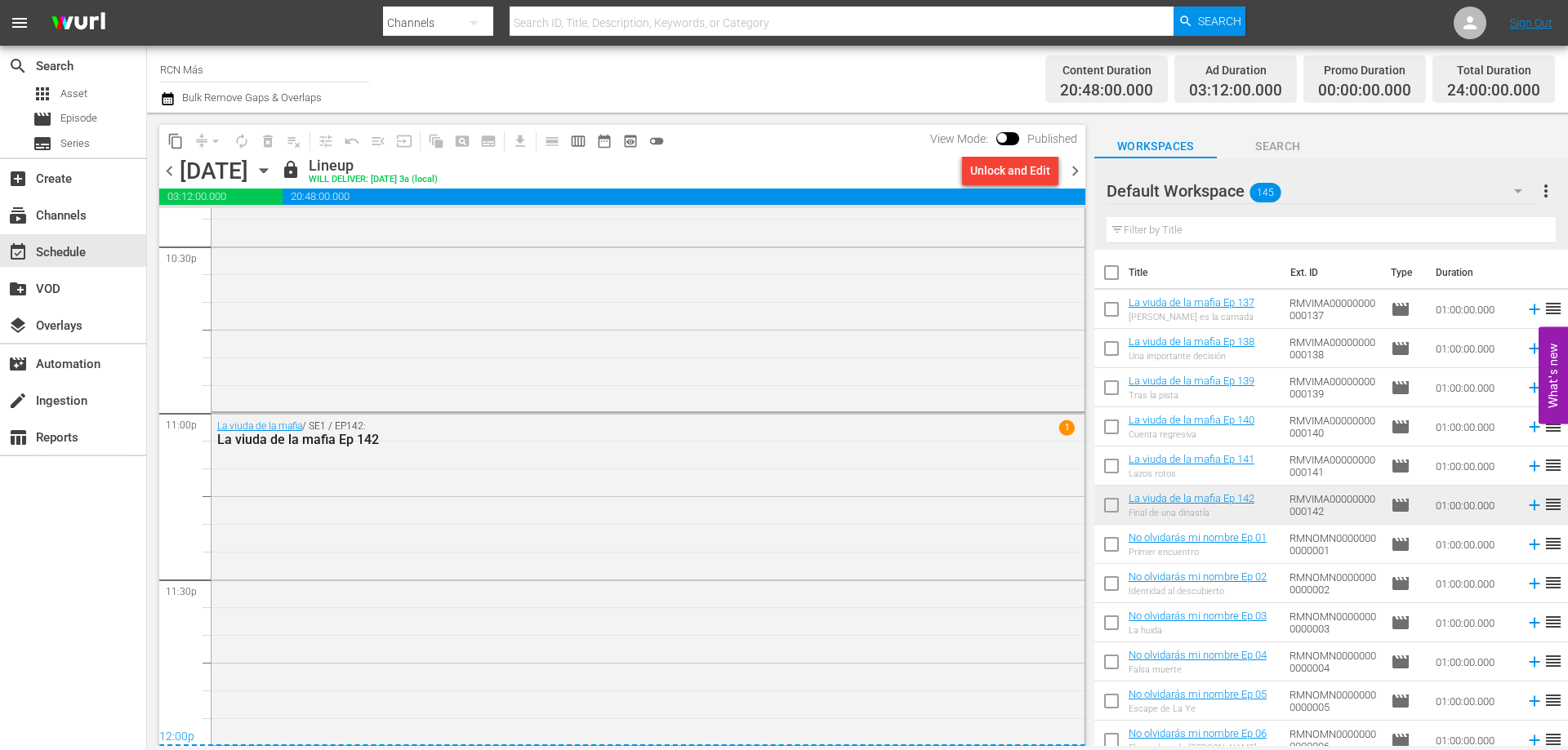
click at [1070, 167] on span "chevron_right" at bounding box center [1074, 171] width 20 height 20
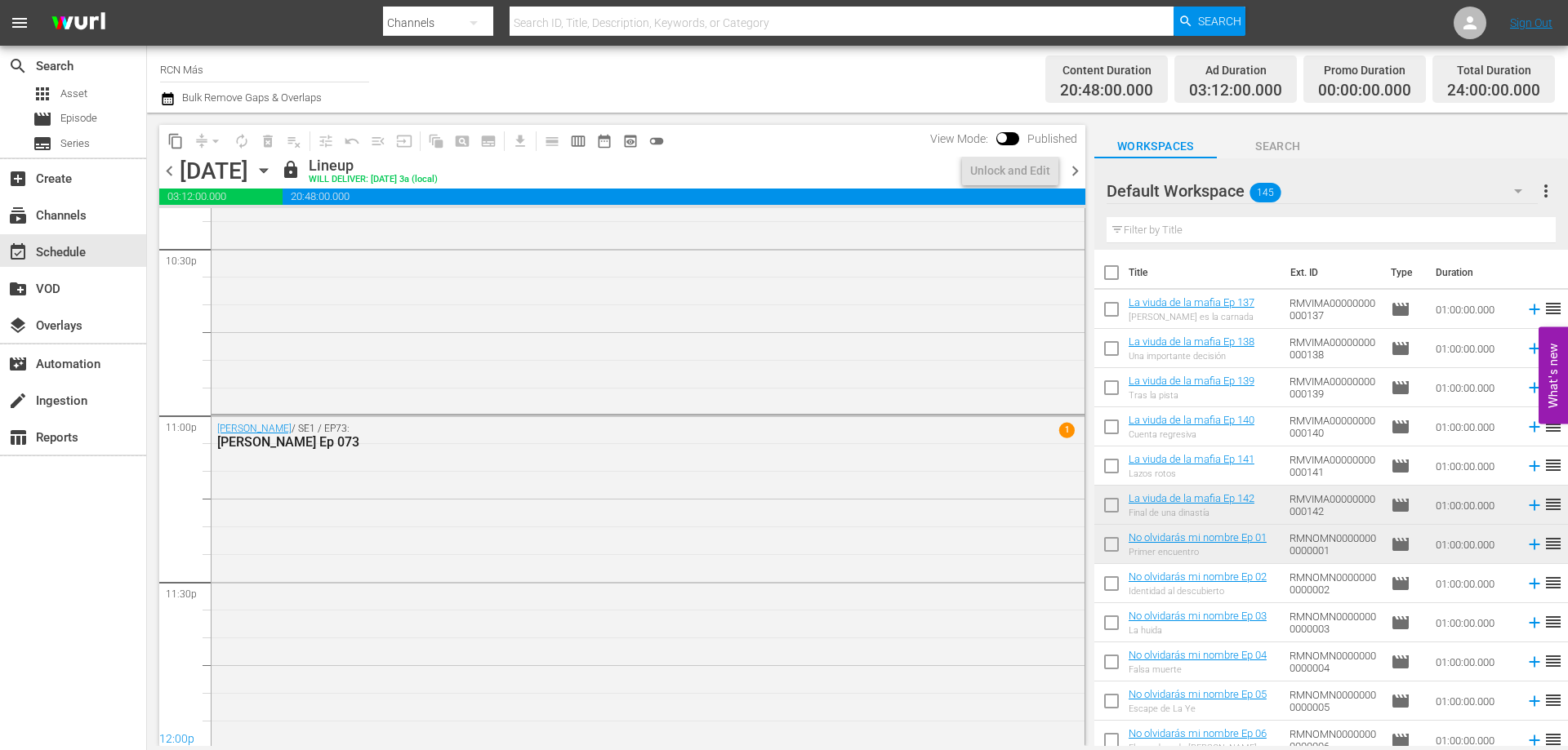
scroll to position [7458, 0]
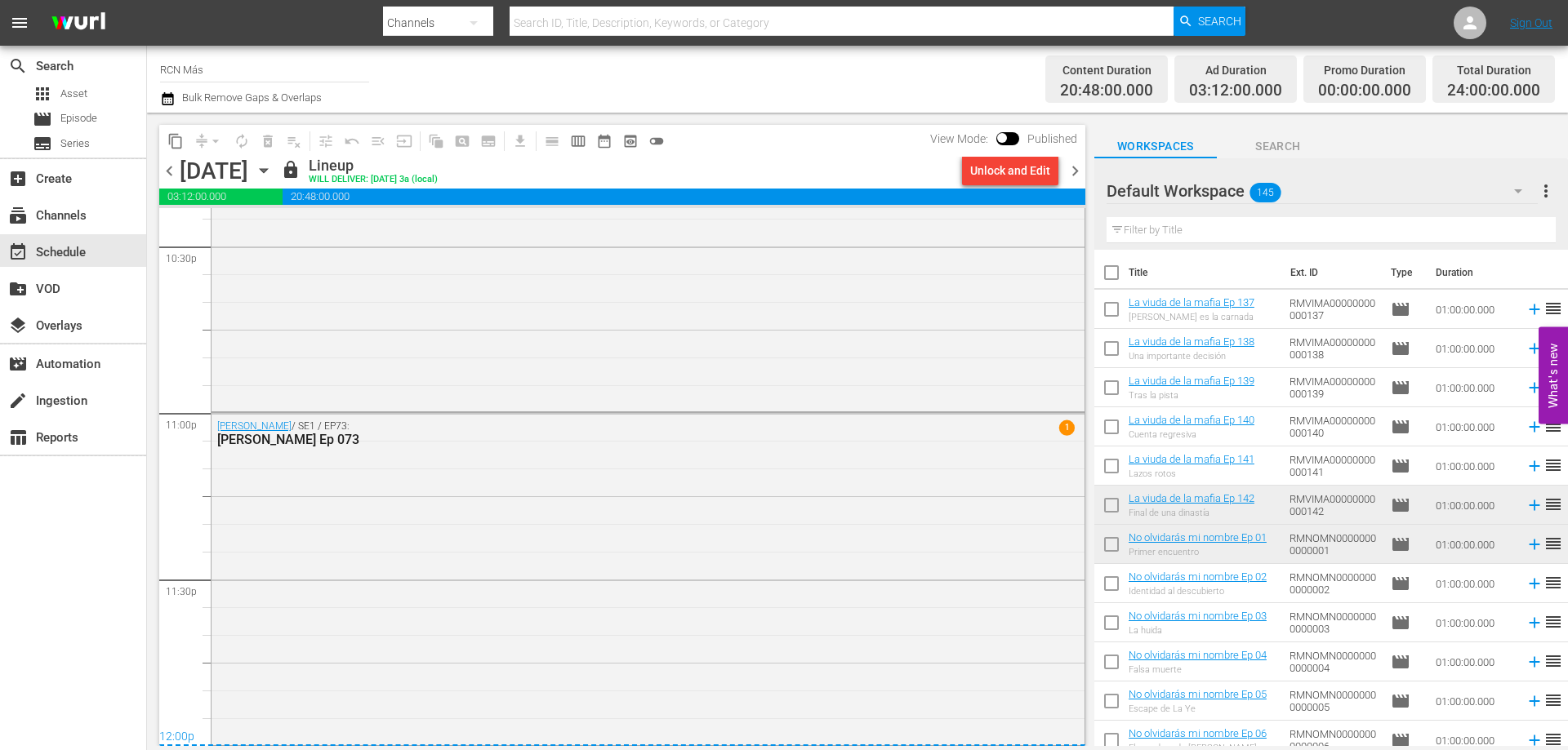
click at [1000, 171] on div "Unlock and Edit" at bounding box center [1010, 170] width 80 height 29
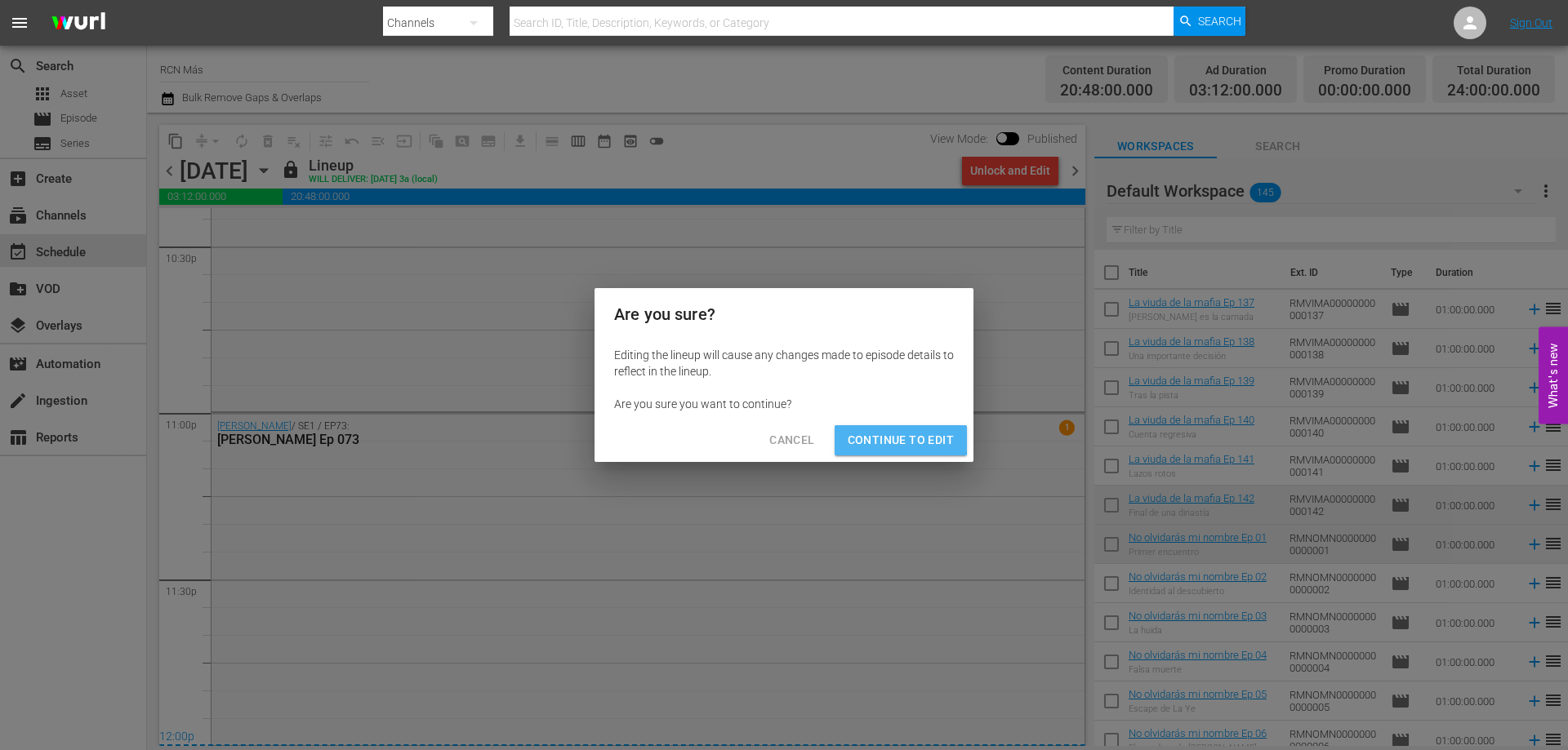
click at [891, 436] on span "Continue to Edit" at bounding box center [901, 440] width 106 height 20
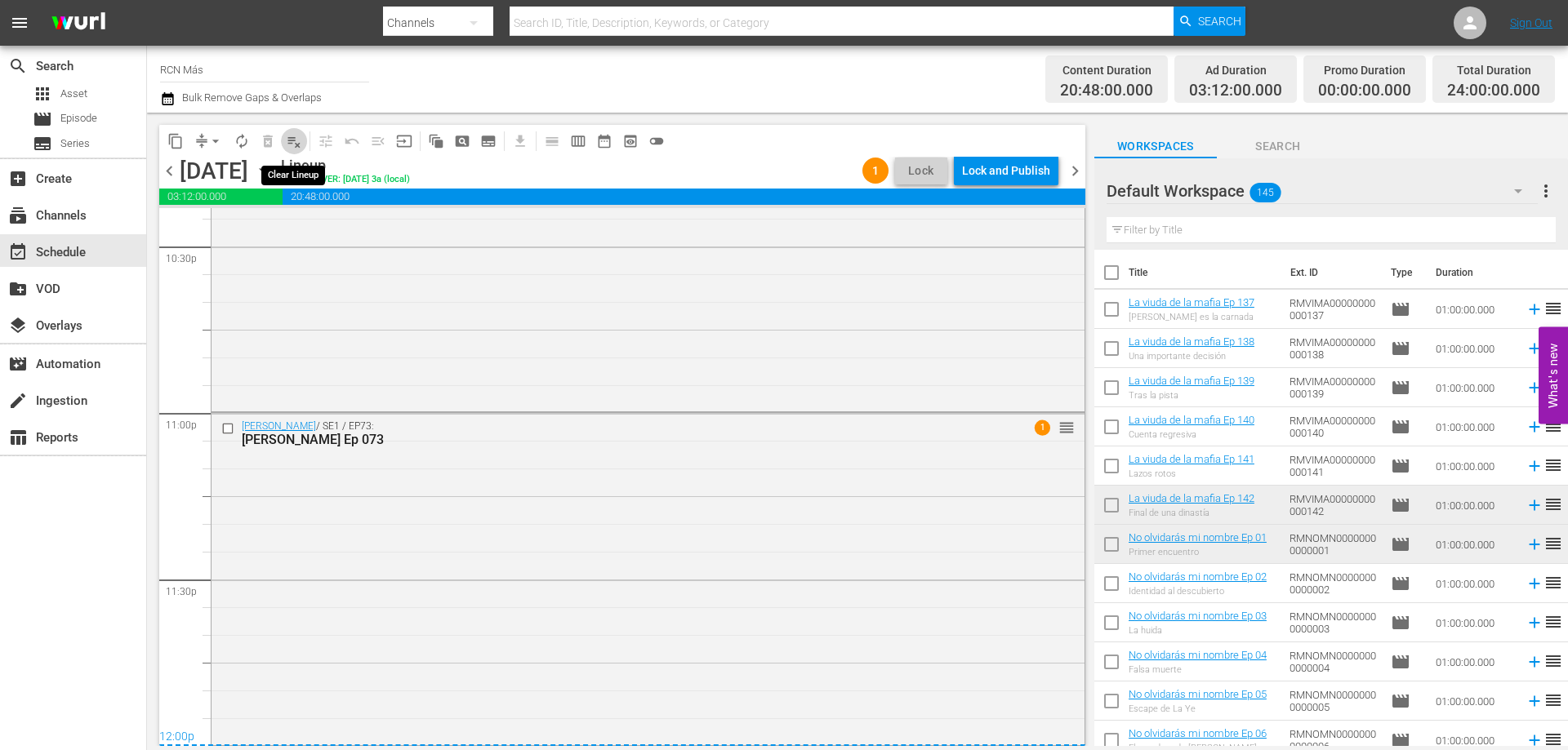
click at [289, 141] on span "playlist_remove_outlined" at bounding box center [294, 141] width 17 height 17
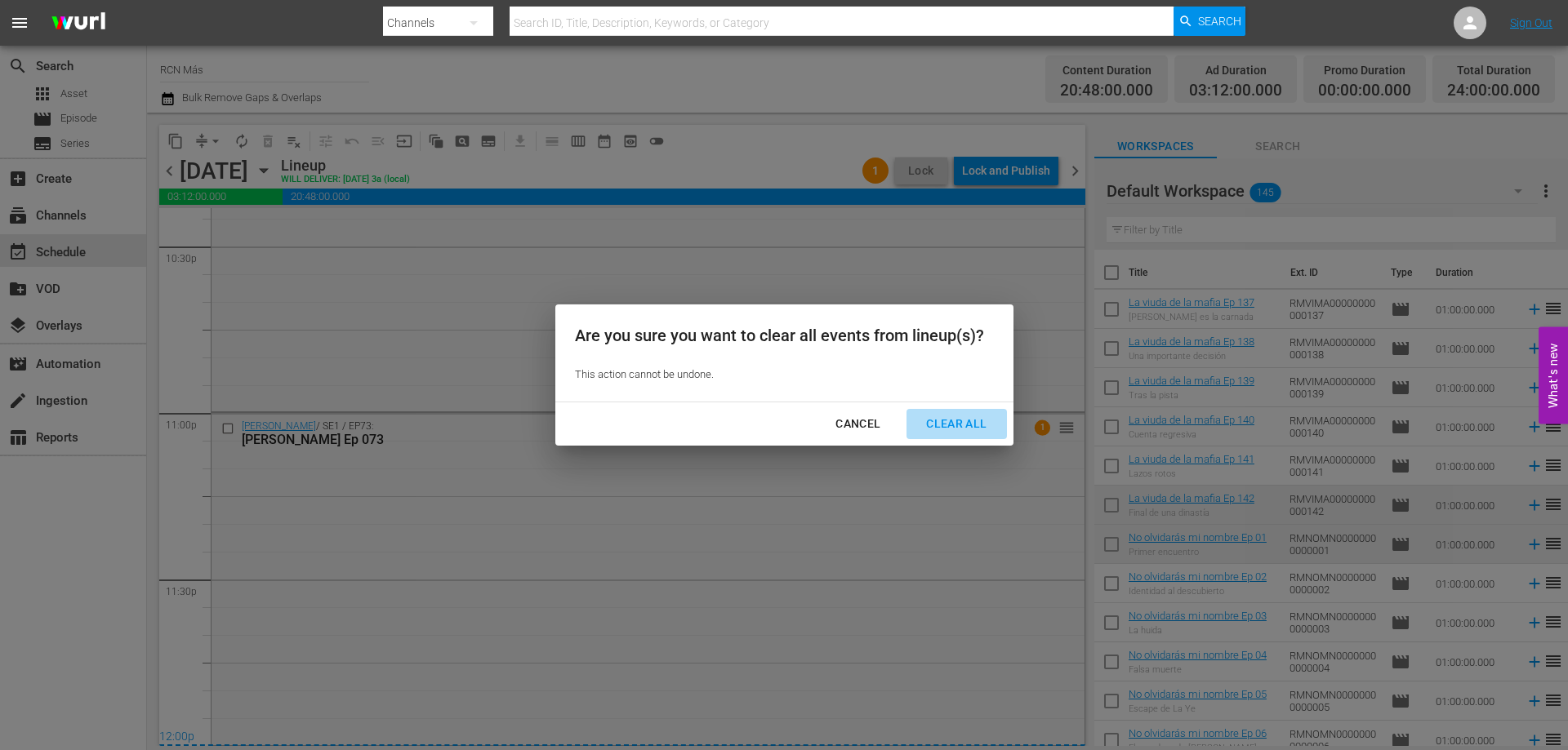
click at [946, 420] on div "Clear All" at bounding box center [956, 424] width 86 height 20
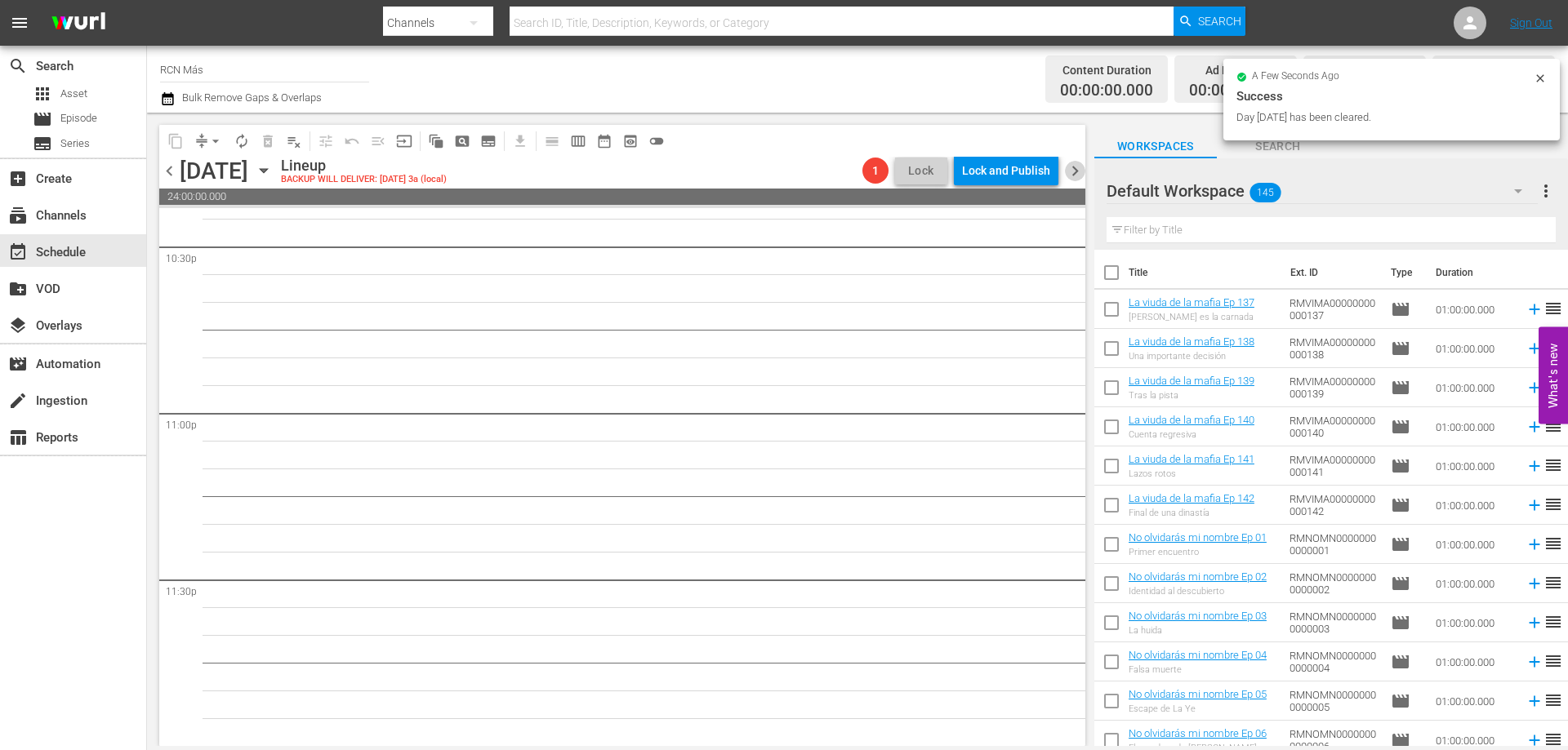
click at [1076, 167] on span "chevron_right" at bounding box center [1074, 171] width 20 height 20
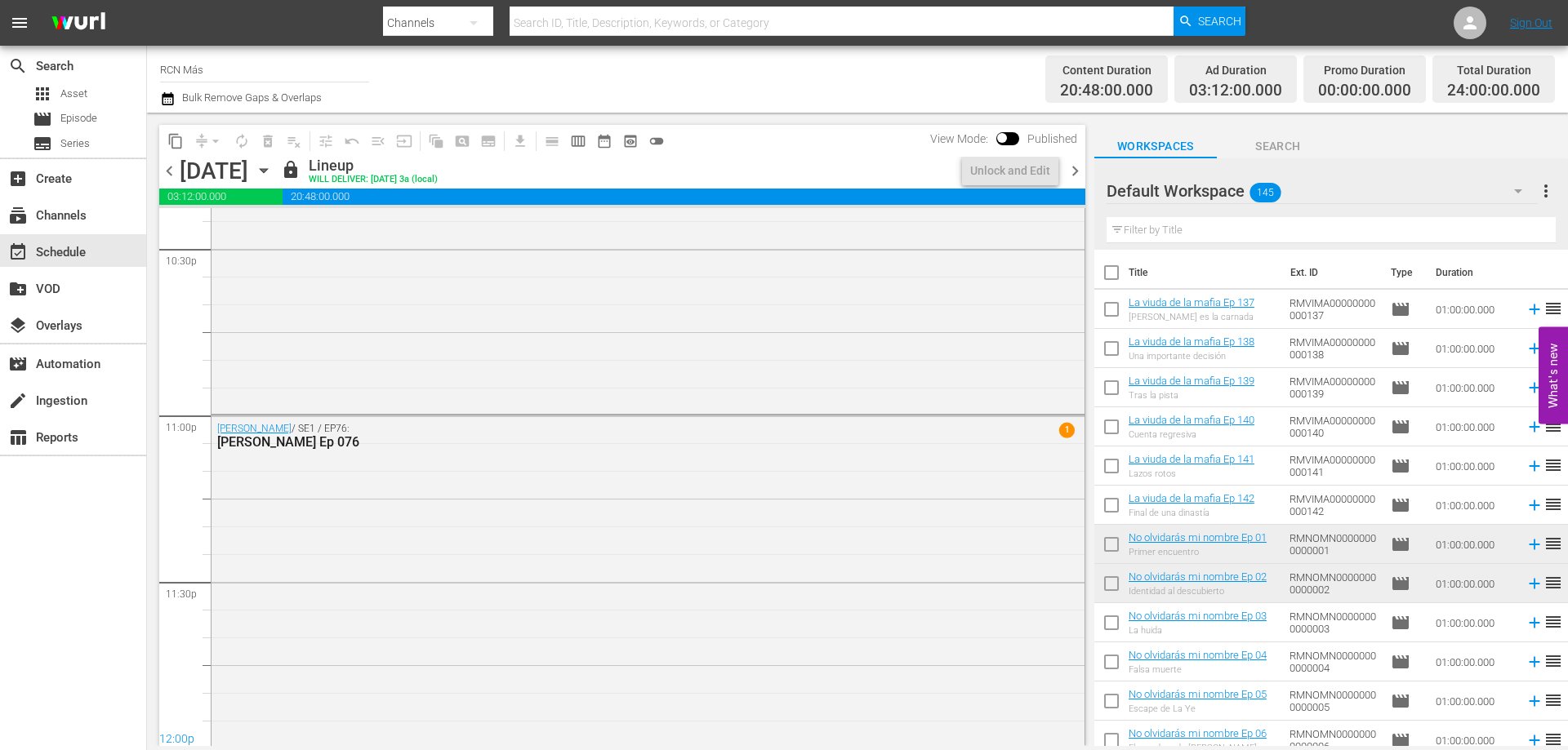
scroll to position [7458, 0]
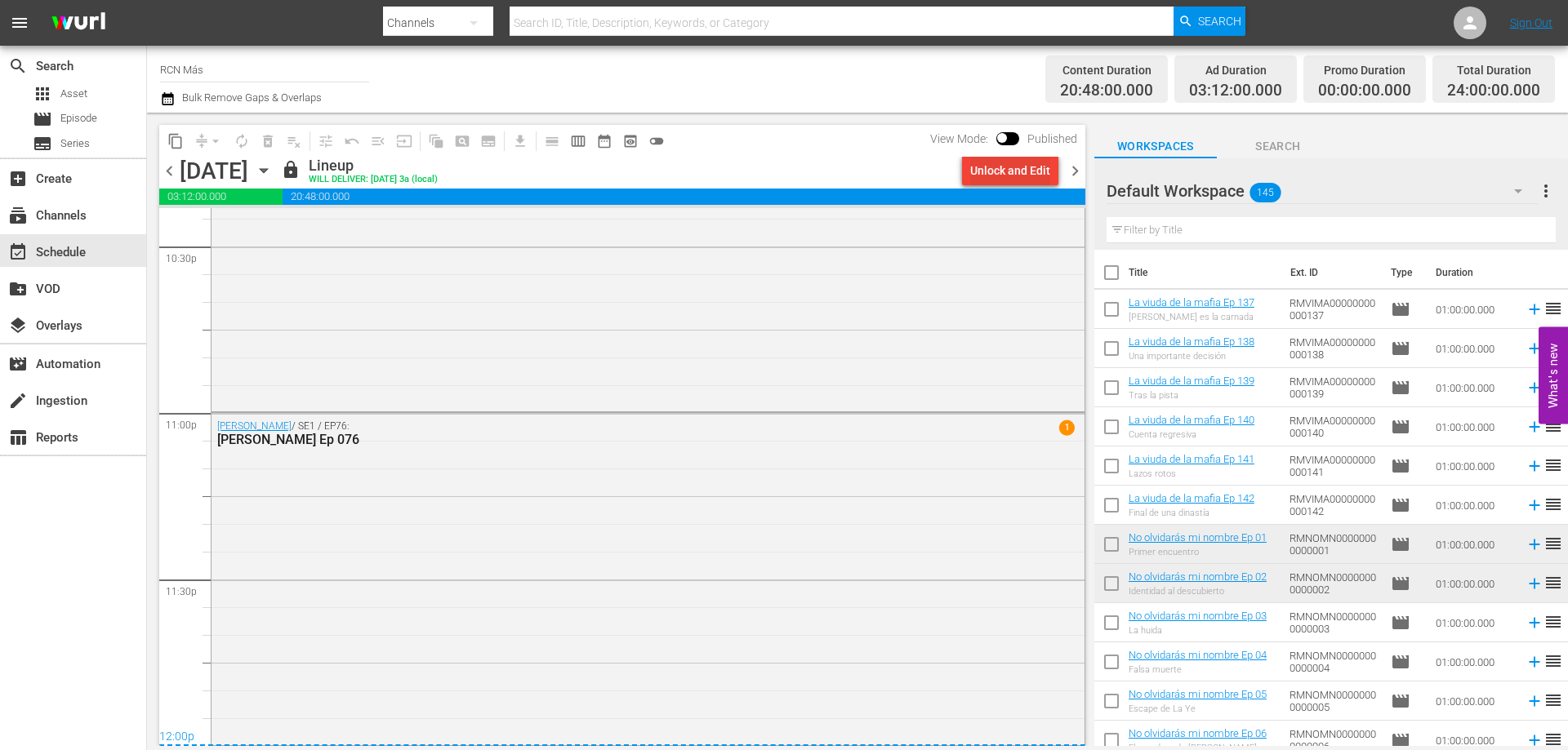
click at [994, 168] on div "Unlock and Edit" at bounding box center [1010, 170] width 80 height 29
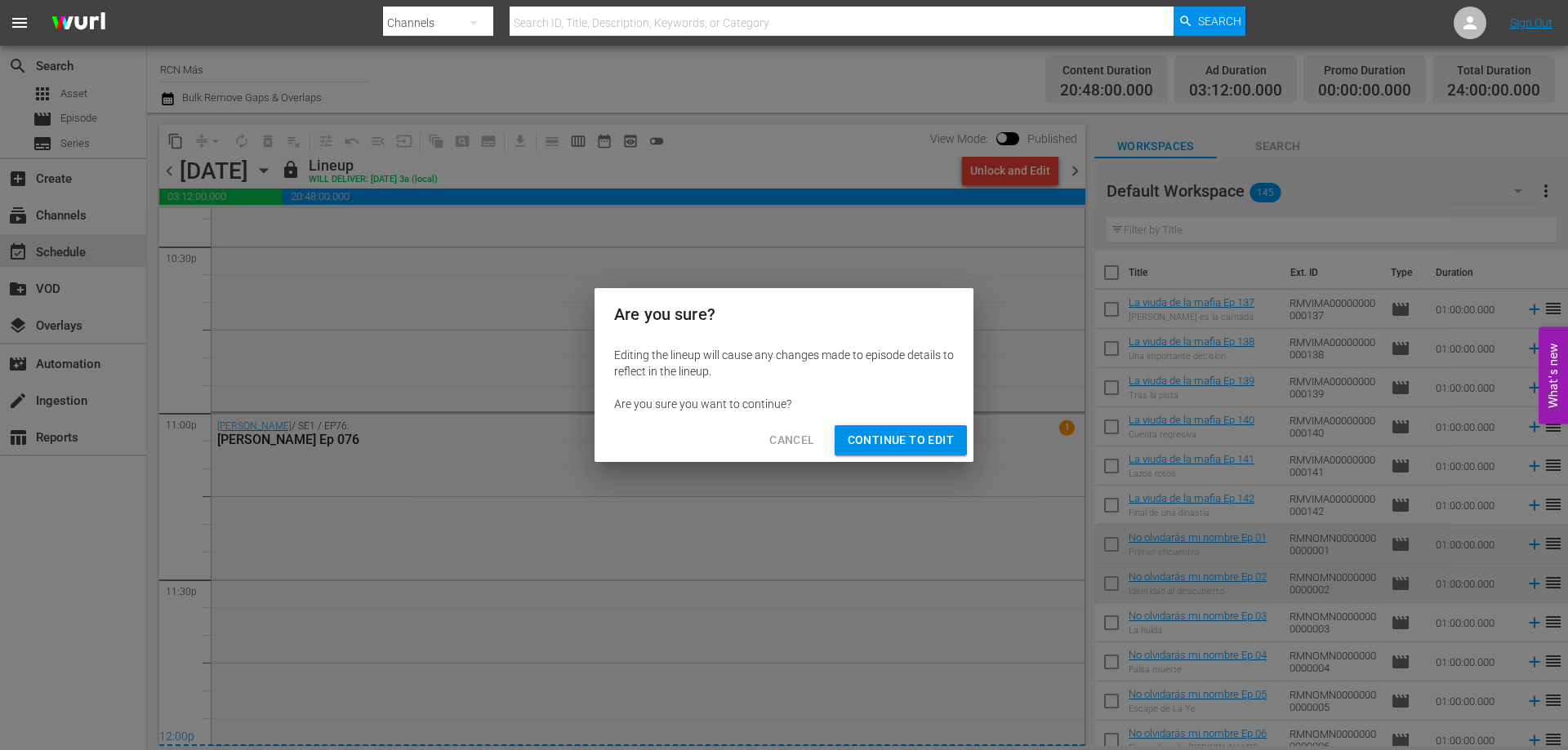
click at [908, 447] on span "Continue to Edit" at bounding box center [901, 440] width 106 height 20
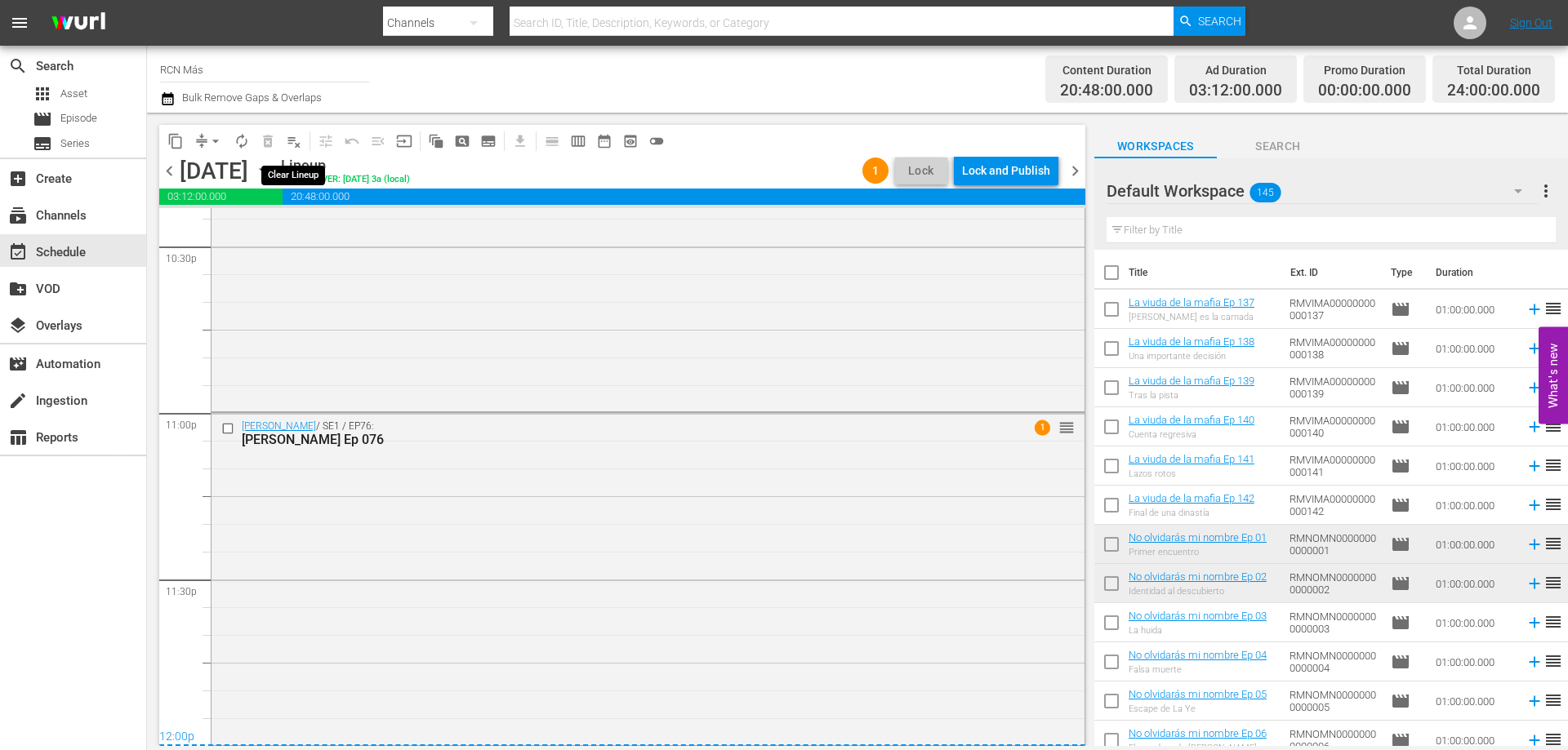
click at [299, 139] on span "playlist_remove_outlined" at bounding box center [294, 141] width 17 height 17
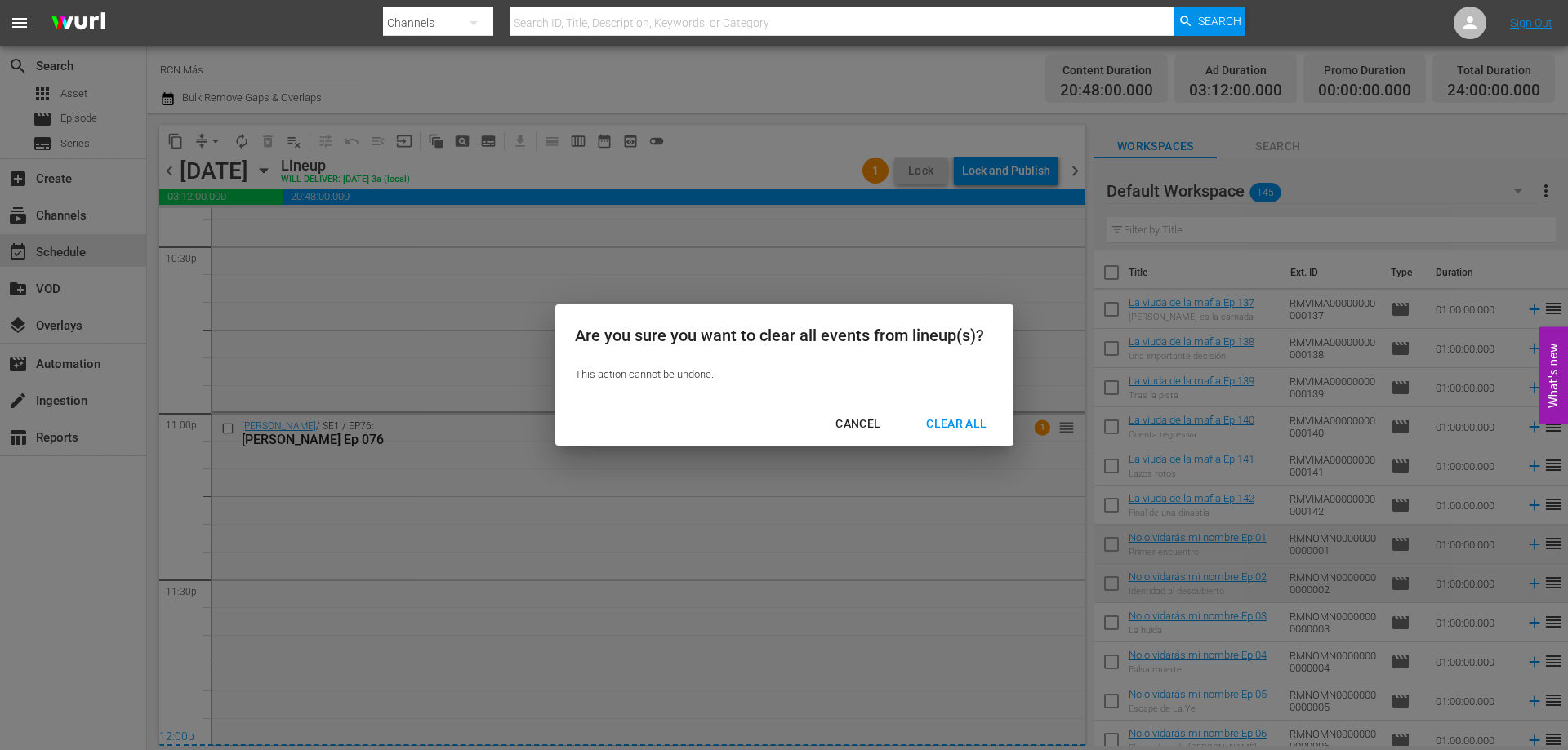
click at [935, 423] on div "Clear All" at bounding box center [956, 424] width 86 height 20
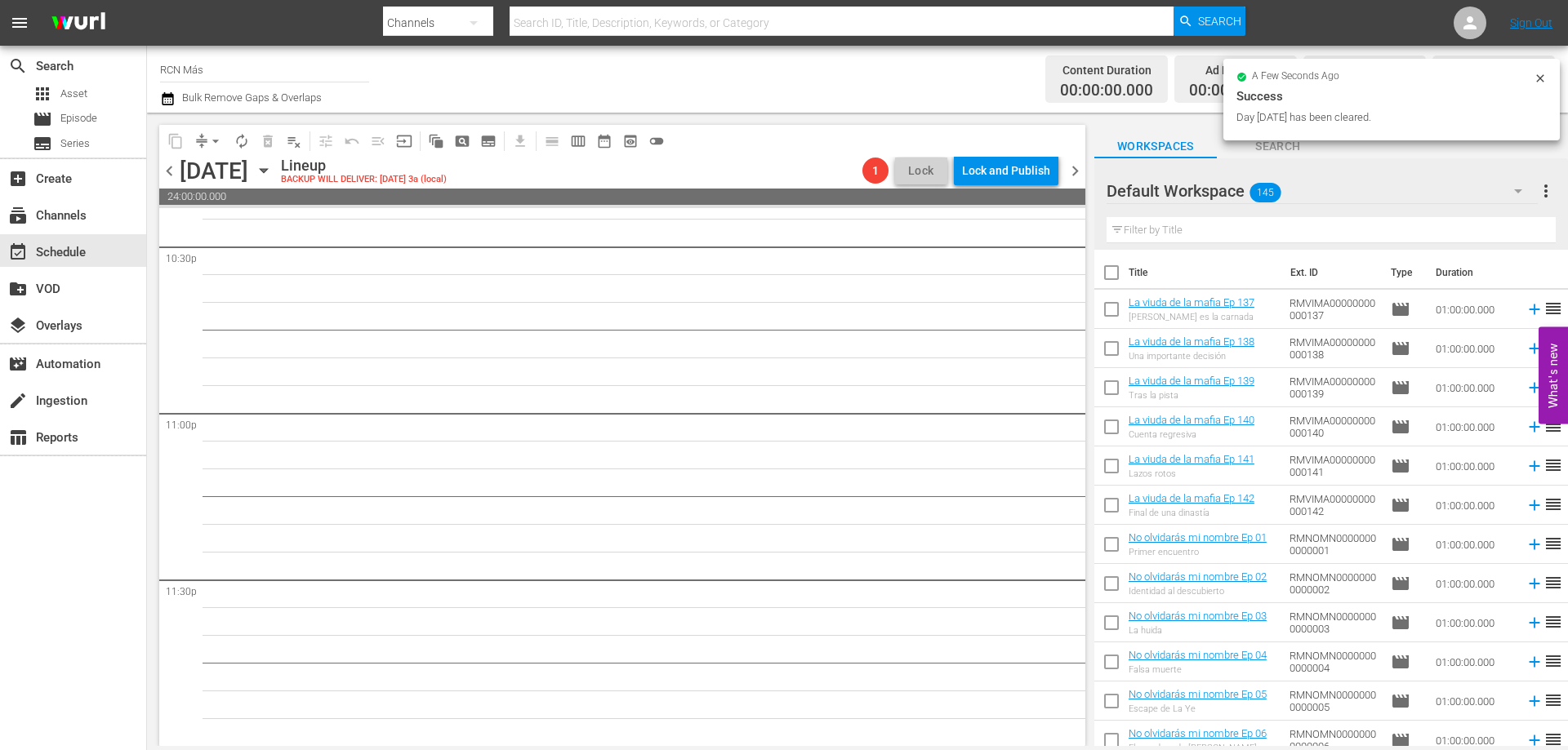
click at [821, 147] on div "content_copy compress arrow_drop_down autorenew_outlined delete_forever_outline…" at bounding box center [622, 141] width 926 height 32
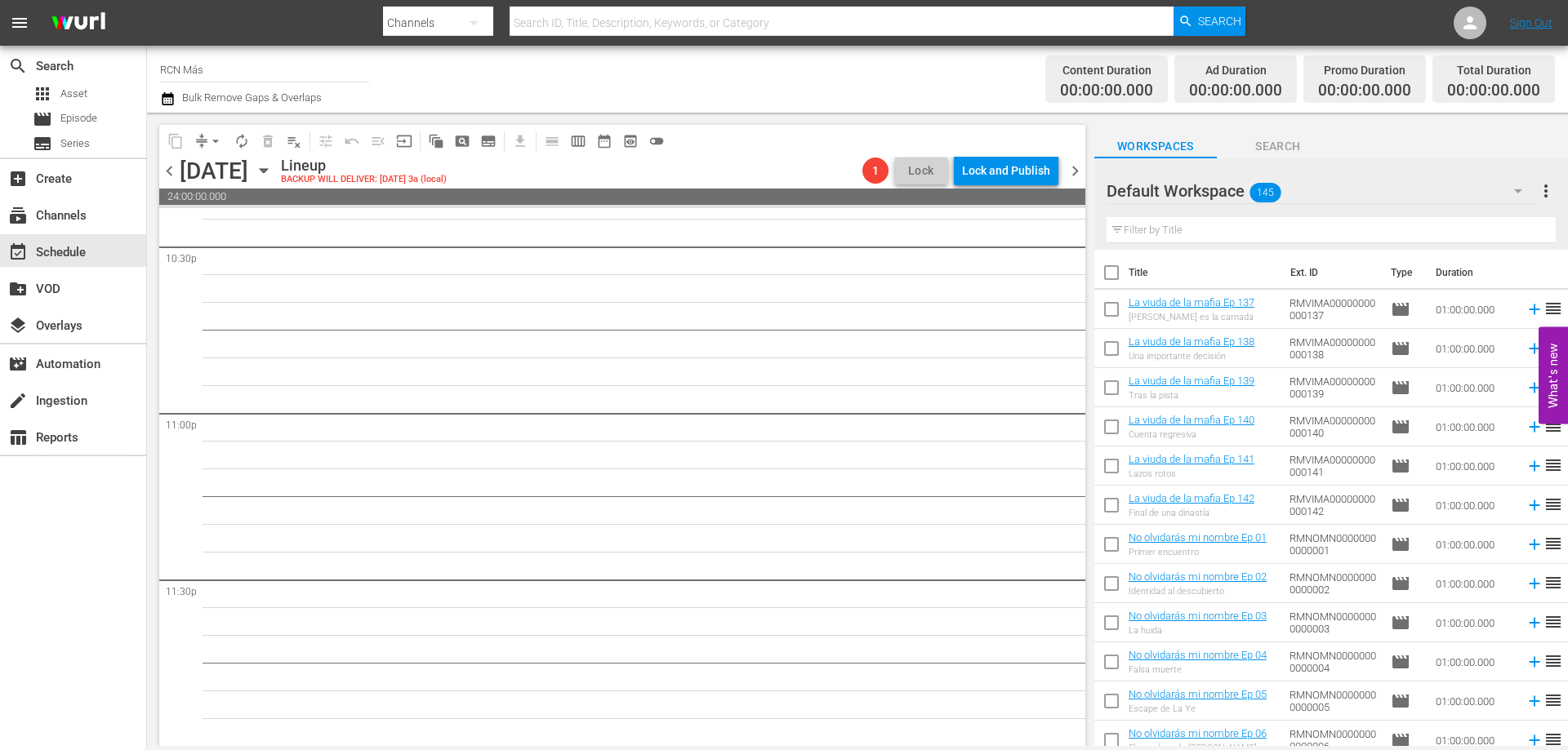
click at [1072, 175] on span "chevron_right" at bounding box center [1074, 171] width 20 height 20
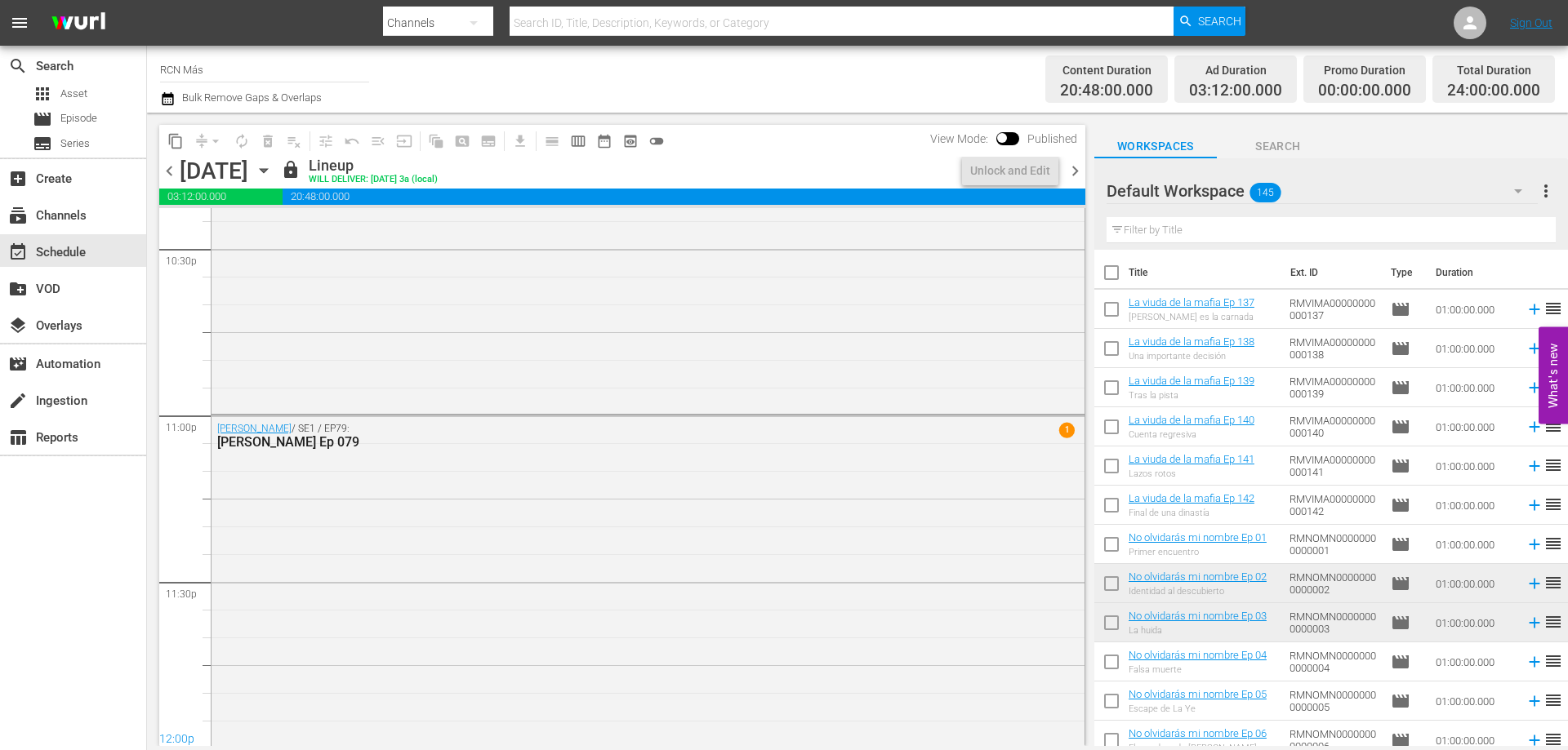
scroll to position [7458, 0]
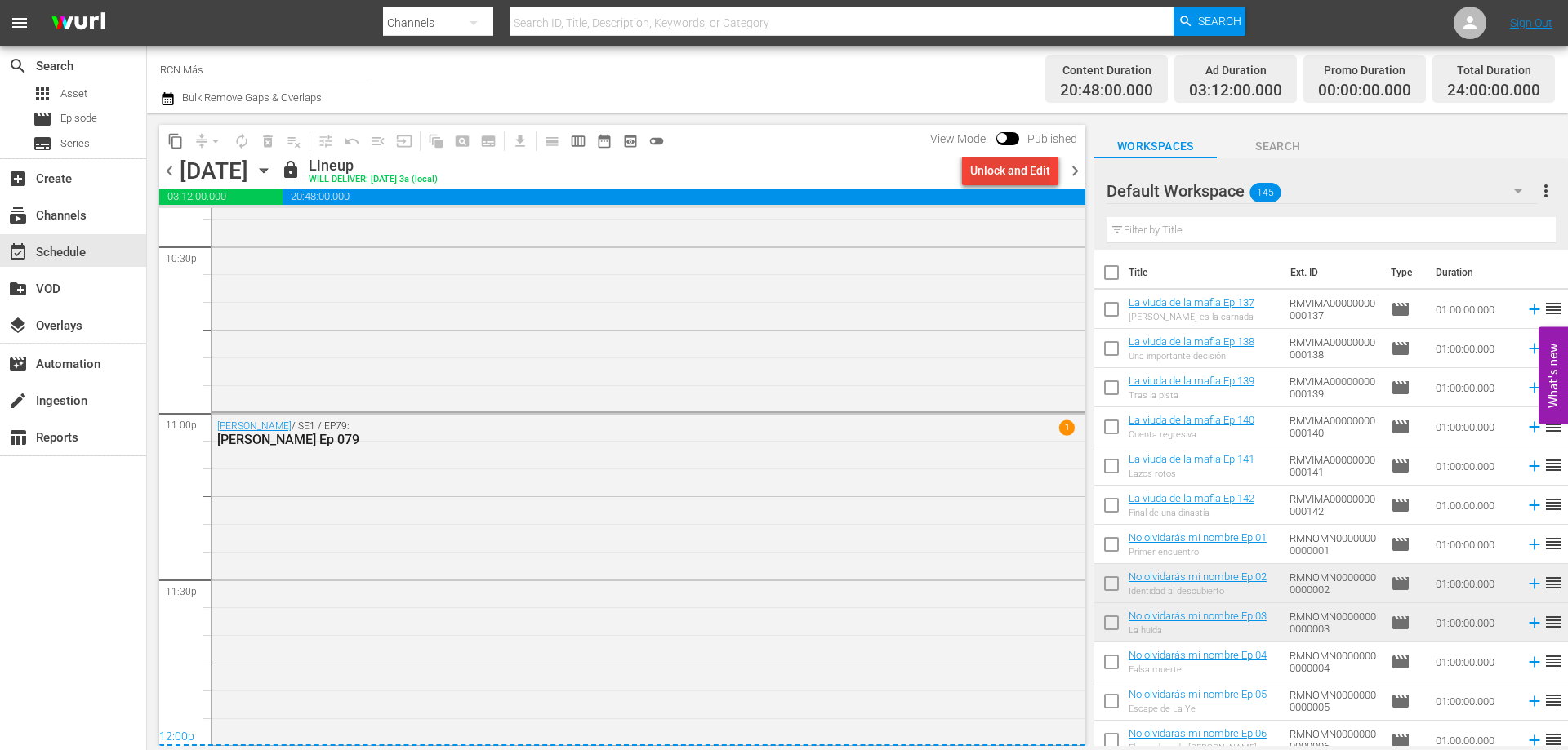
click at [996, 162] on div "Unlock and Edit" at bounding box center [1010, 170] width 80 height 29
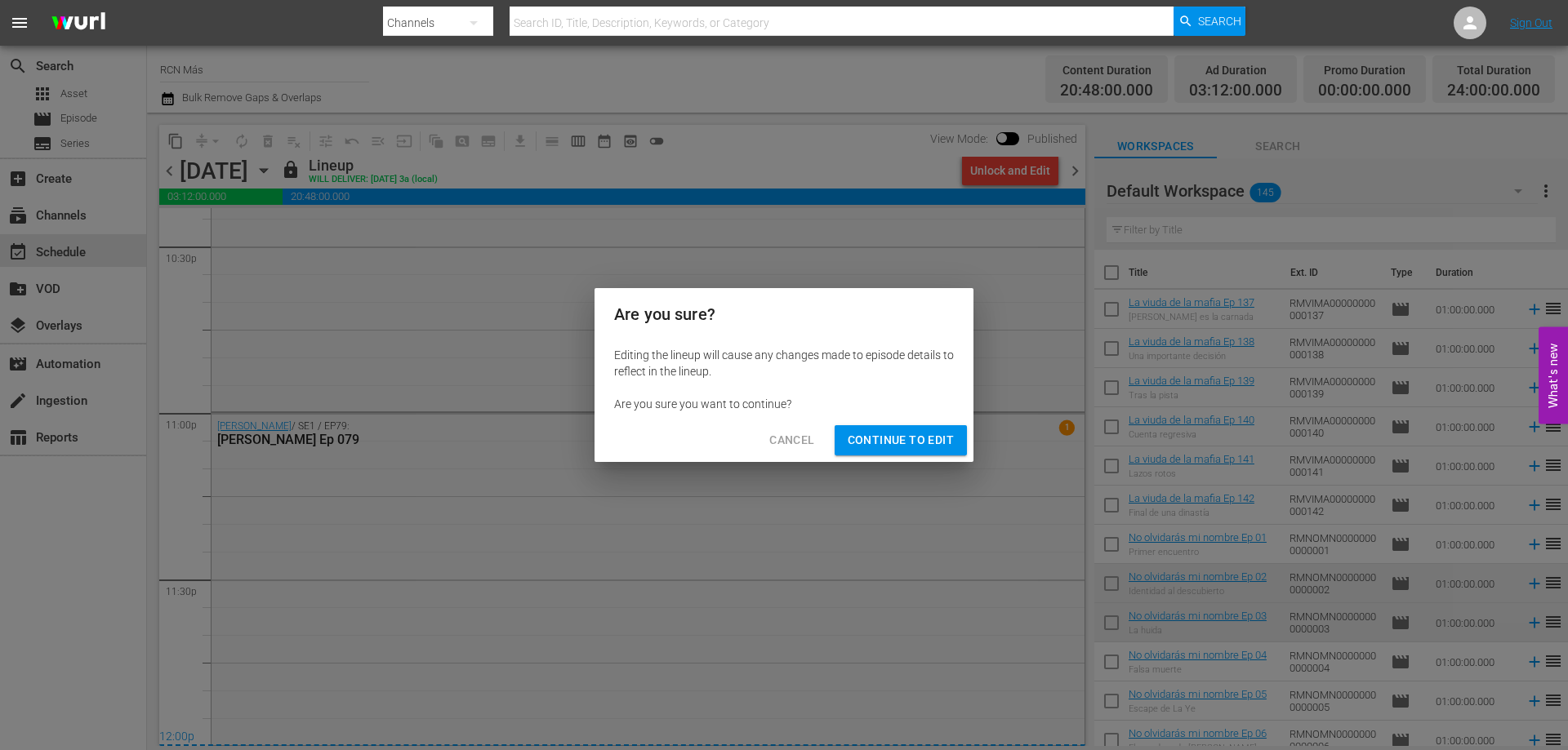
click at [885, 442] on span "Continue to Edit" at bounding box center [901, 440] width 106 height 20
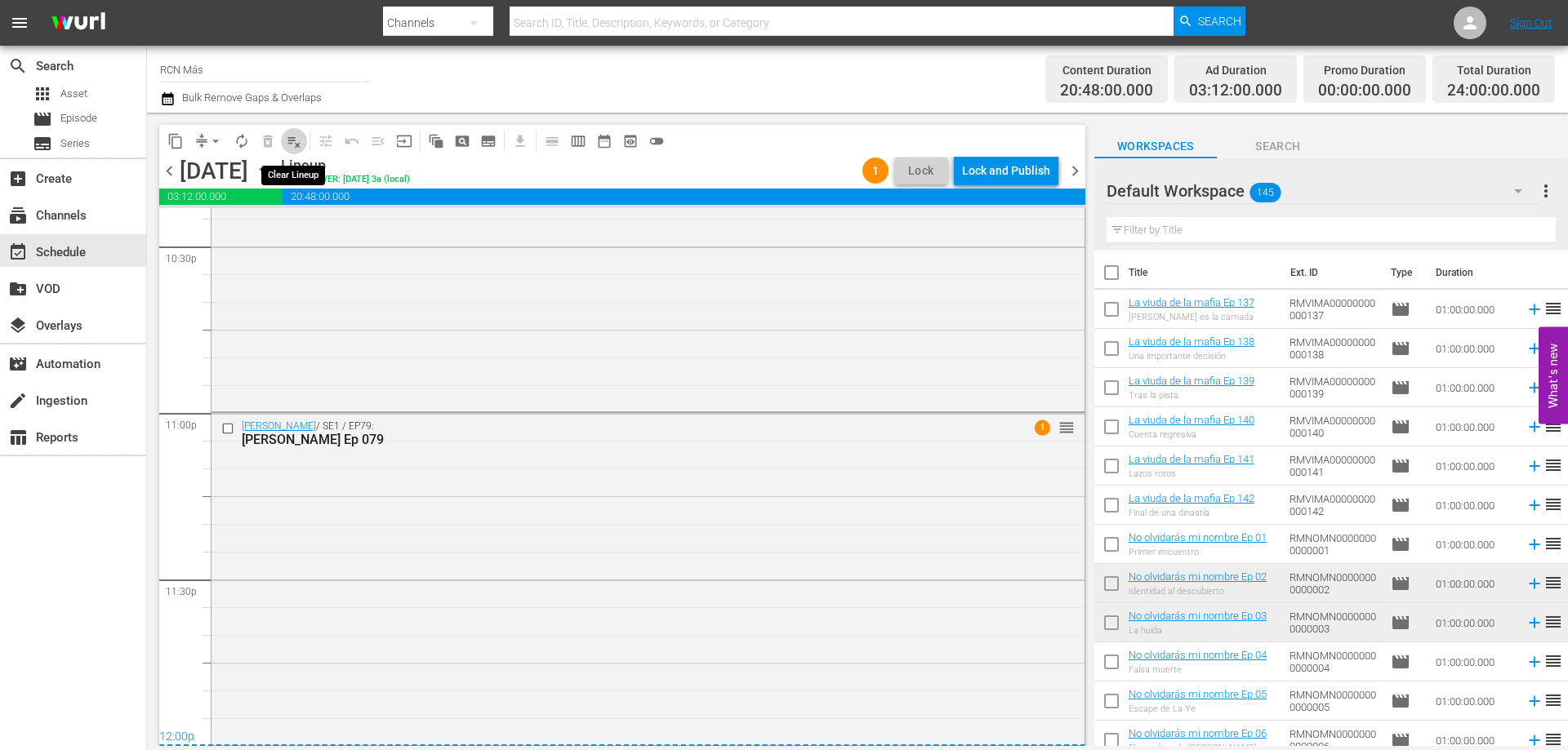
click at [300, 141] on span "playlist_remove_outlined" at bounding box center [294, 141] width 17 height 17
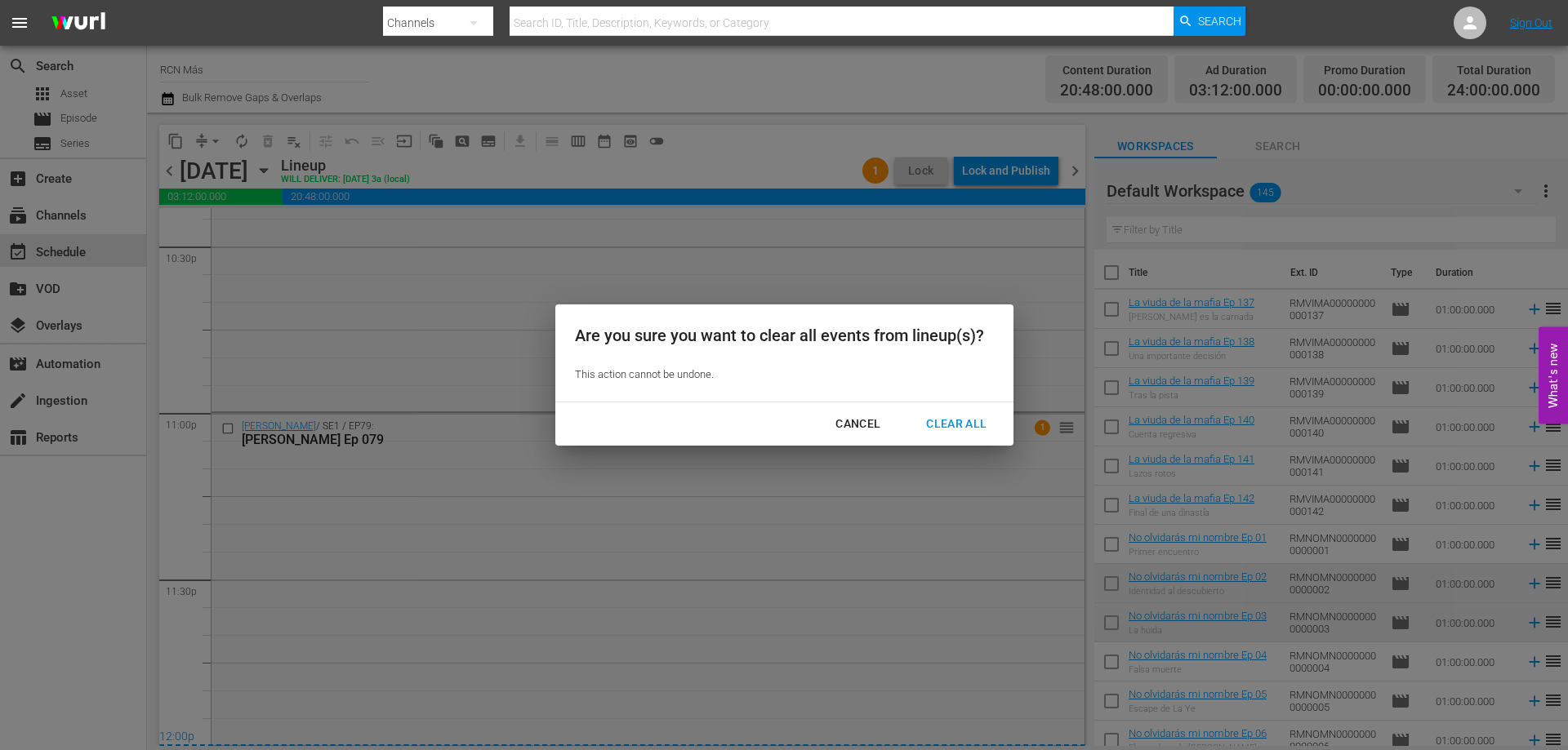
click at [943, 427] on div "Clear All" at bounding box center [956, 424] width 86 height 20
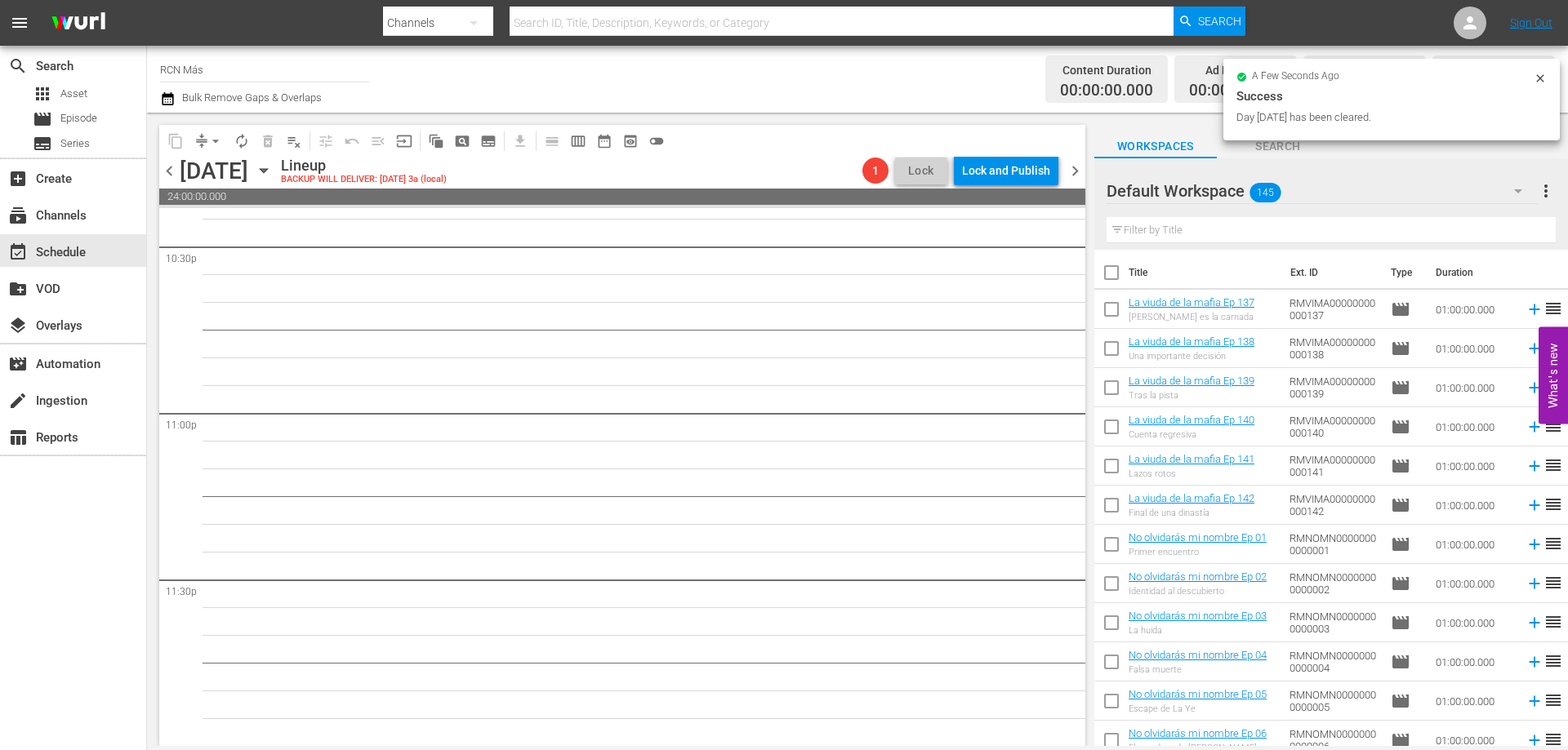
click at [1076, 170] on span "chevron_right" at bounding box center [1074, 171] width 20 height 20
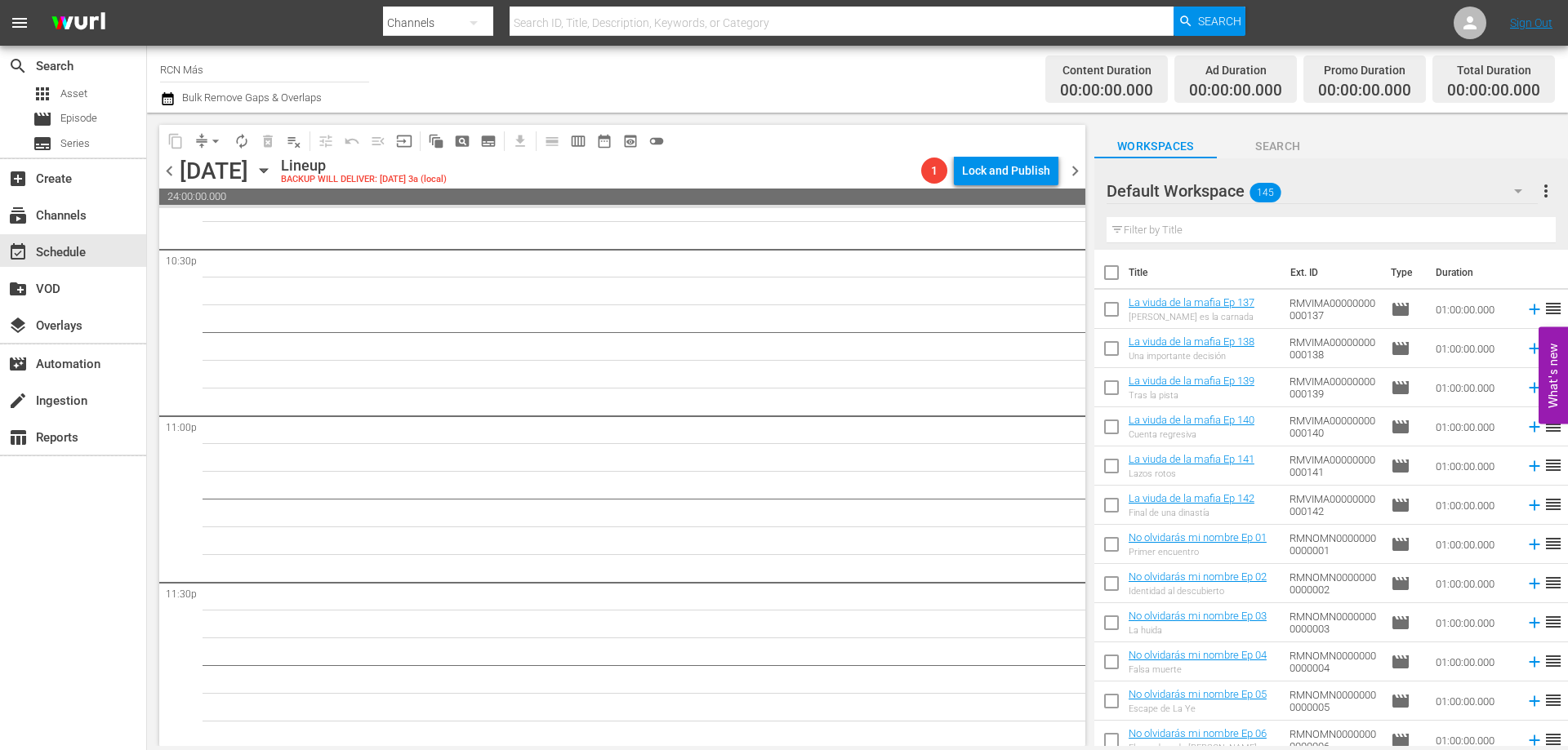
scroll to position [7458, 0]
drag, startPoint x: 167, startPoint y: 172, endPoint x: 170, endPoint y: 184, distance: 12.4
click at [167, 173] on span "chevron_left" at bounding box center [169, 171] width 20 height 20
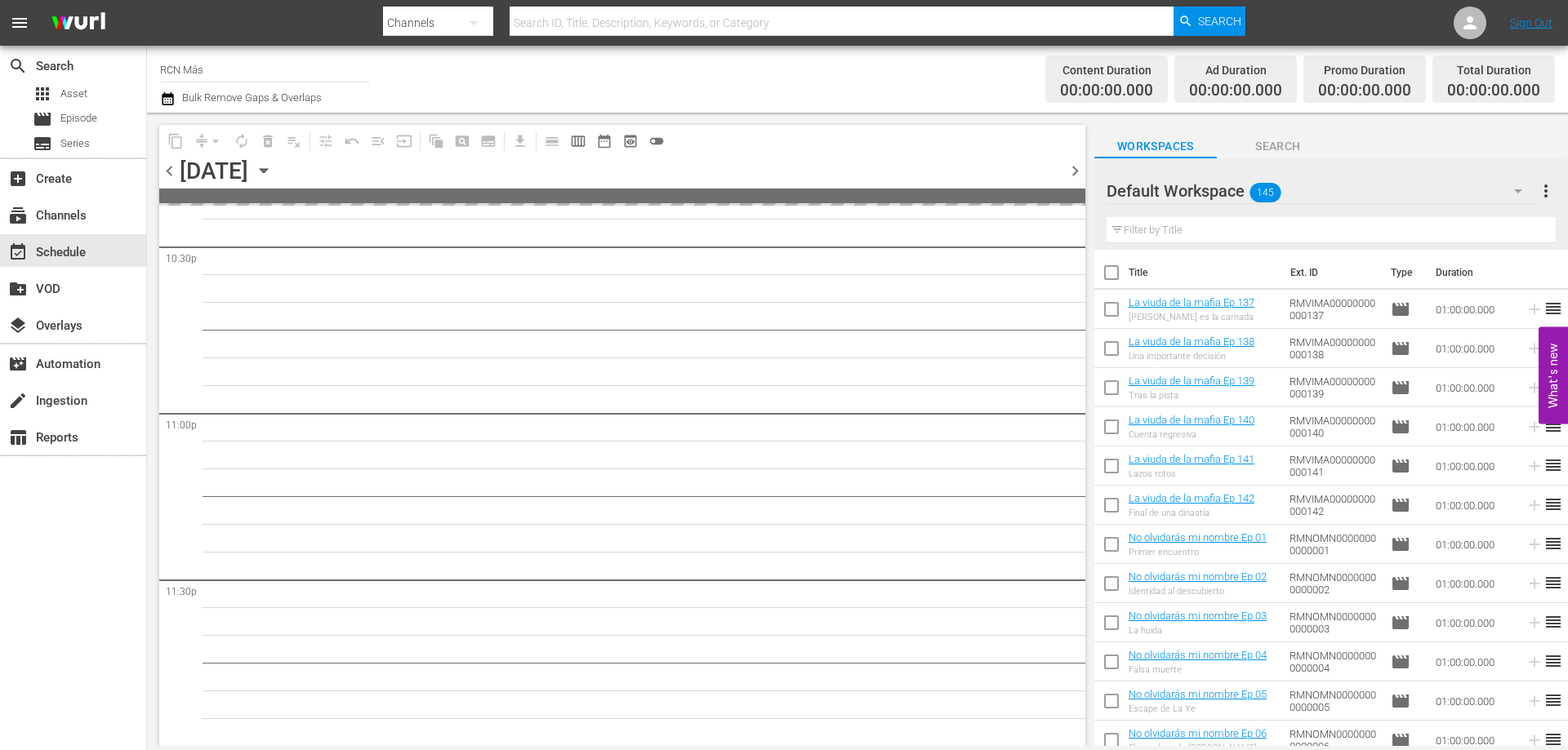
scroll to position [7455, 0]
click at [172, 169] on span "chevron_left" at bounding box center [169, 171] width 20 height 20
click at [169, 169] on span "chevron_left" at bounding box center [169, 171] width 20 height 20
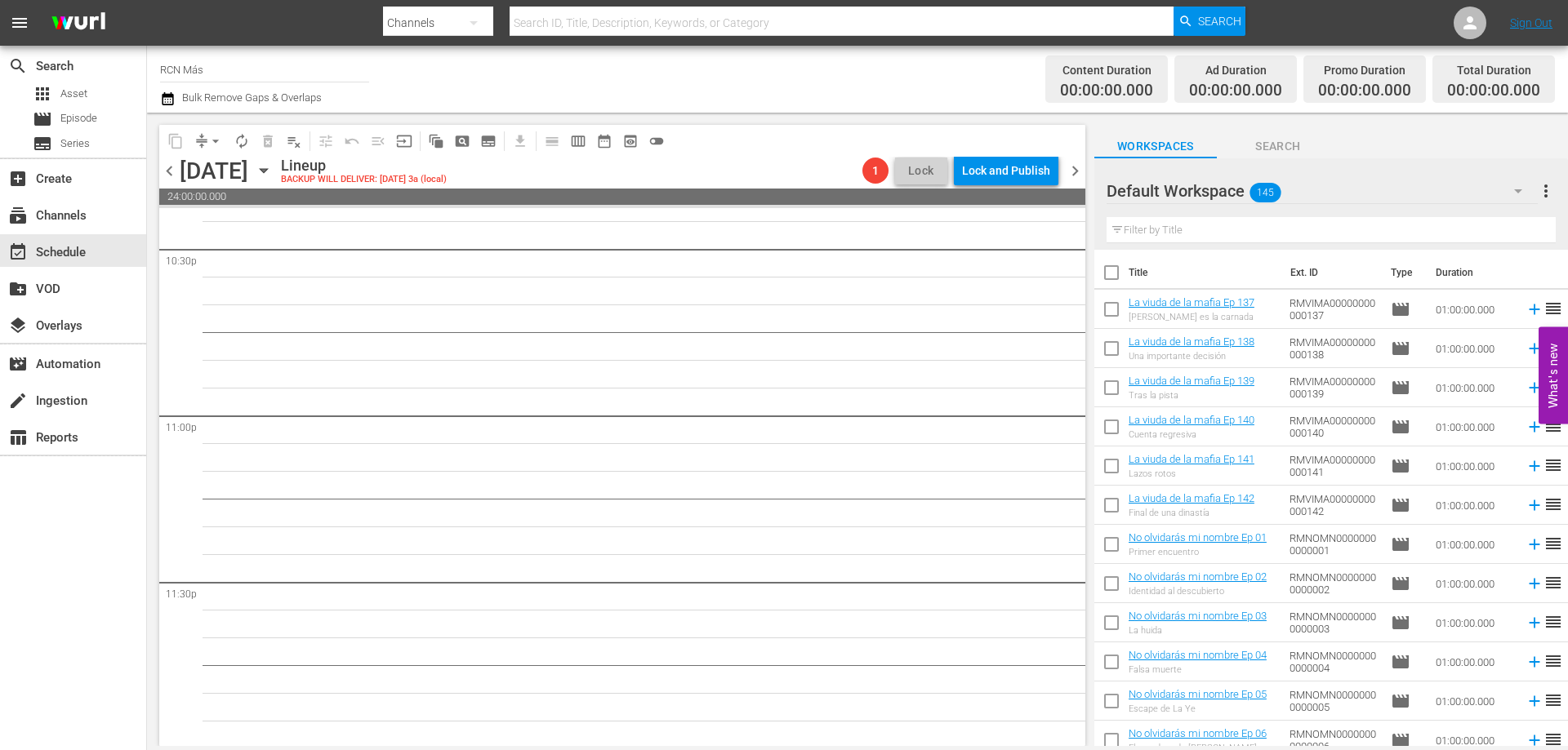
scroll to position [7458, 0]
